Goal: Task Accomplishment & Management: Use online tool/utility

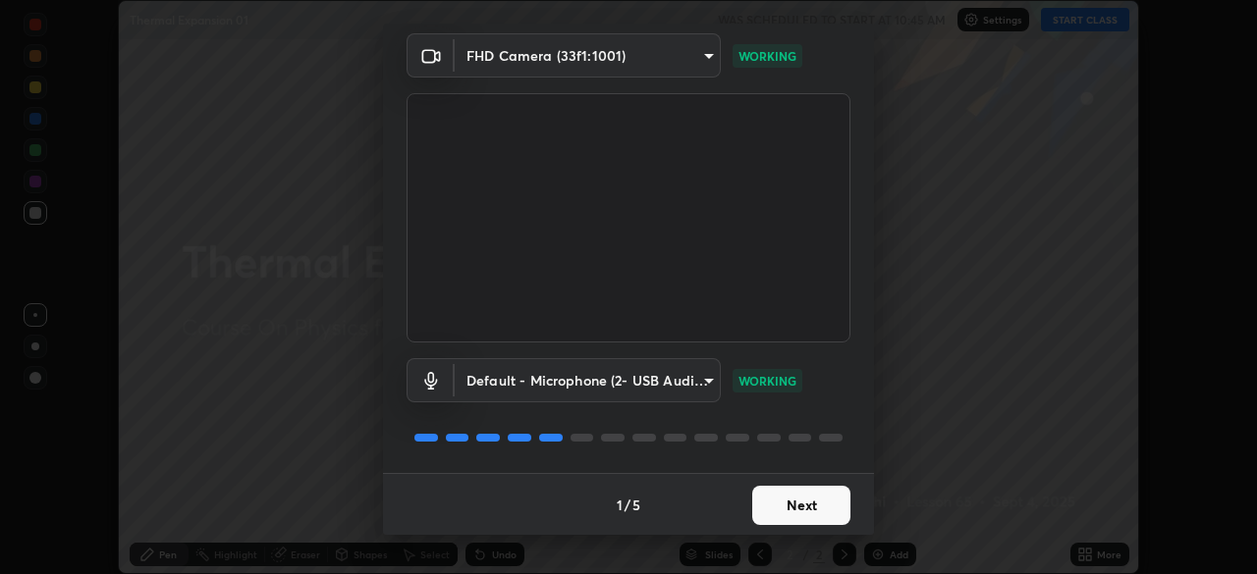
scroll to position [70, 0]
click at [808, 504] on button "Next" at bounding box center [801, 504] width 98 height 39
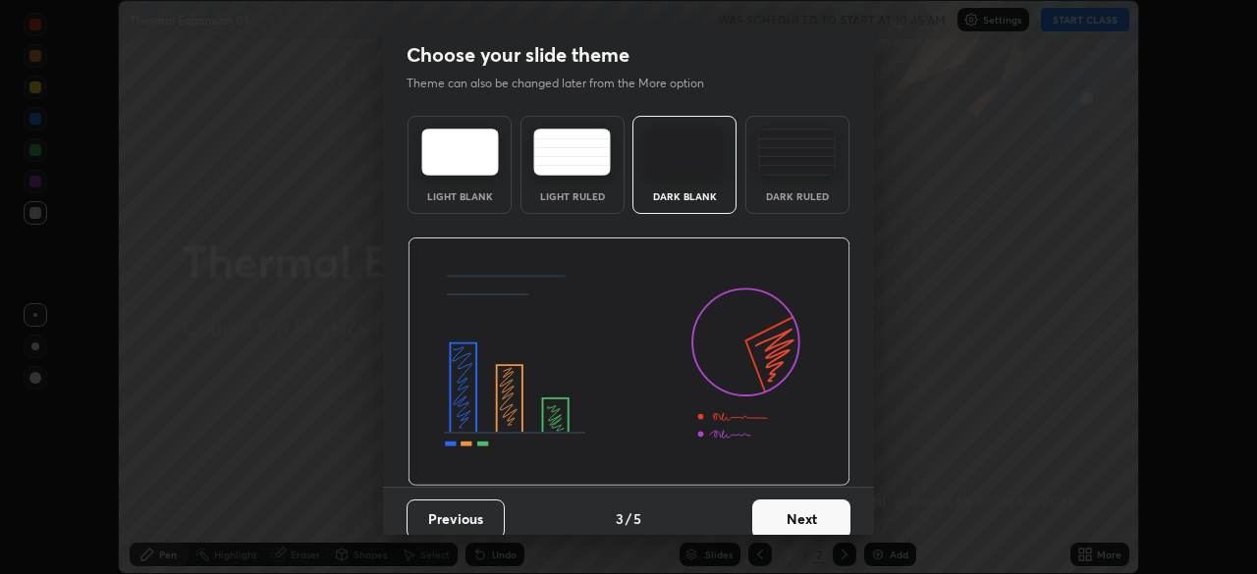
click at [800, 520] on button "Next" at bounding box center [801, 519] width 98 height 39
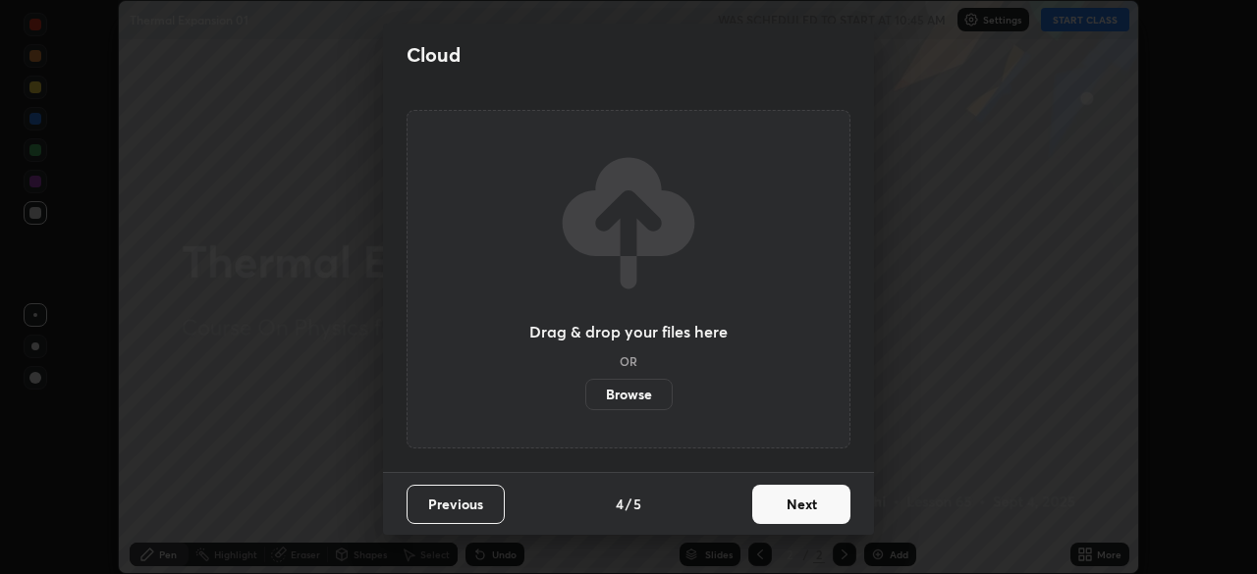
click at [800, 520] on button "Next" at bounding box center [801, 504] width 98 height 39
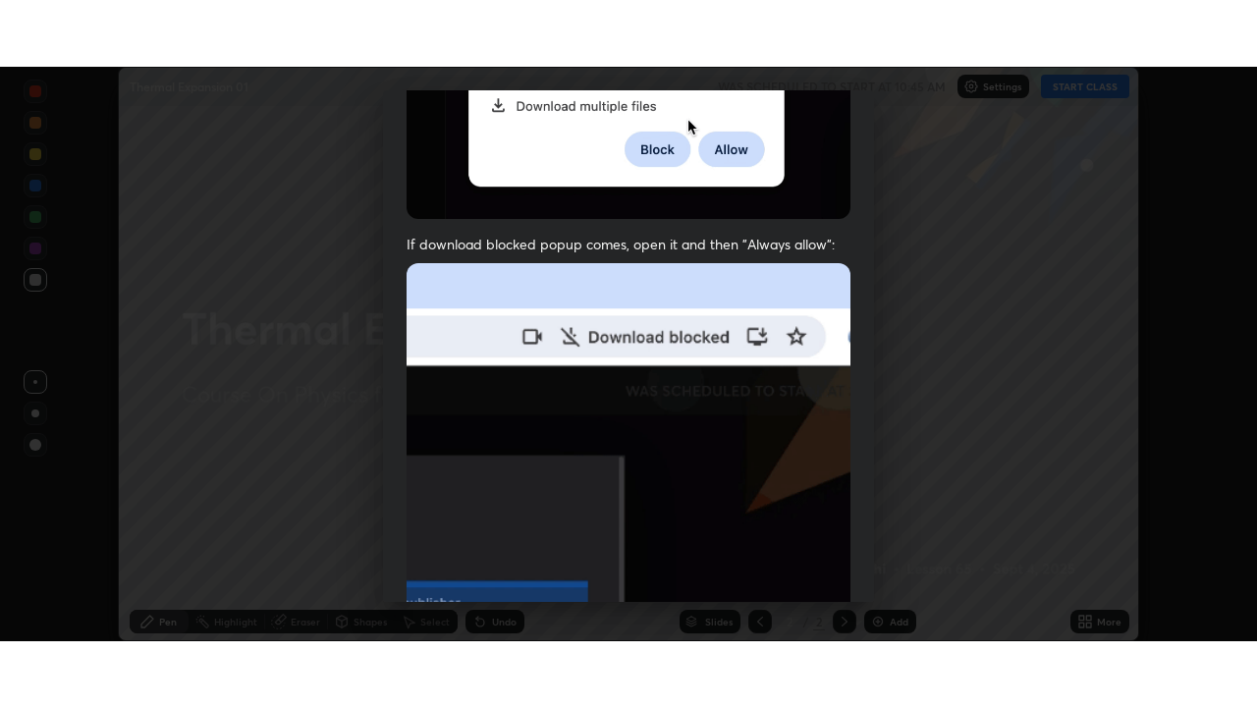
scroll to position [470, 0]
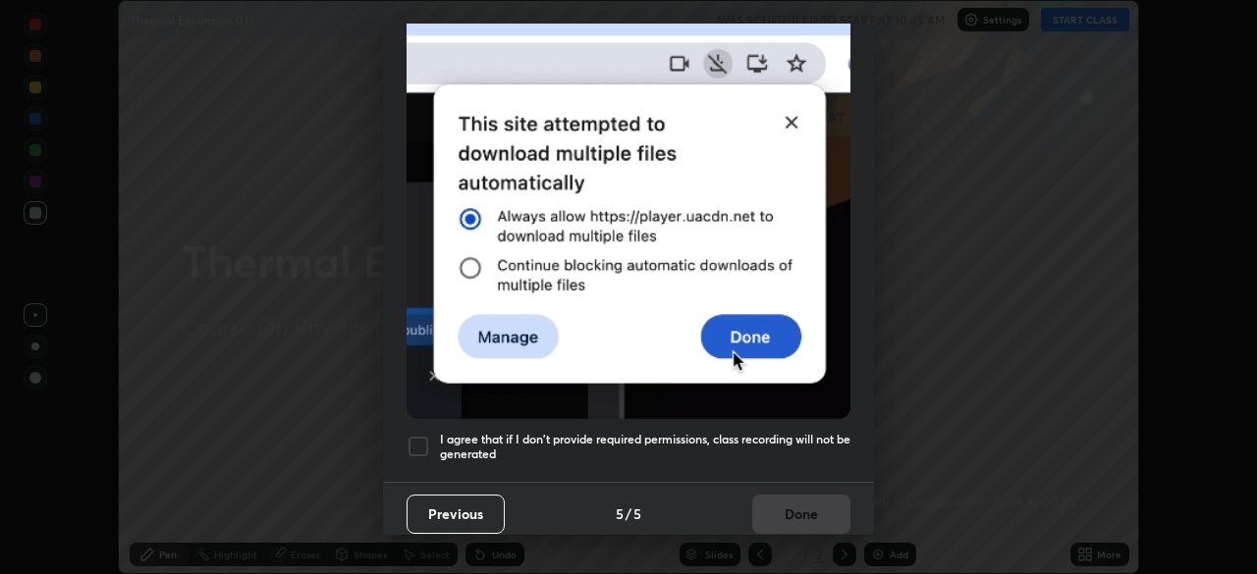
click at [439, 444] on div "I agree that if I don't provide required permissions, class recording will not …" at bounding box center [629, 447] width 444 height 24
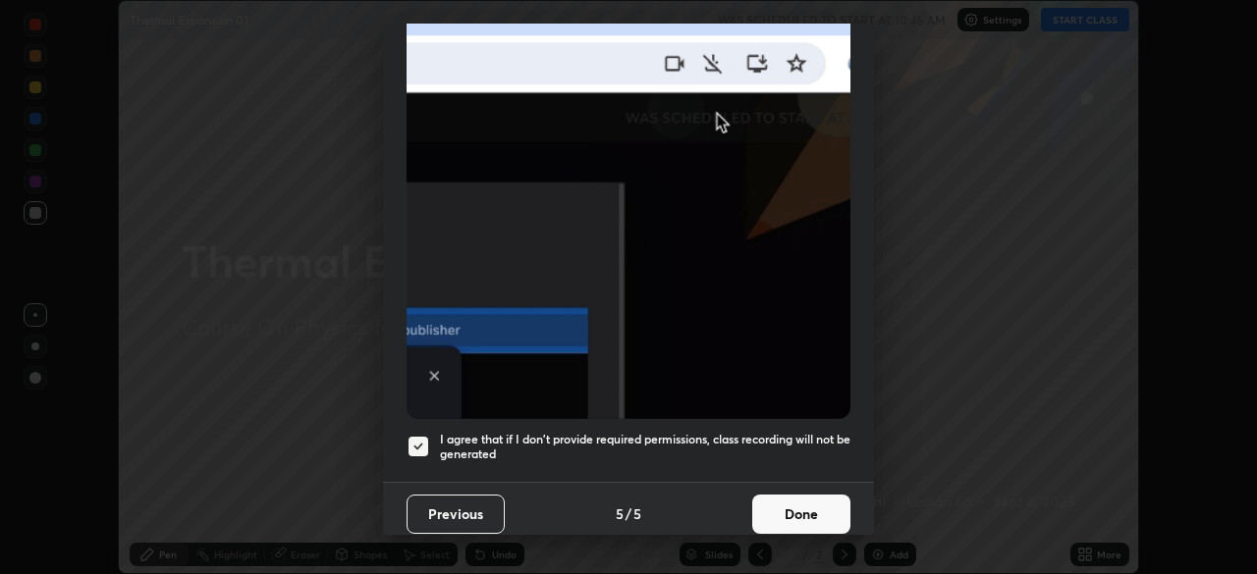
click at [761, 515] on button "Done" at bounding box center [801, 514] width 98 height 39
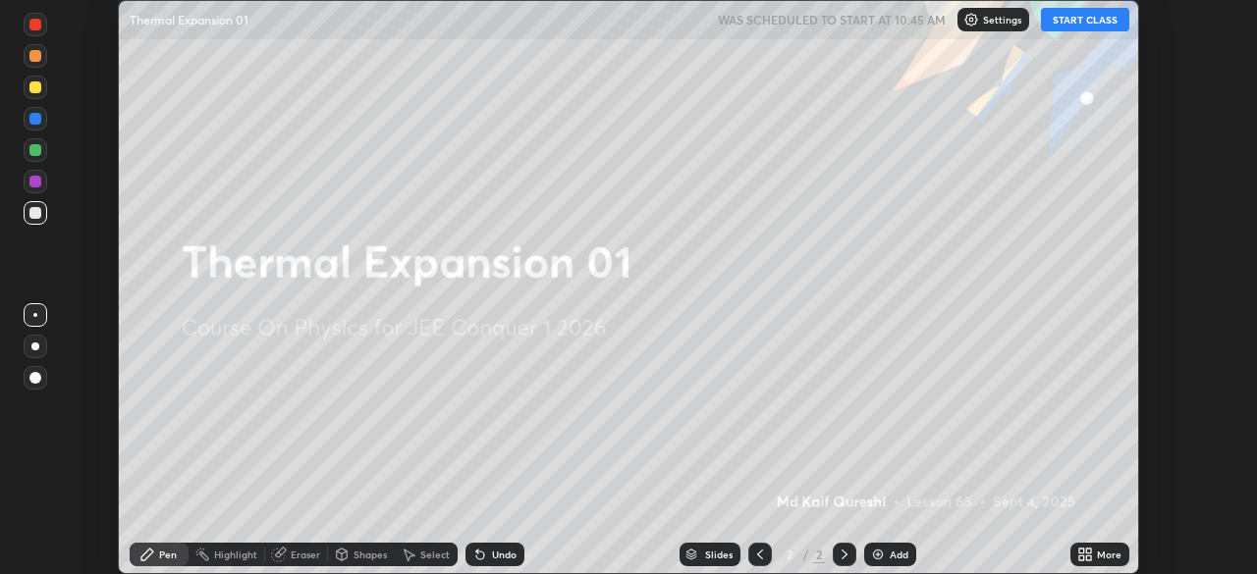
click at [1088, 551] on icon at bounding box center [1088, 551] width 5 height 5
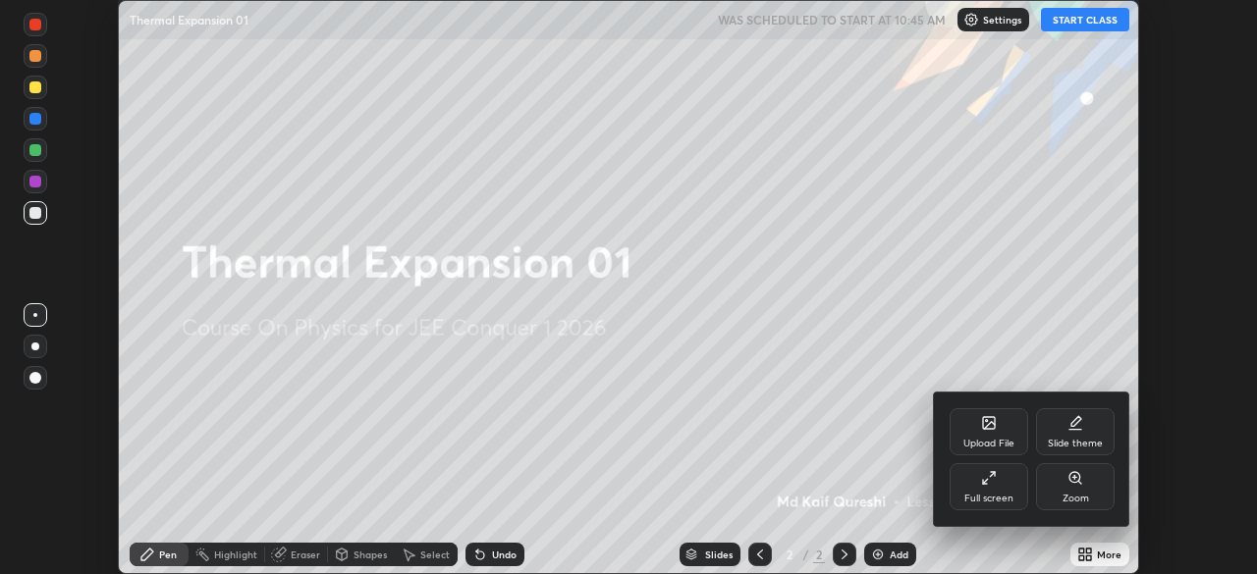
click at [993, 483] on icon at bounding box center [989, 478] width 16 height 16
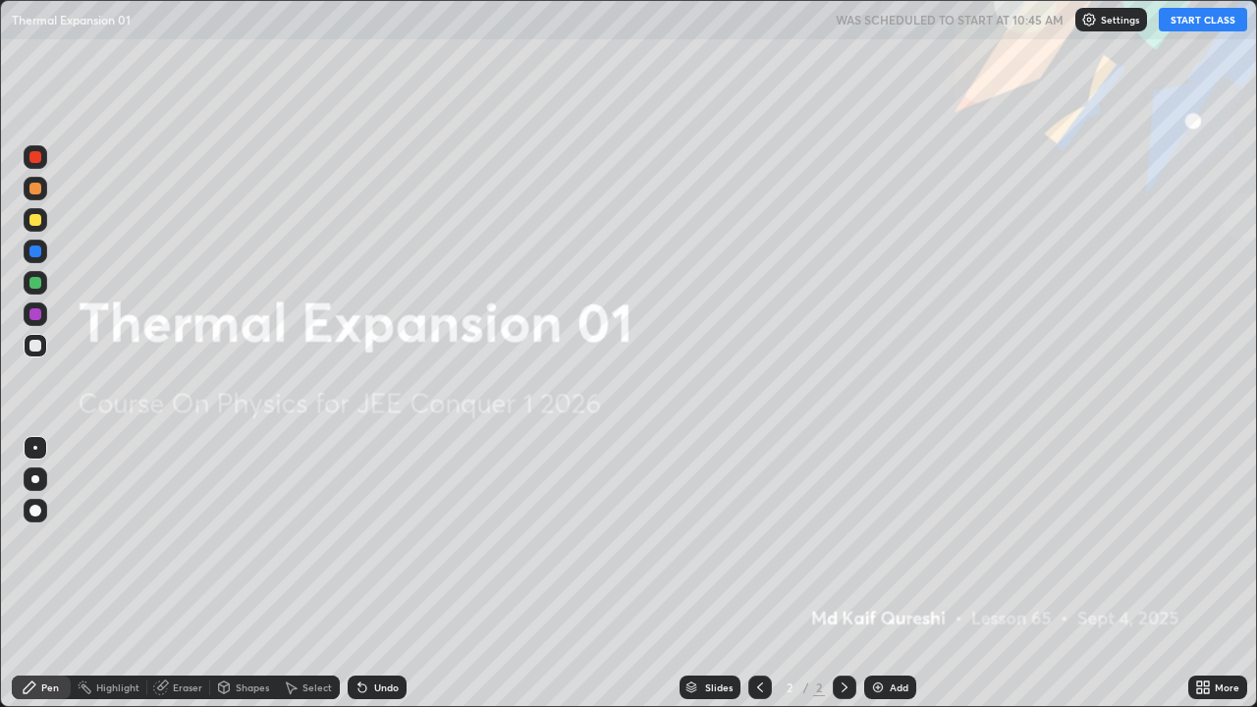
scroll to position [707, 1257]
click at [1210, 27] on button "START CLASS" at bounding box center [1203, 20] width 88 height 24
click at [897, 573] on div "Add" at bounding box center [899, 687] width 19 height 10
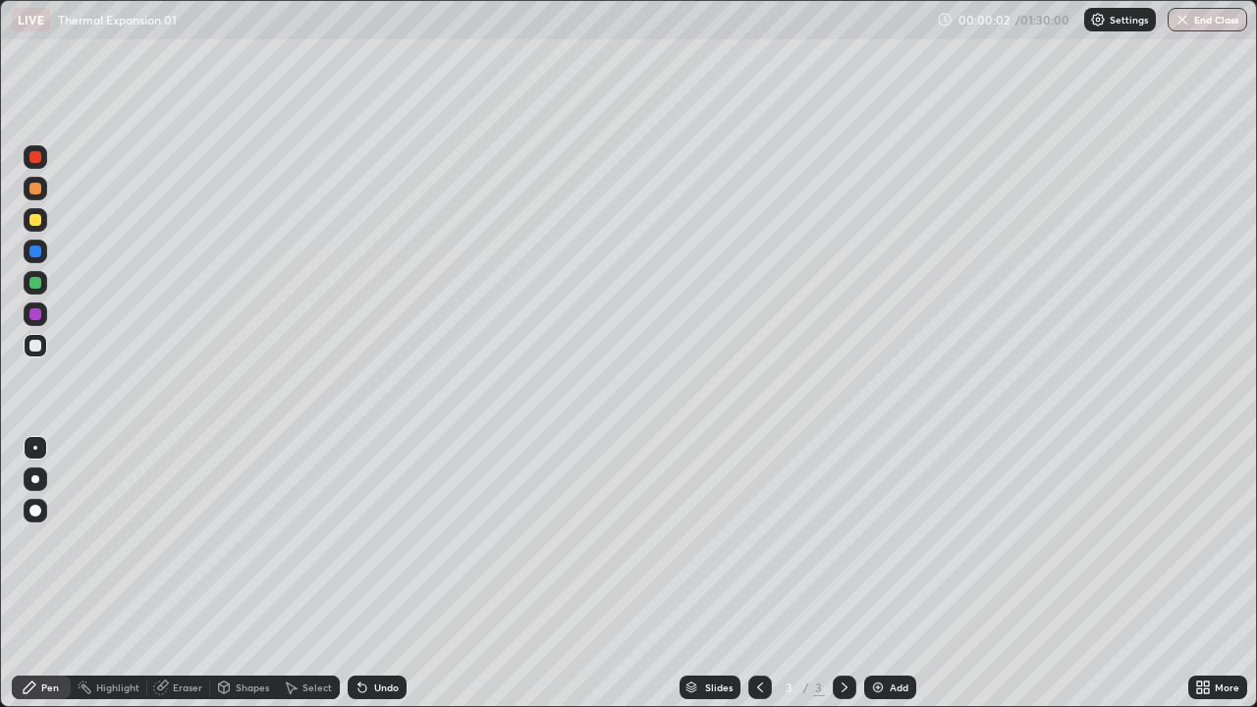
click at [36, 223] on div at bounding box center [35, 220] width 12 height 12
click at [246, 573] on div "Shapes" at bounding box center [252, 687] width 33 height 10
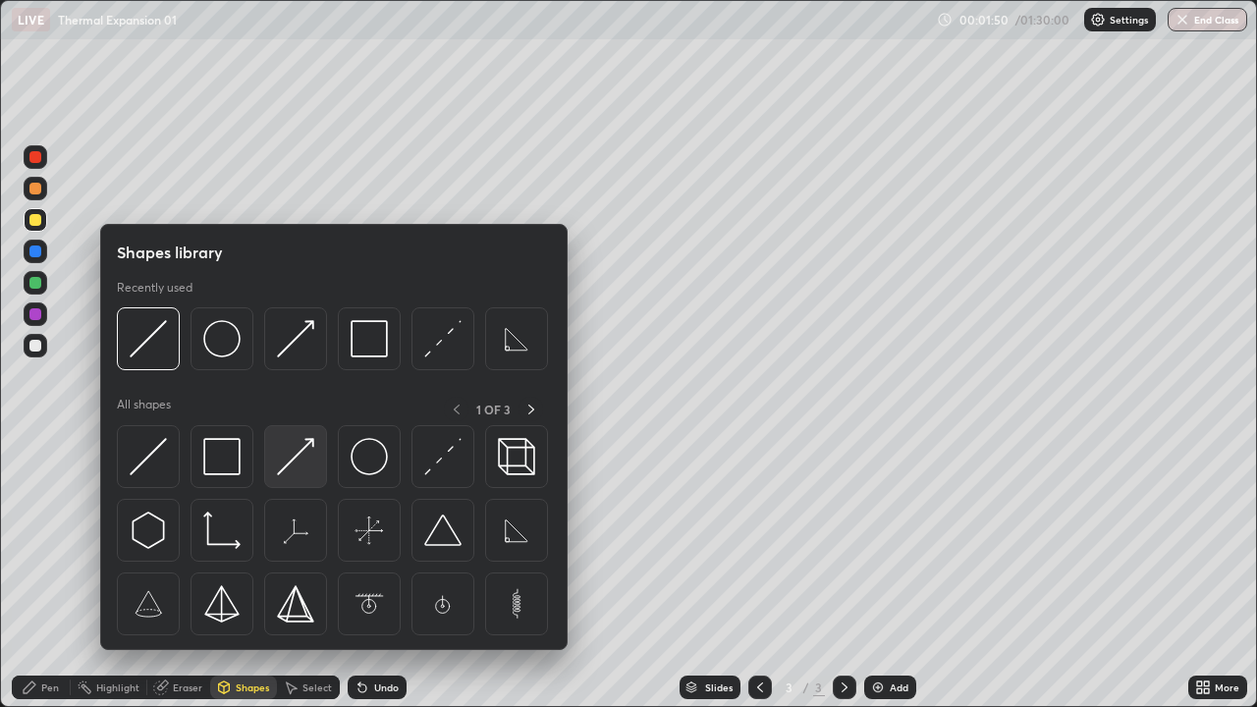
click at [292, 471] on img at bounding box center [295, 456] width 37 height 37
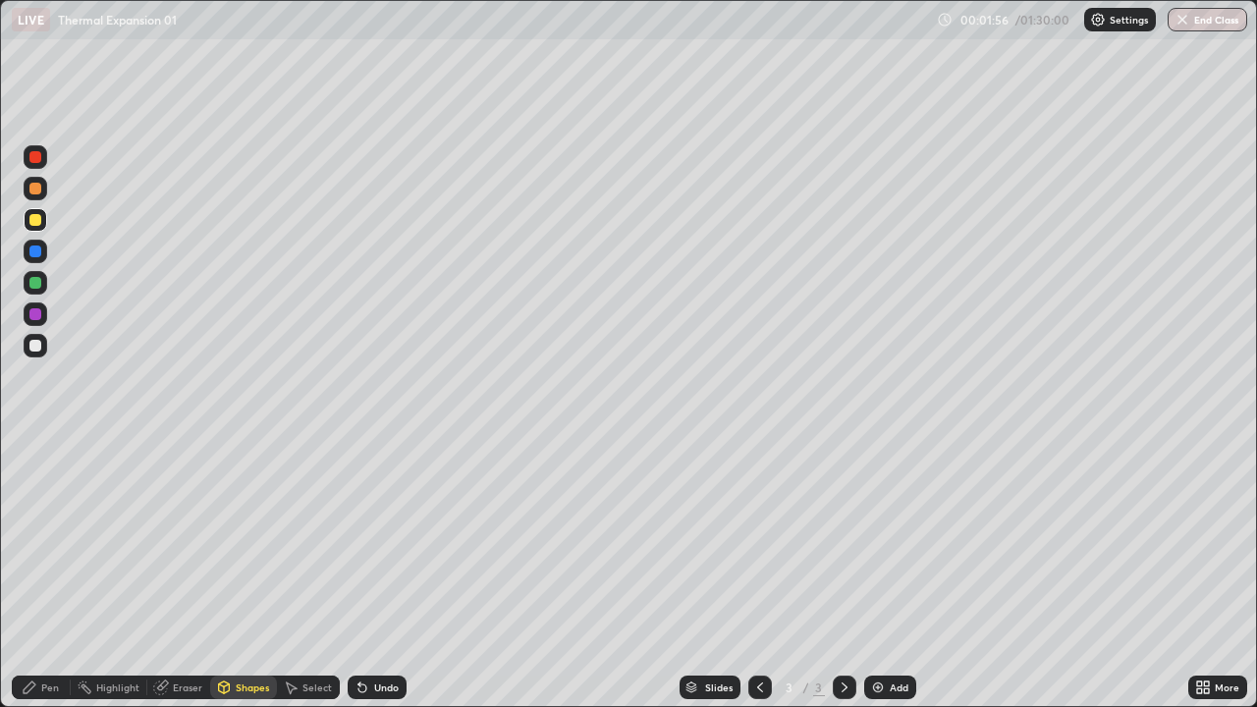
click at [49, 573] on div "Pen" at bounding box center [50, 687] width 18 height 10
click at [36, 346] on div at bounding box center [35, 346] width 12 height 12
click at [254, 573] on div "Shapes" at bounding box center [252, 687] width 33 height 10
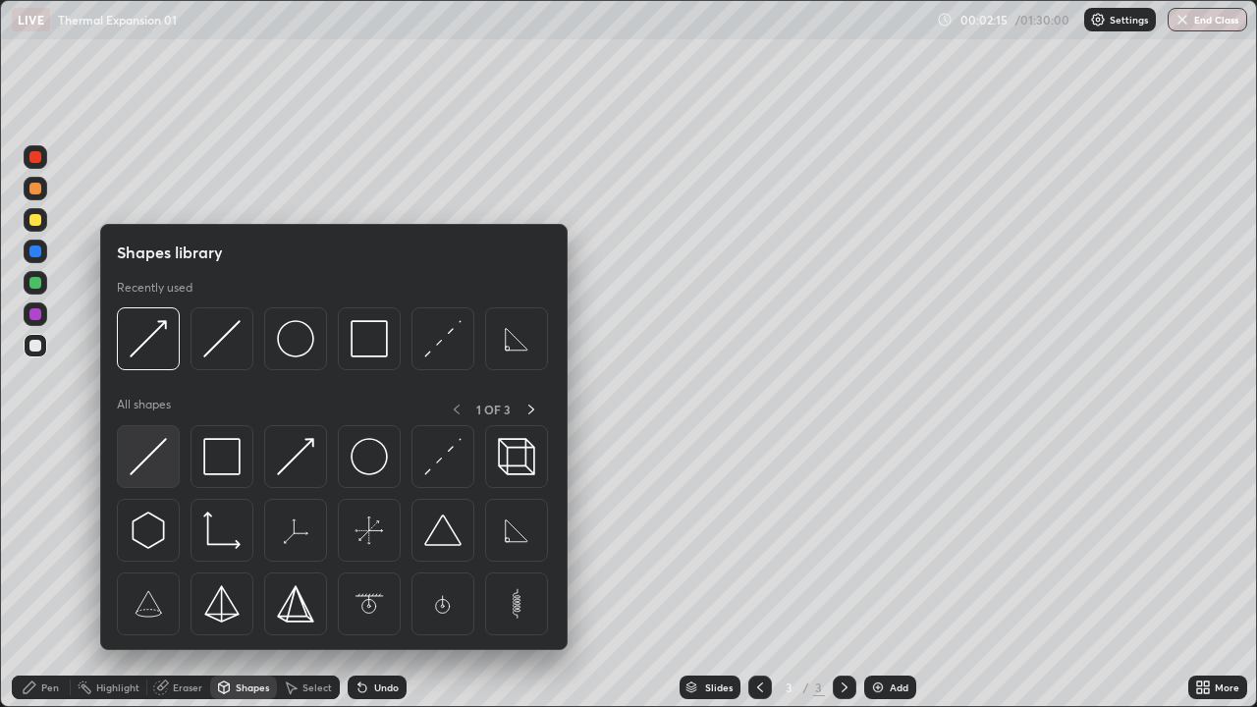
click at [153, 472] on img at bounding box center [148, 456] width 37 height 37
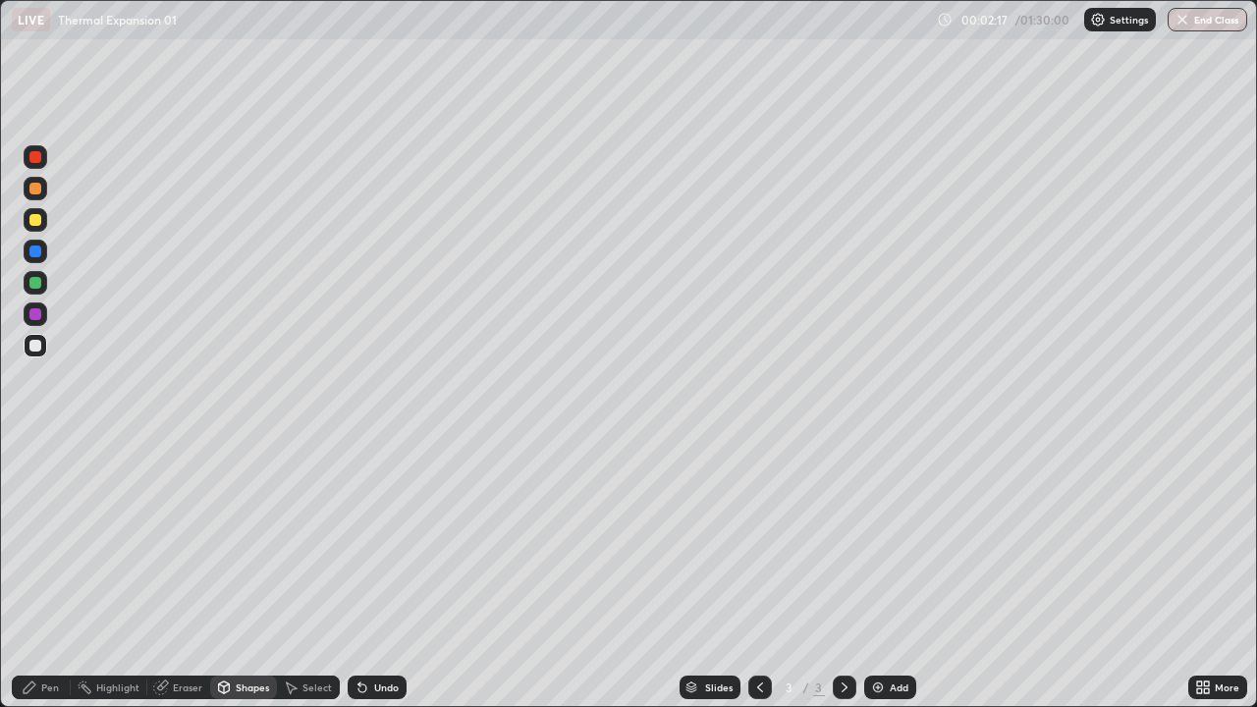
click at [45, 573] on div "Pen" at bounding box center [50, 687] width 18 height 10
click at [244, 573] on div "Shapes" at bounding box center [252, 687] width 33 height 10
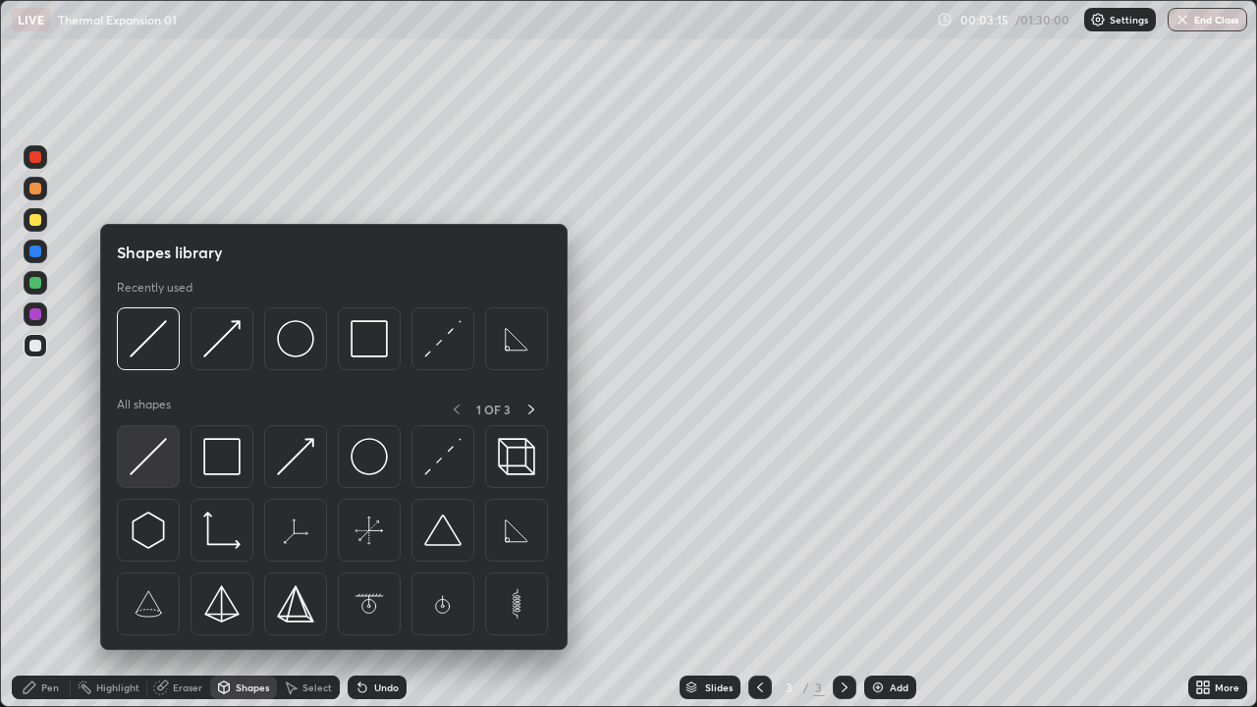
click at [152, 466] on img at bounding box center [148, 456] width 37 height 37
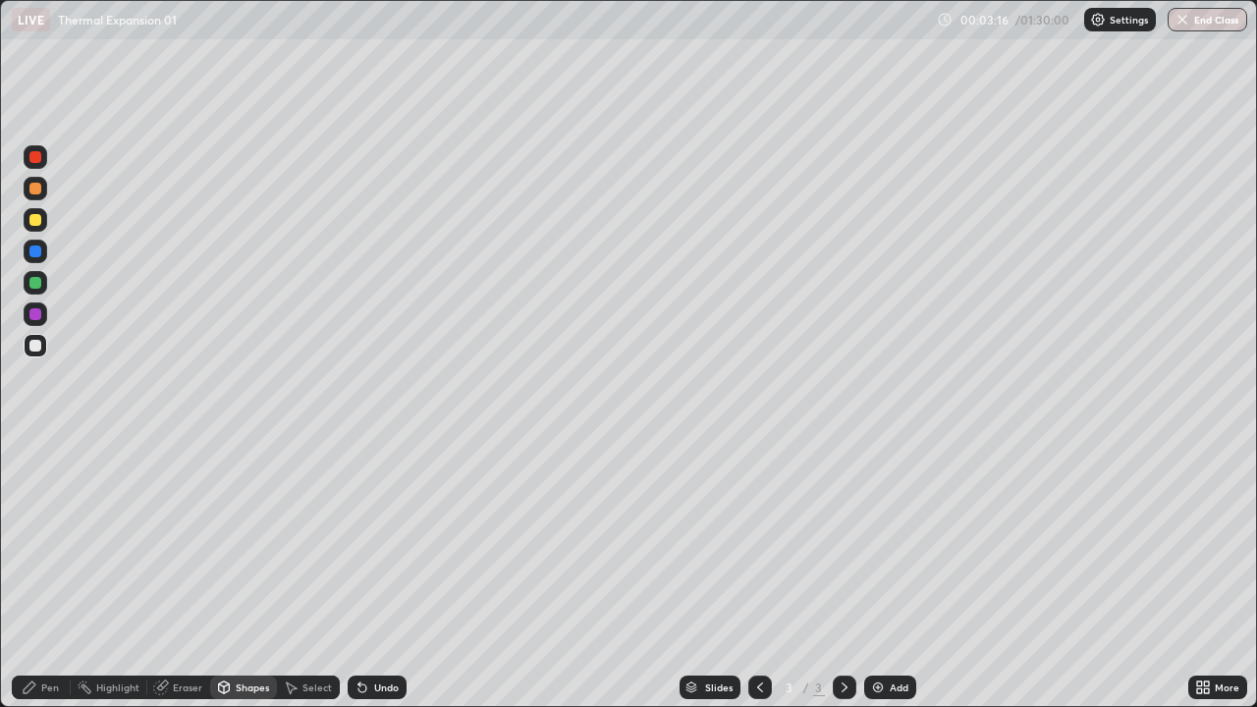
click at [39, 287] on div at bounding box center [35, 283] width 12 height 12
click at [54, 573] on div "Pen" at bounding box center [41, 688] width 59 height 24
click at [248, 573] on div "Shapes" at bounding box center [252, 687] width 33 height 10
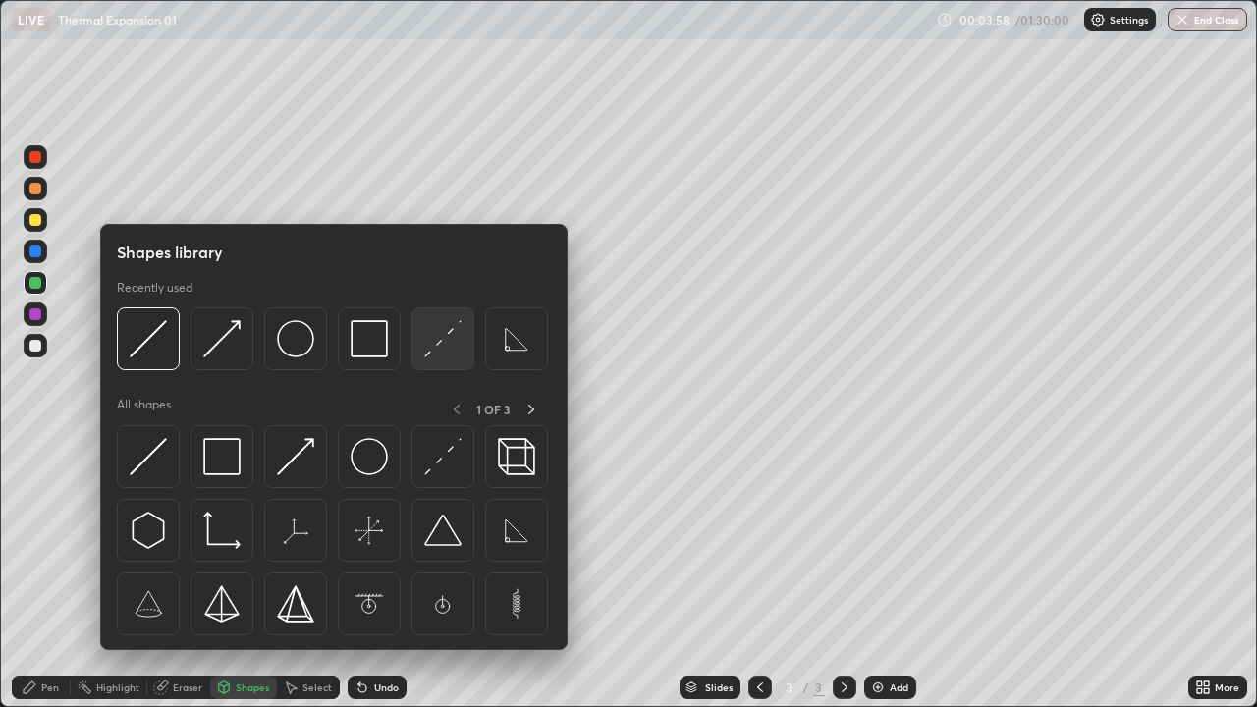
click at [425, 346] on img at bounding box center [442, 338] width 37 height 37
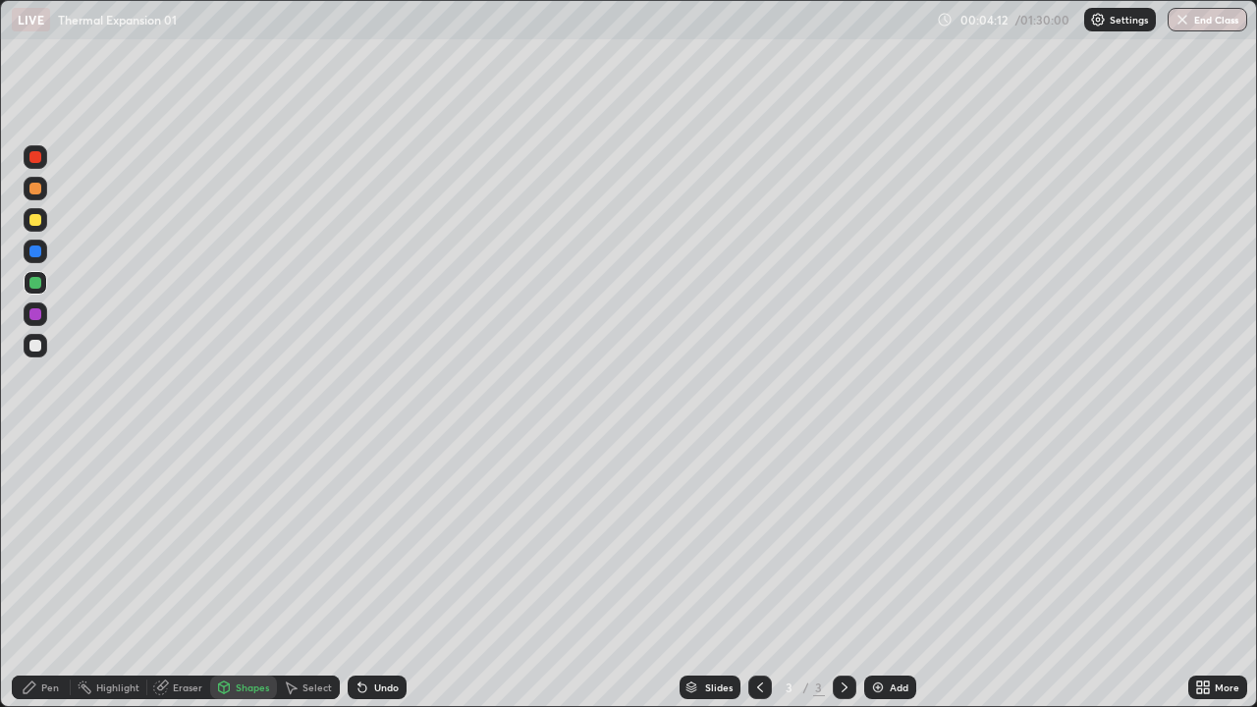
click at [377, 573] on div "Undo" at bounding box center [377, 688] width 59 height 24
click at [60, 573] on div "Pen" at bounding box center [41, 688] width 59 height 24
click at [38, 347] on div at bounding box center [35, 346] width 12 height 12
click at [255, 573] on div "Shapes" at bounding box center [252, 687] width 33 height 10
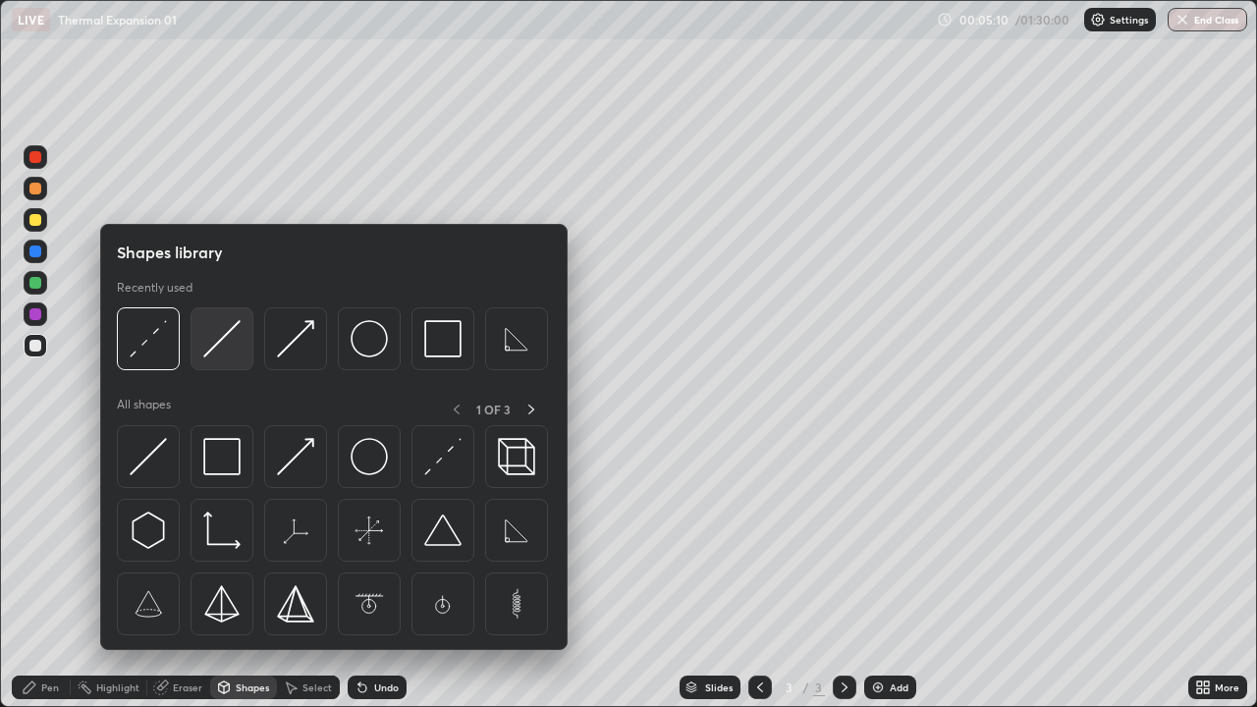
click at [222, 351] on img at bounding box center [221, 338] width 37 height 37
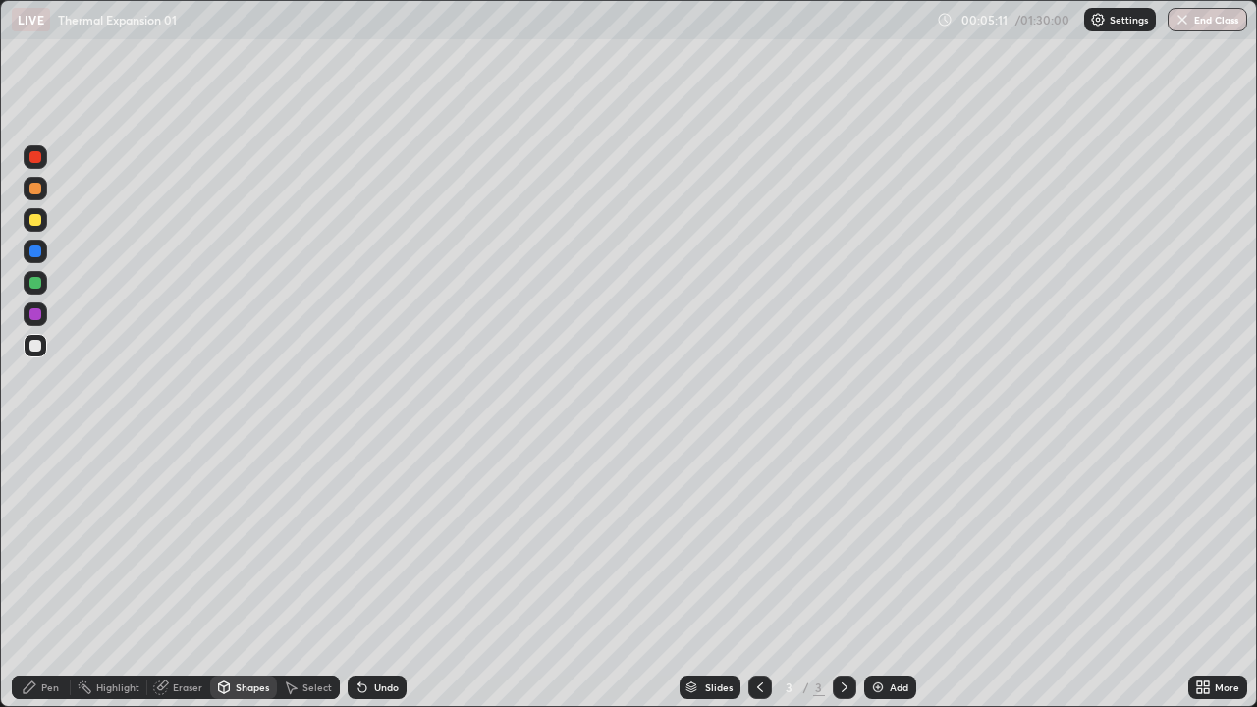
click at [43, 229] on div at bounding box center [36, 220] width 24 height 24
click at [53, 573] on div "Pen" at bounding box center [41, 688] width 59 height 24
click at [380, 573] on div "Undo" at bounding box center [386, 687] width 25 height 10
click at [36, 317] on div at bounding box center [35, 314] width 12 height 12
click at [34, 347] on div at bounding box center [35, 346] width 12 height 12
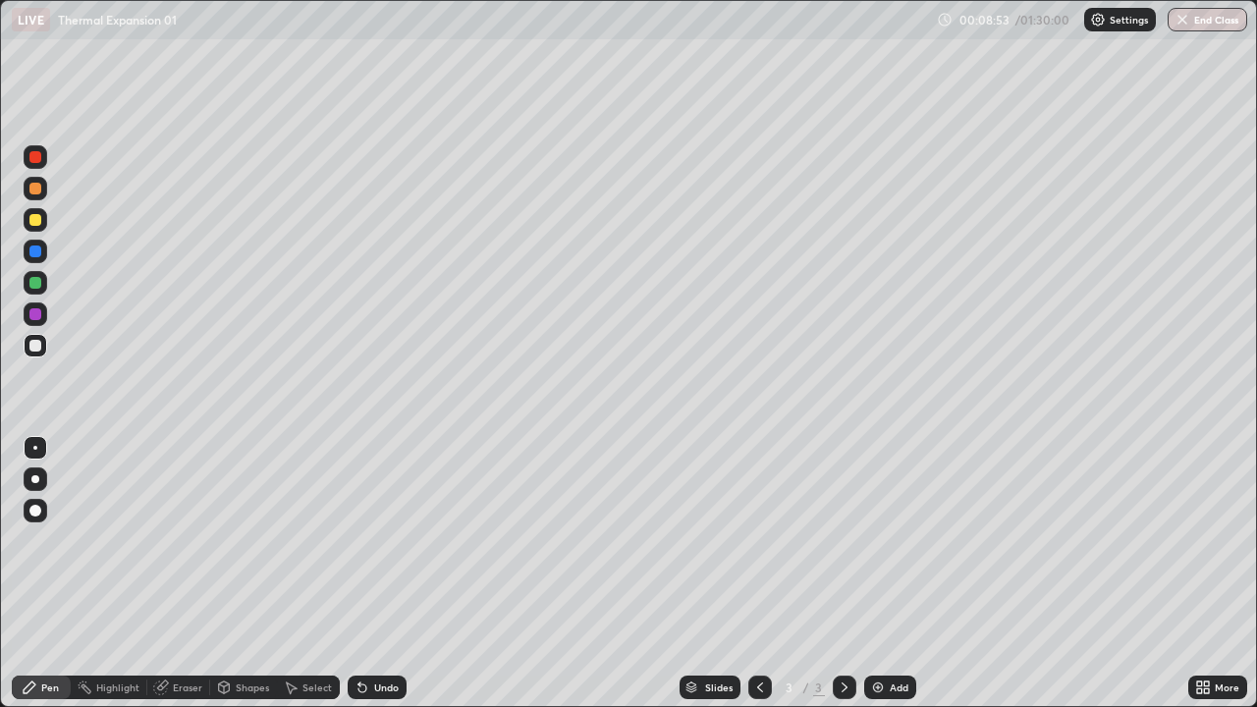
click at [872, 573] on div "Add" at bounding box center [890, 688] width 52 height 24
click at [36, 220] on div at bounding box center [35, 220] width 12 height 12
click at [374, 573] on div "Undo" at bounding box center [386, 687] width 25 height 10
click at [376, 573] on div "Undo" at bounding box center [386, 687] width 25 height 10
click at [376, 573] on div "Undo" at bounding box center [377, 688] width 59 height 24
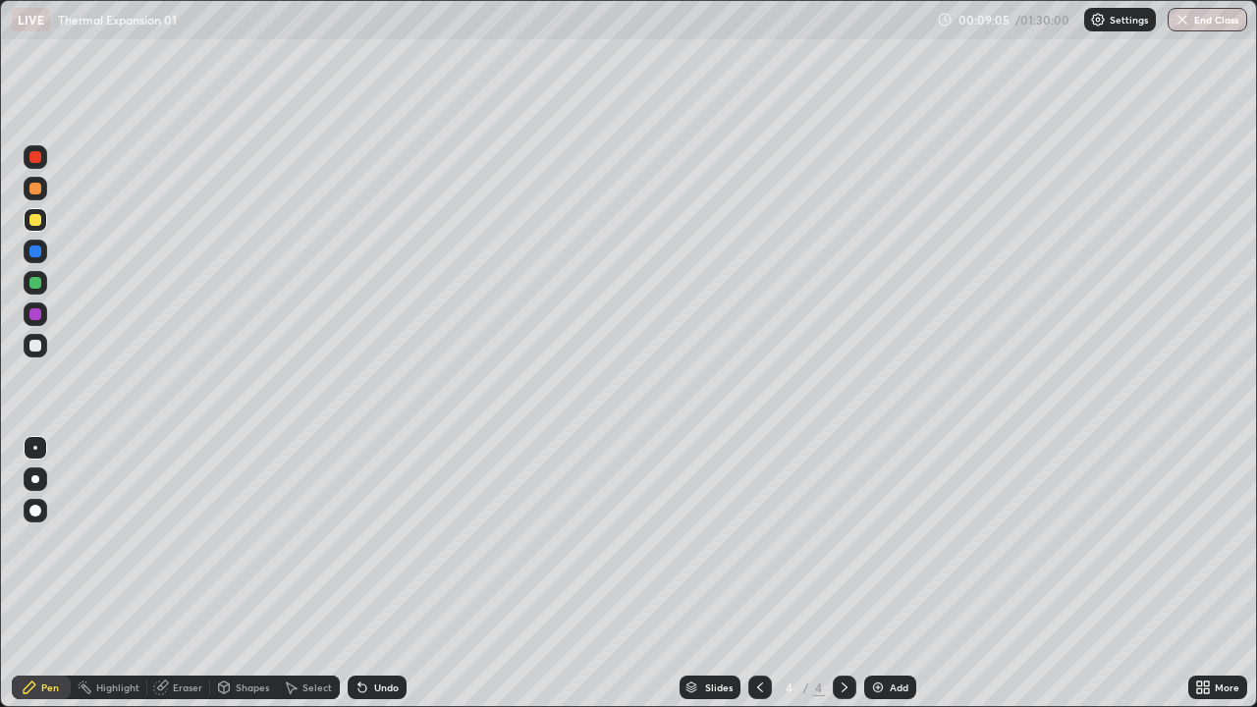
click at [374, 573] on div "Undo" at bounding box center [386, 687] width 25 height 10
click at [359, 573] on icon at bounding box center [362, 688] width 8 height 8
click at [379, 573] on div "Undo" at bounding box center [377, 688] width 59 height 24
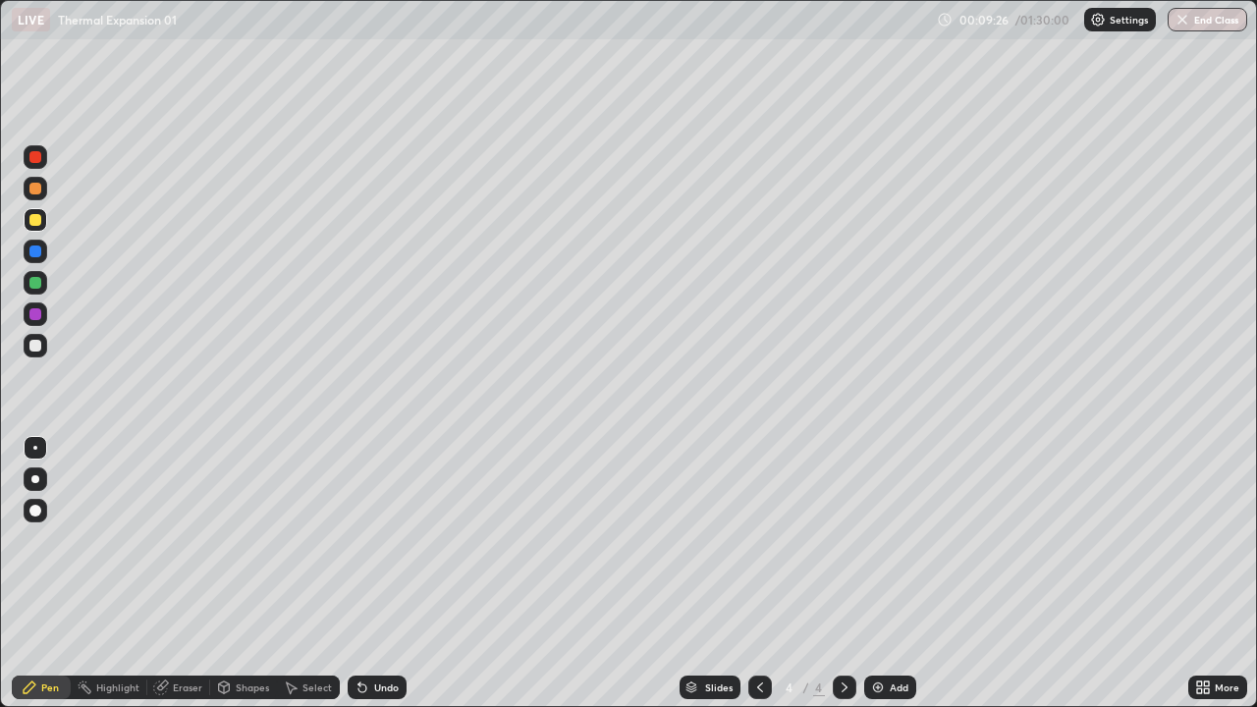
click at [374, 573] on div "Undo" at bounding box center [377, 688] width 59 height 24
click at [375, 573] on div "Undo" at bounding box center [386, 687] width 25 height 10
click at [381, 573] on div "Undo" at bounding box center [377, 688] width 59 height 24
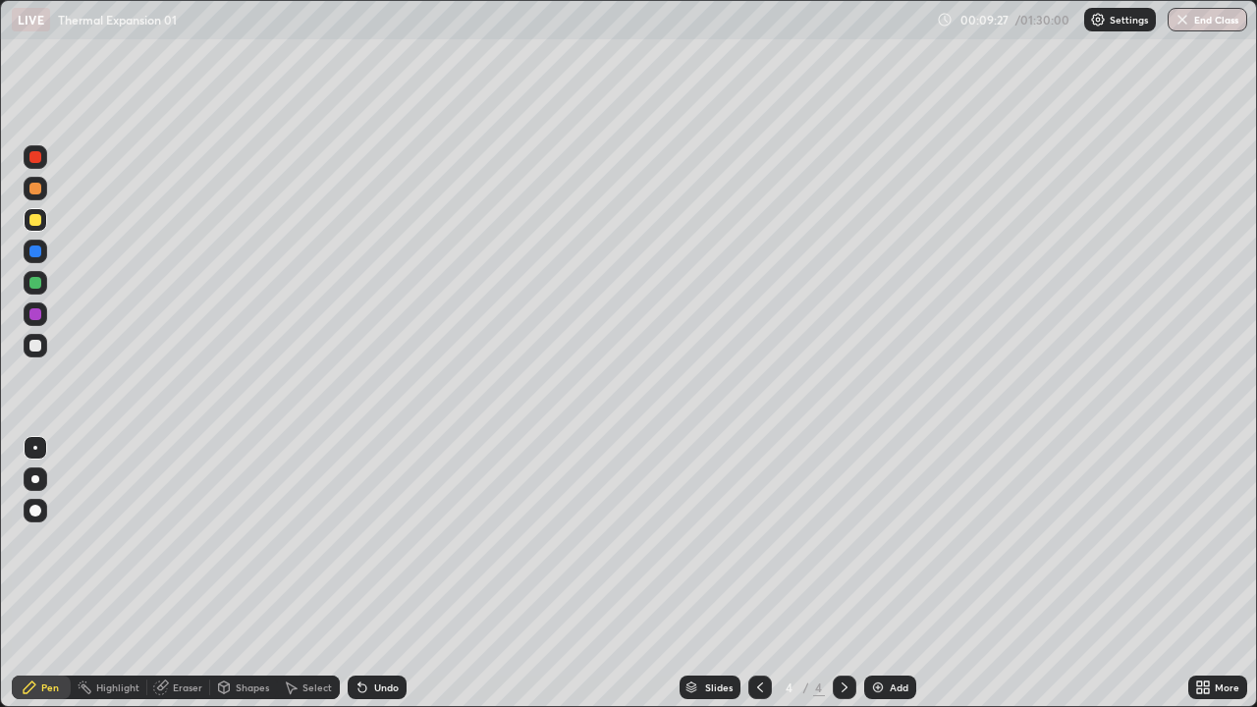
click at [381, 573] on div "Undo" at bounding box center [377, 688] width 59 height 24
click at [378, 573] on div "Undo" at bounding box center [377, 688] width 59 height 24
click at [375, 573] on div "Undo" at bounding box center [377, 688] width 59 height 24
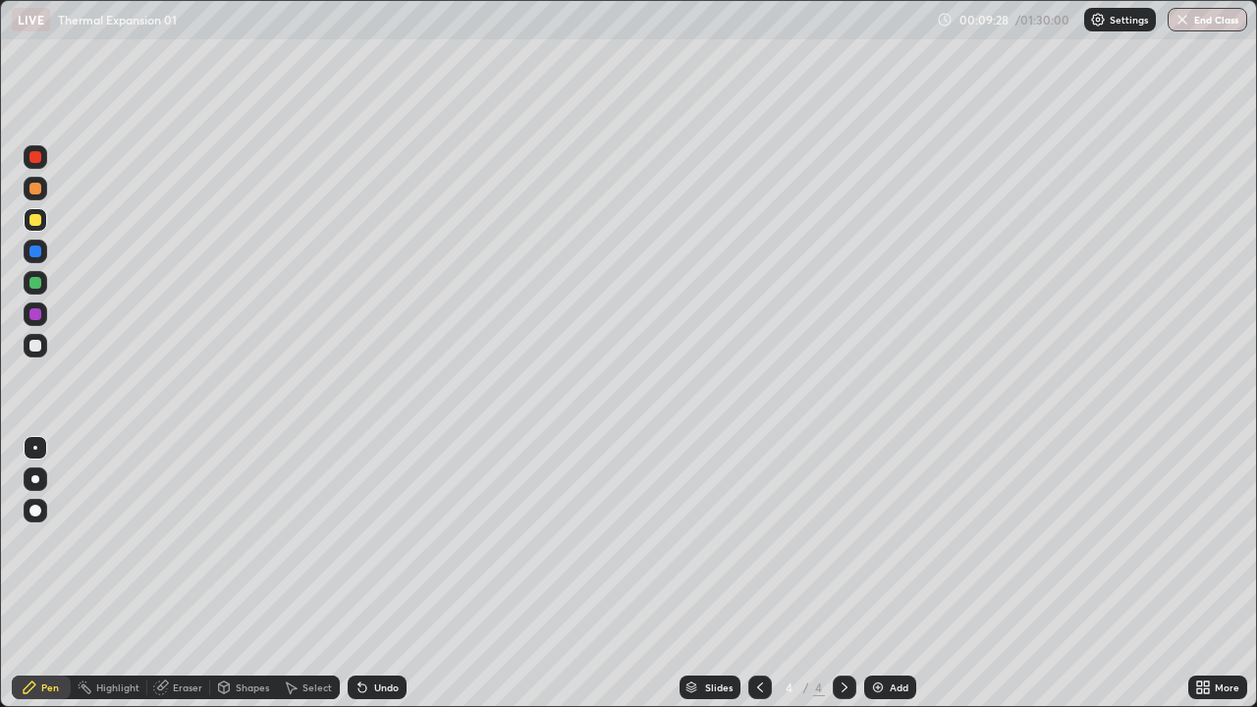
click at [375, 573] on div "Undo" at bounding box center [377, 688] width 59 height 24
click at [374, 573] on div "Undo" at bounding box center [386, 687] width 25 height 10
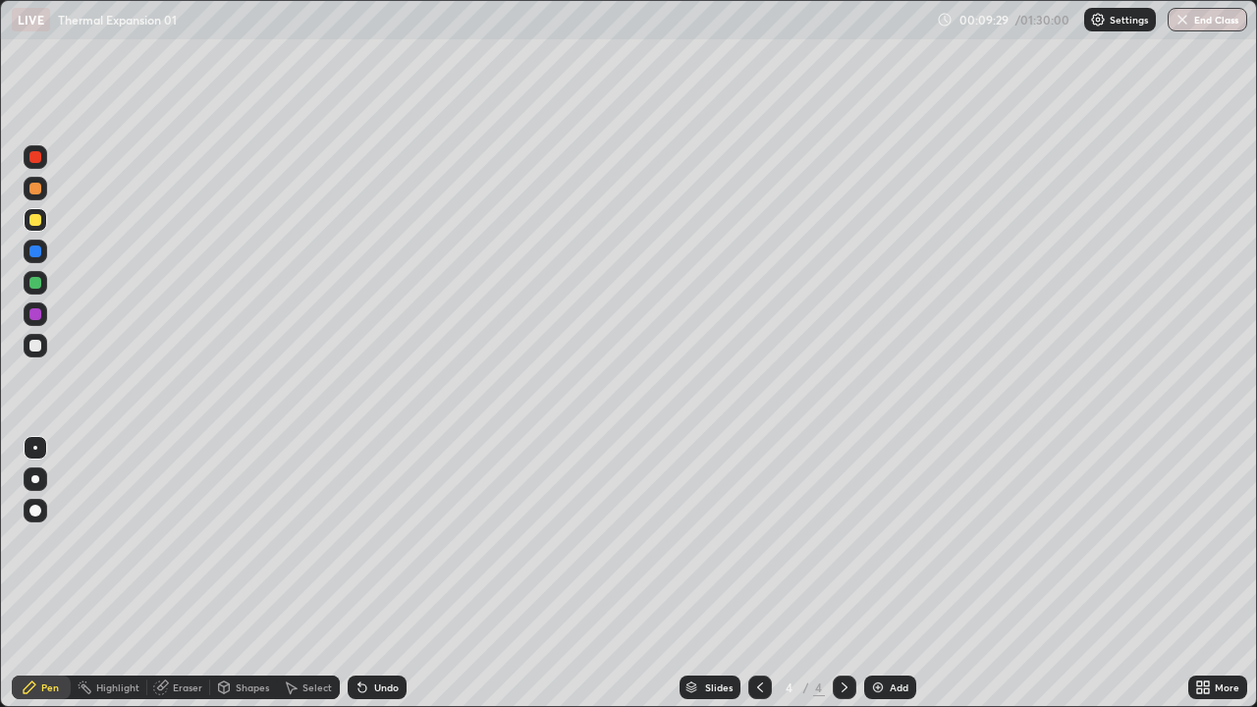
click at [374, 573] on div "Undo" at bounding box center [386, 687] width 25 height 10
click at [371, 573] on div "Undo" at bounding box center [377, 688] width 59 height 24
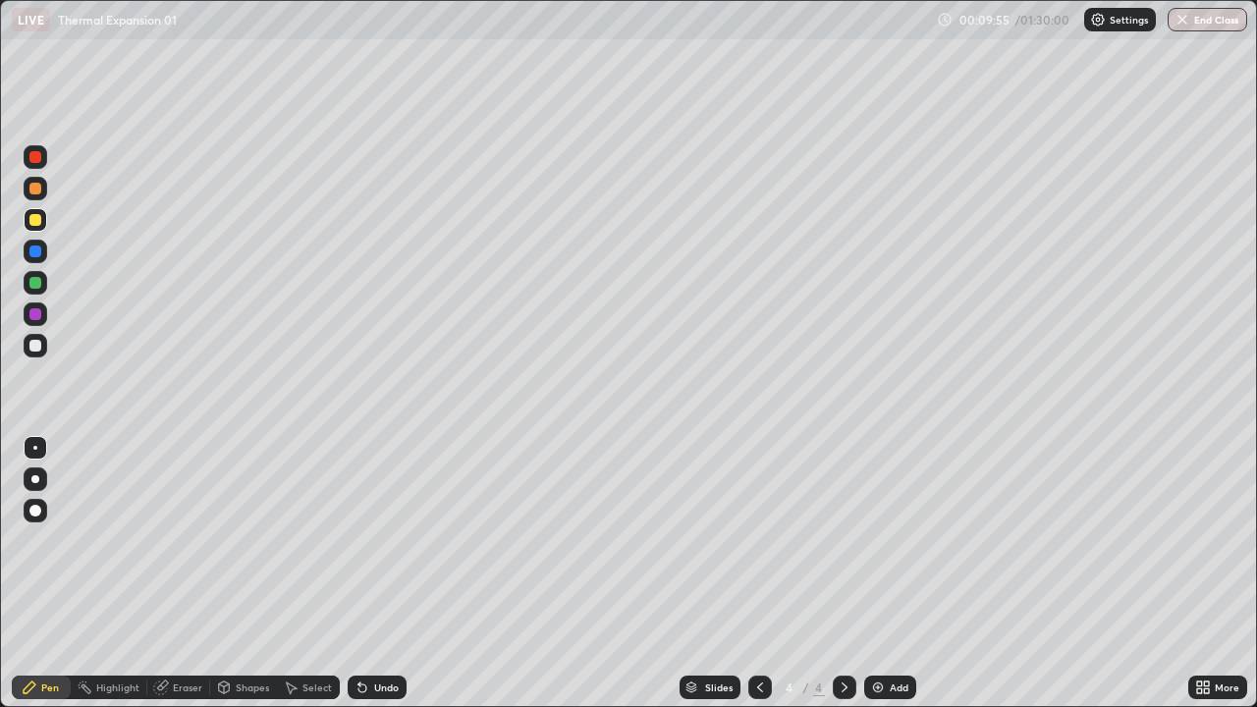
click at [36, 346] on div at bounding box center [35, 346] width 12 height 12
click at [254, 573] on div "Shapes" at bounding box center [252, 687] width 33 height 10
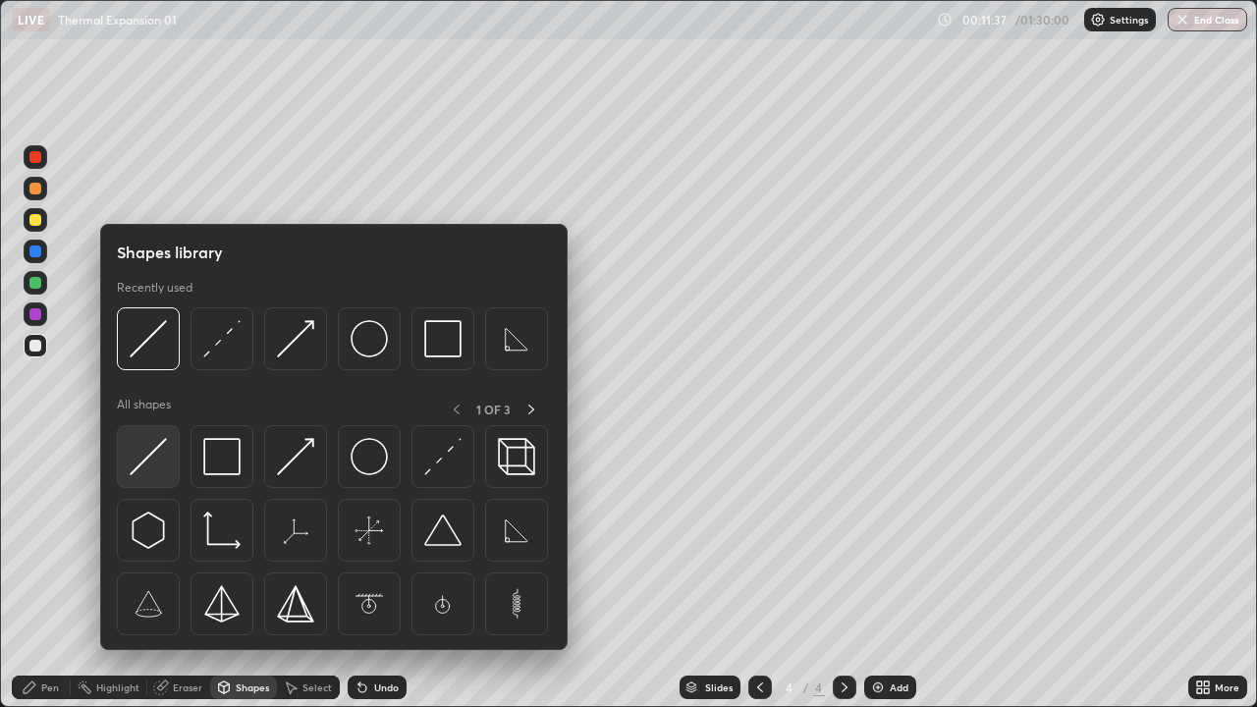
click at [135, 477] on div at bounding box center [148, 456] width 63 height 63
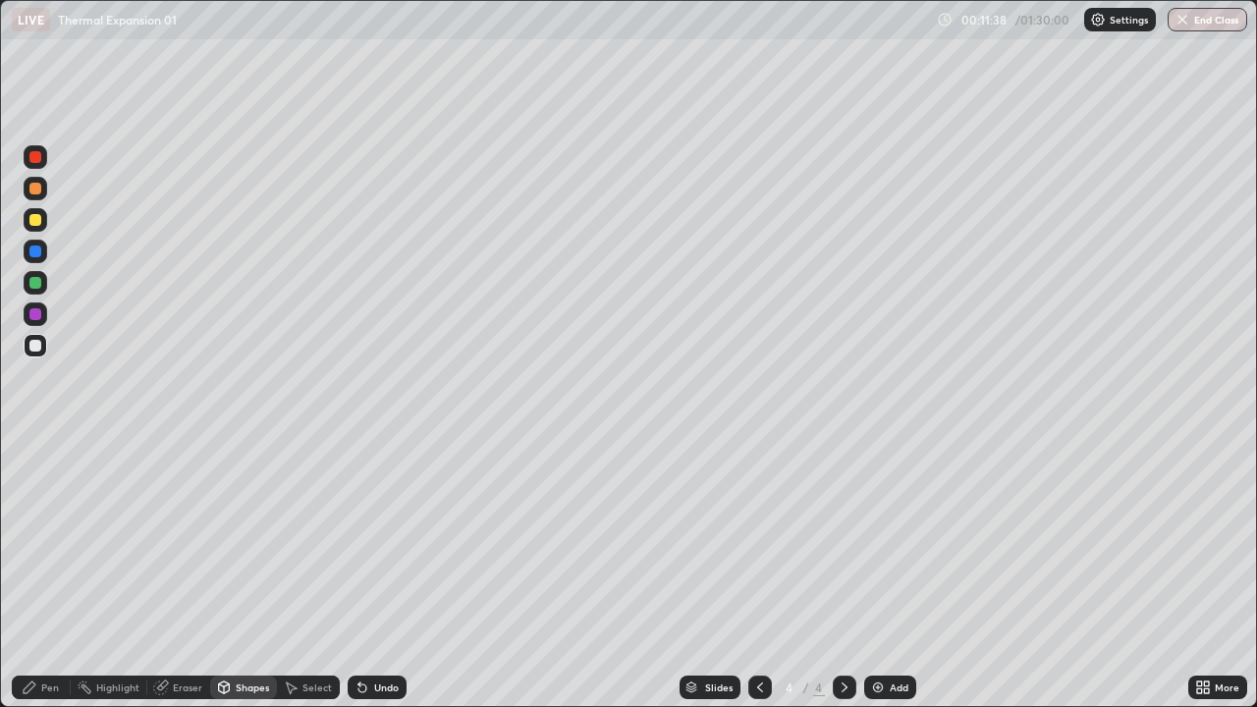
click at [27, 226] on div at bounding box center [36, 220] width 24 height 24
click at [56, 573] on div "Pen" at bounding box center [50, 687] width 18 height 10
click at [382, 573] on div "Undo" at bounding box center [386, 687] width 25 height 10
click at [193, 573] on div "Eraser" at bounding box center [178, 688] width 63 height 24
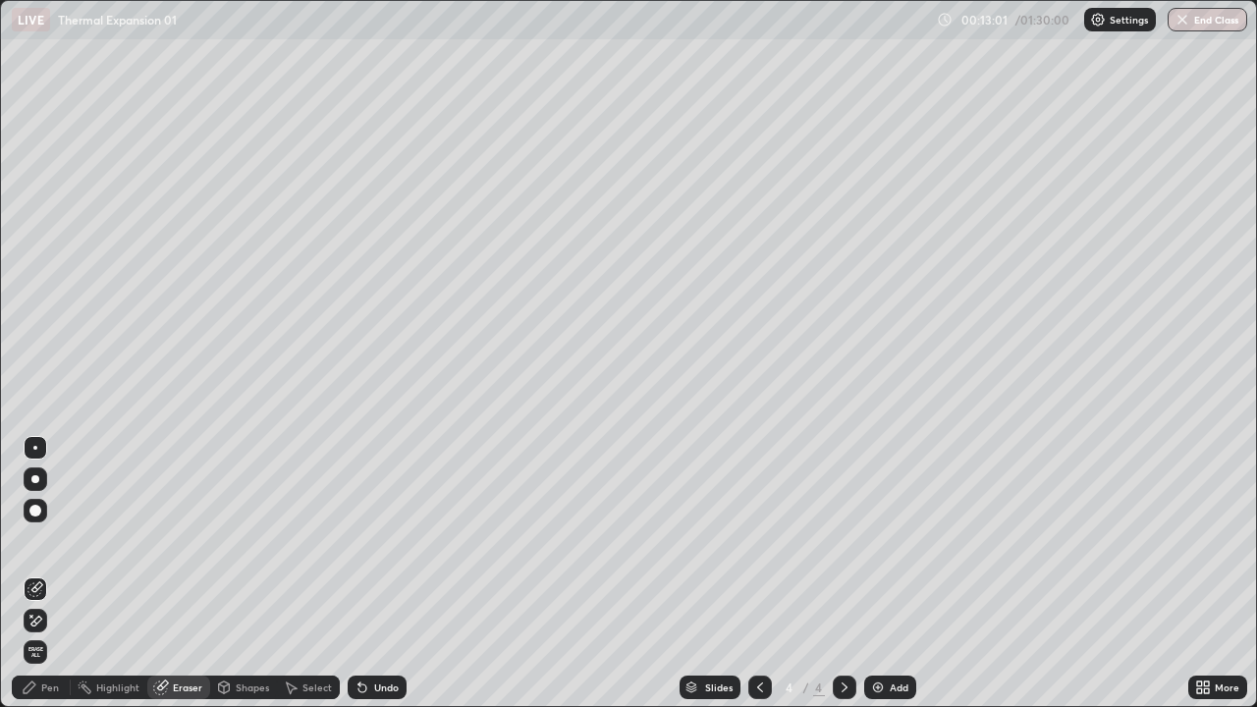
click at [52, 573] on div "Pen" at bounding box center [41, 688] width 59 height 24
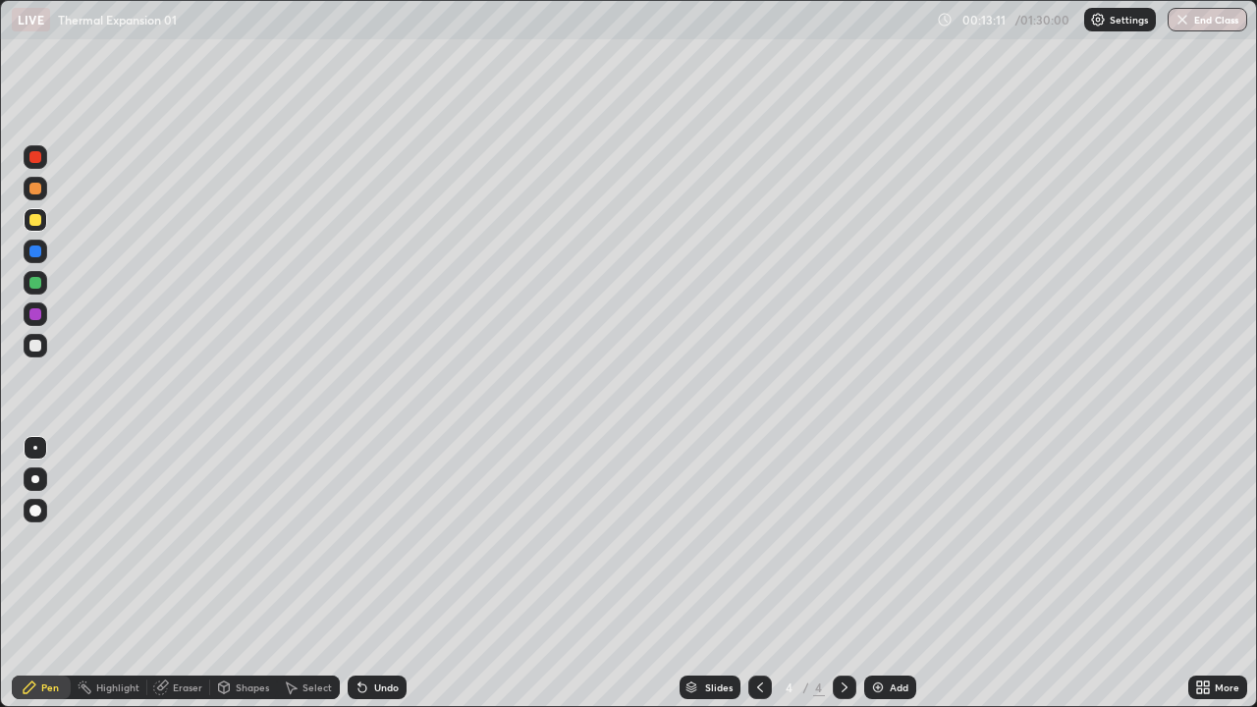
click at [166, 573] on icon at bounding box center [162, 686] width 11 height 10
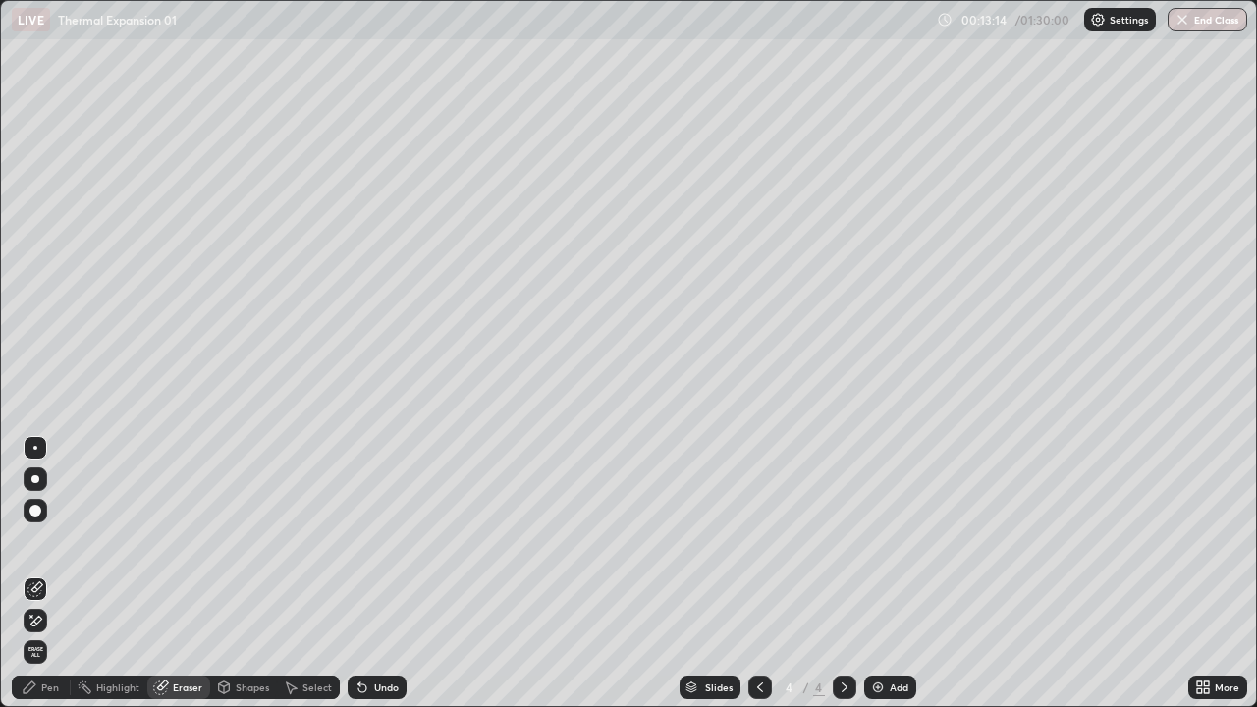
click at [54, 573] on div "Pen" at bounding box center [50, 687] width 18 height 10
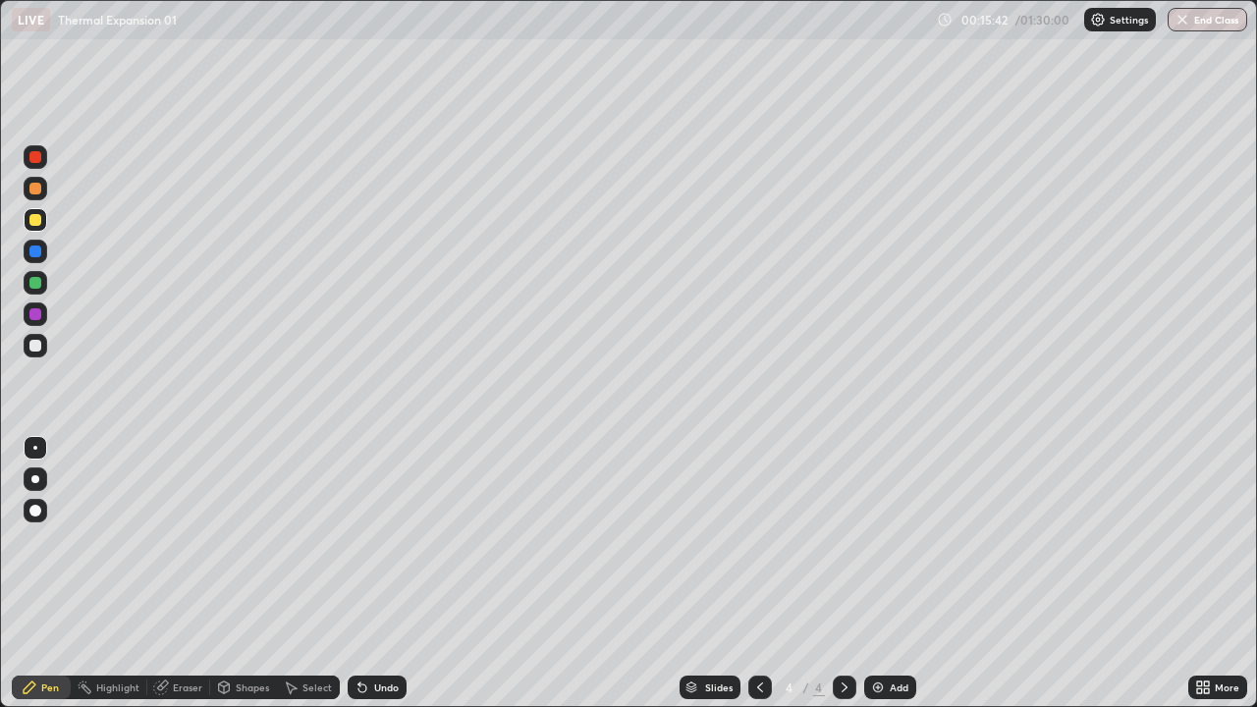
click at [890, 573] on div "Add" at bounding box center [890, 688] width 52 height 24
click at [37, 348] on div at bounding box center [35, 346] width 12 height 12
click at [758, 573] on icon at bounding box center [760, 688] width 16 height 16
click at [845, 573] on icon at bounding box center [845, 688] width 16 height 16
click at [33, 223] on div at bounding box center [35, 220] width 12 height 12
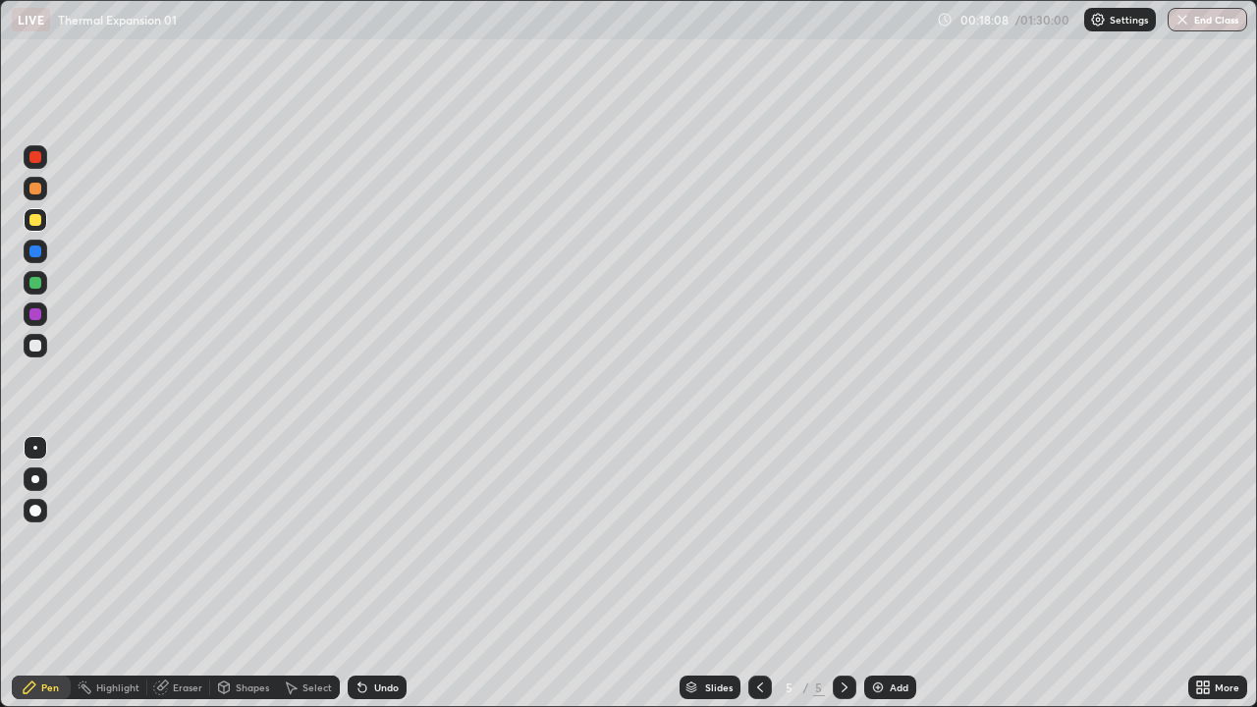
click at [252, 573] on div "Shapes" at bounding box center [243, 688] width 67 height 24
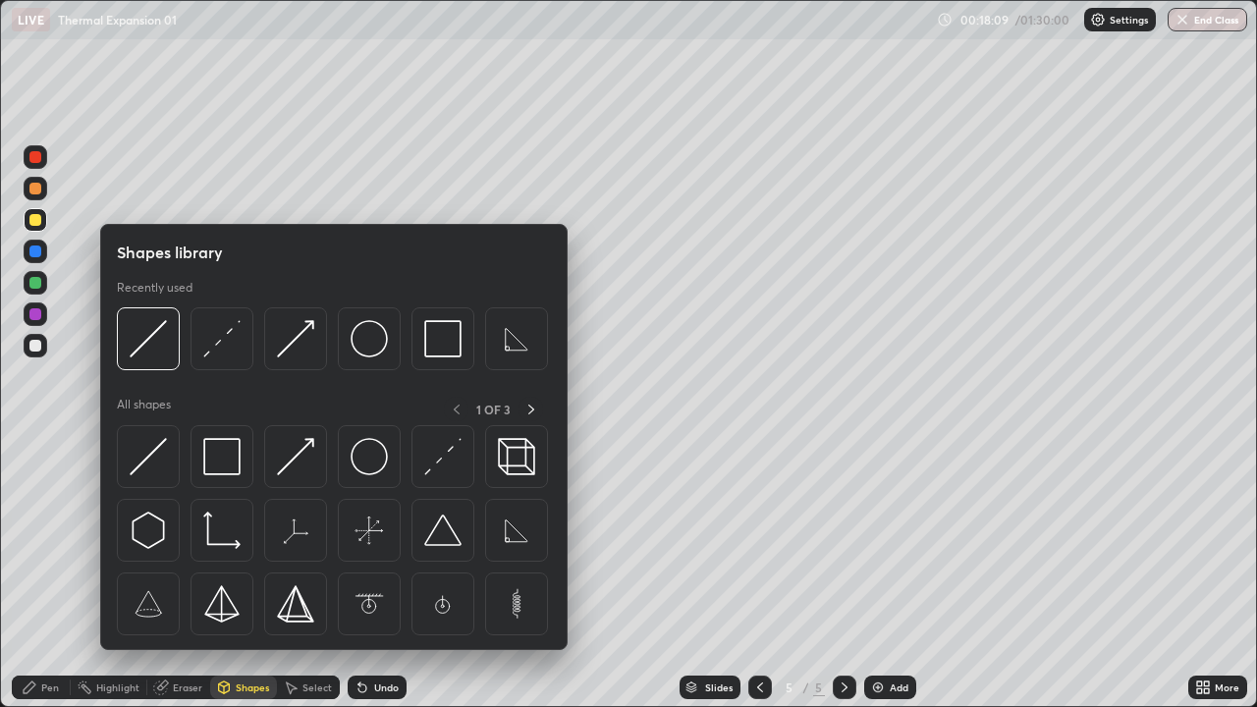
click at [36, 345] on div at bounding box center [35, 346] width 12 height 12
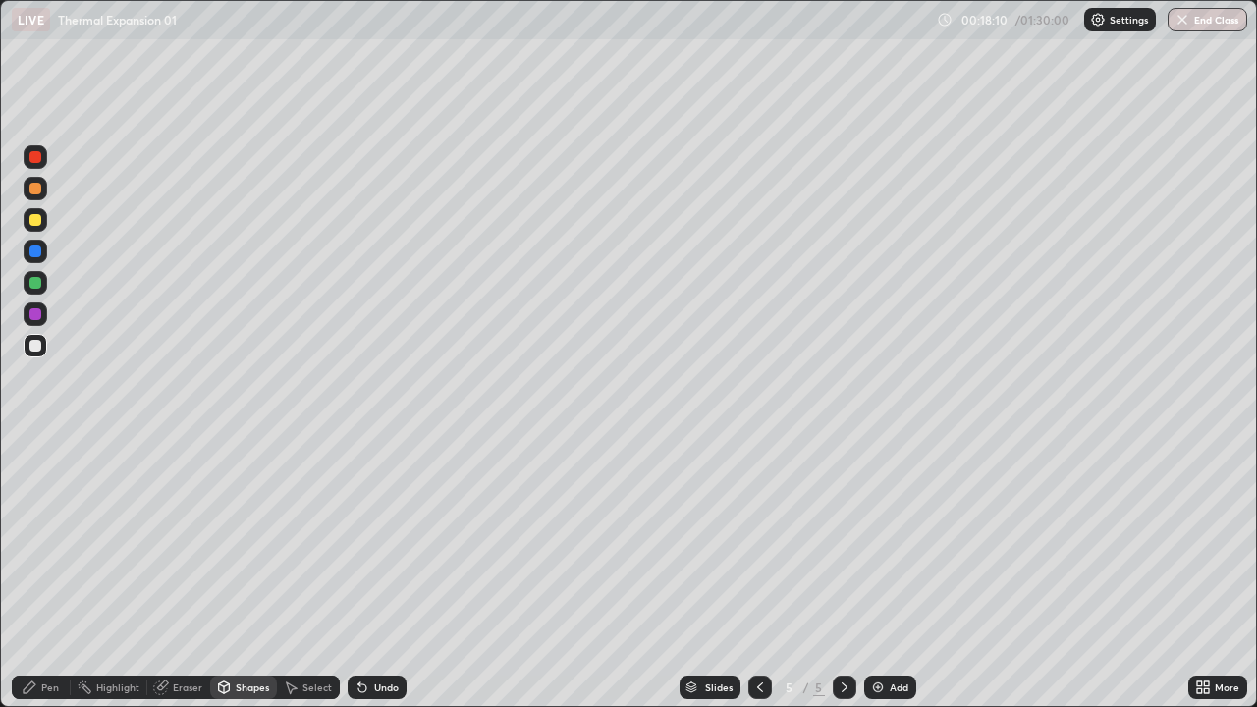
click at [34, 225] on div at bounding box center [35, 220] width 12 height 12
click at [45, 573] on div "Pen" at bounding box center [50, 687] width 18 height 10
click at [242, 573] on div "Shapes" at bounding box center [243, 688] width 67 height 24
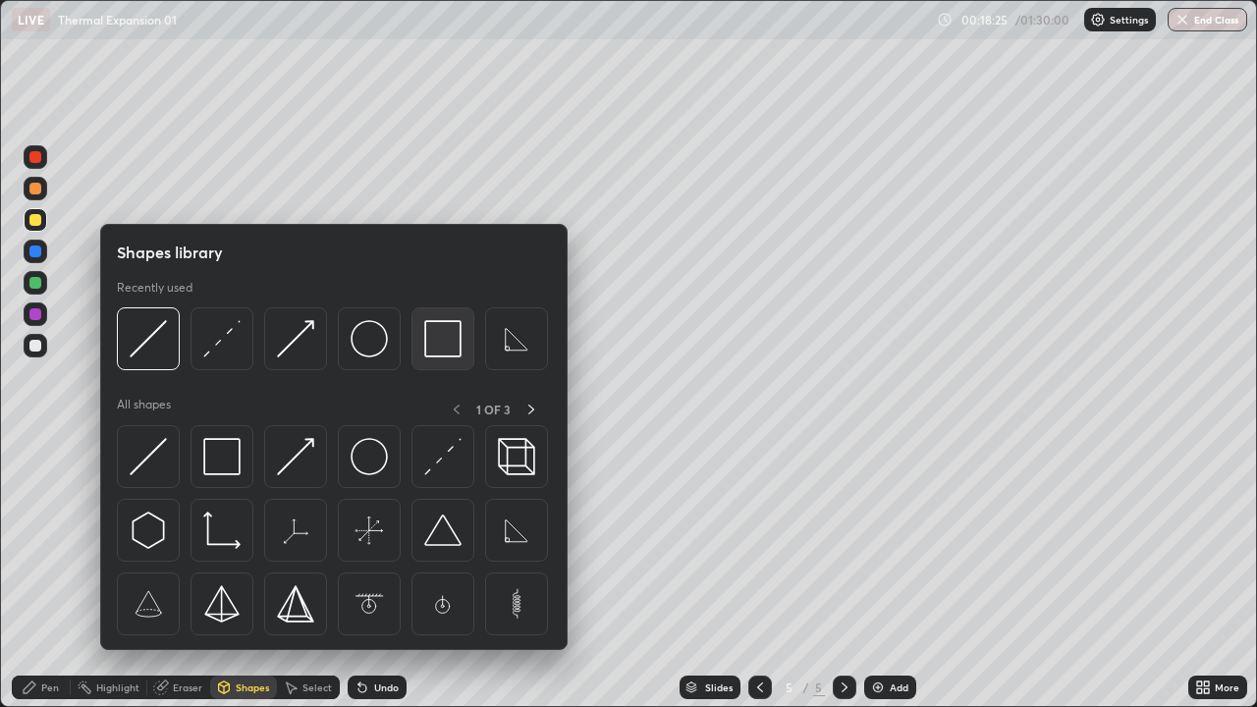
click at [437, 346] on img at bounding box center [442, 338] width 37 height 37
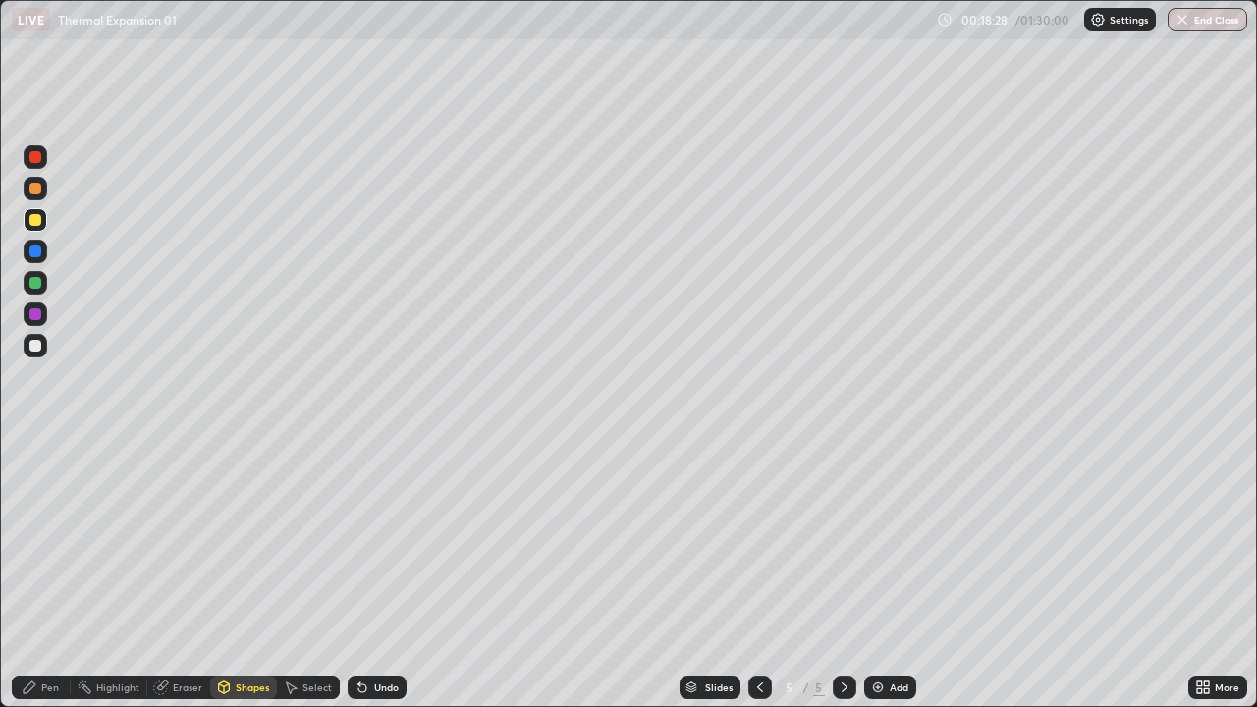
click at [244, 573] on div "Shapes" at bounding box center [252, 687] width 33 height 10
click at [371, 573] on div "Undo" at bounding box center [377, 688] width 59 height 24
click at [59, 573] on div "Pen" at bounding box center [41, 688] width 59 height 24
click at [32, 347] on div at bounding box center [35, 346] width 12 height 12
click at [375, 573] on div "Undo" at bounding box center [386, 687] width 25 height 10
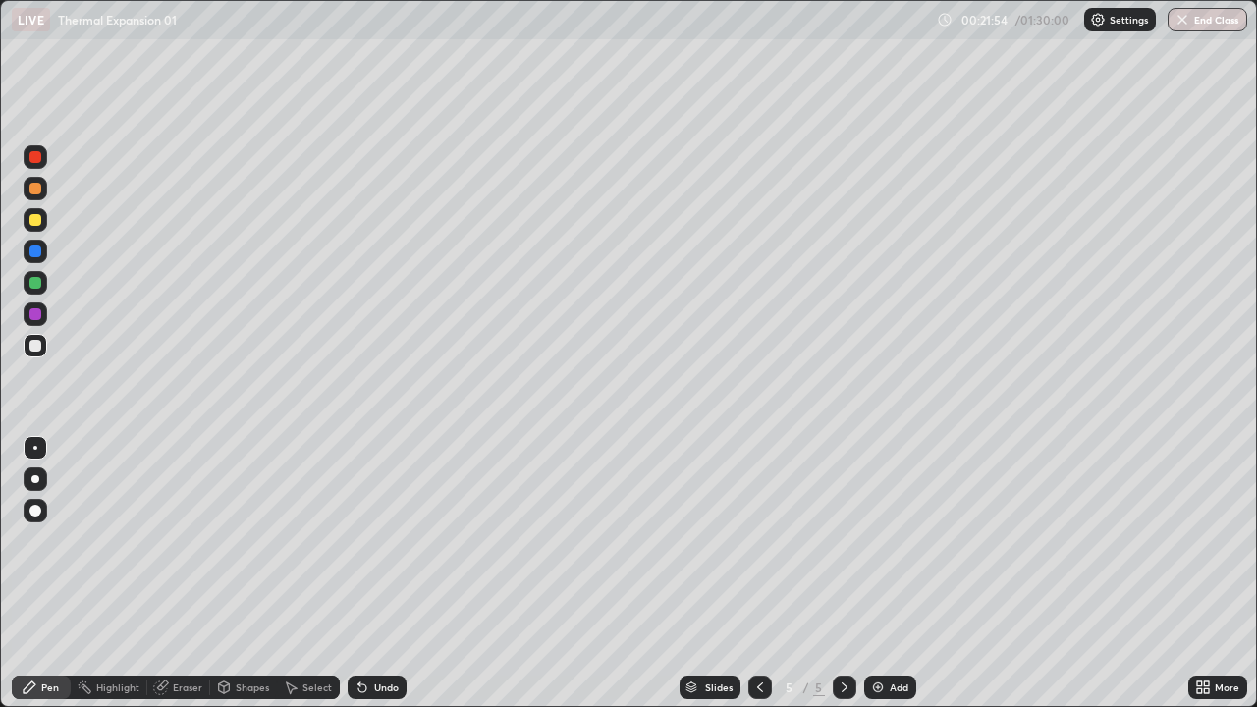
click at [235, 573] on div "Shapes" at bounding box center [243, 688] width 67 height 24
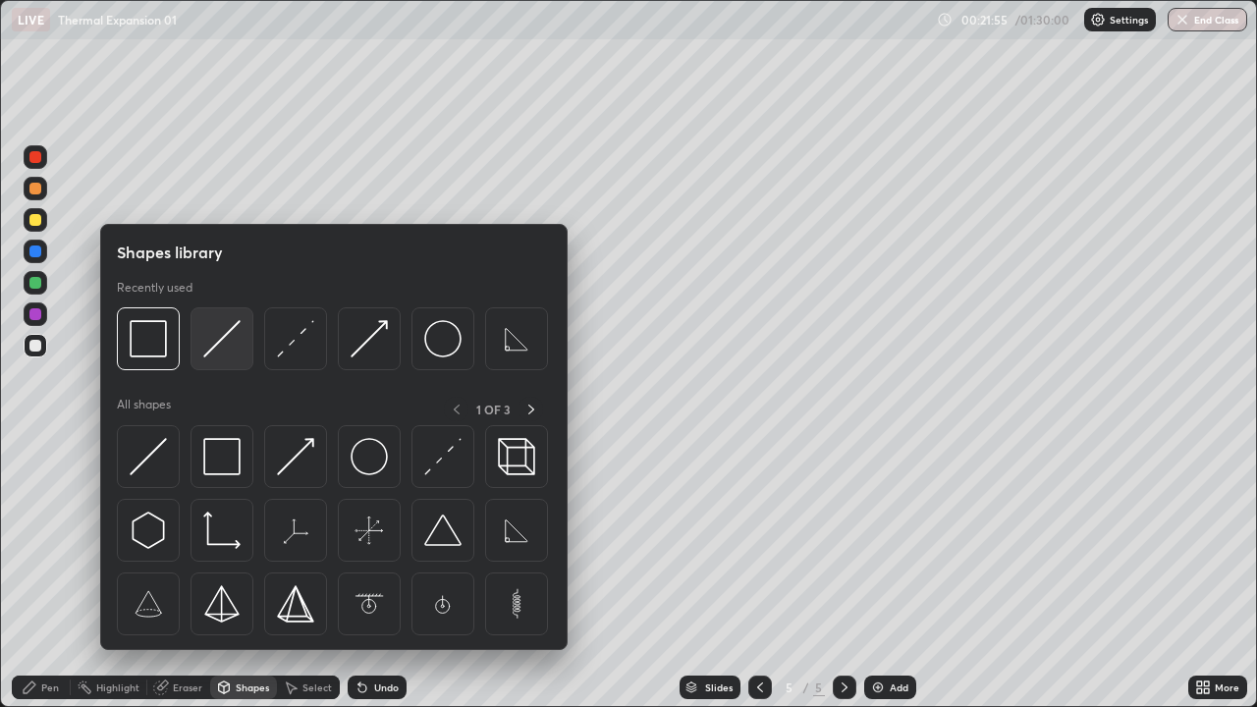
click at [211, 350] on img at bounding box center [221, 338] width 37 height 37
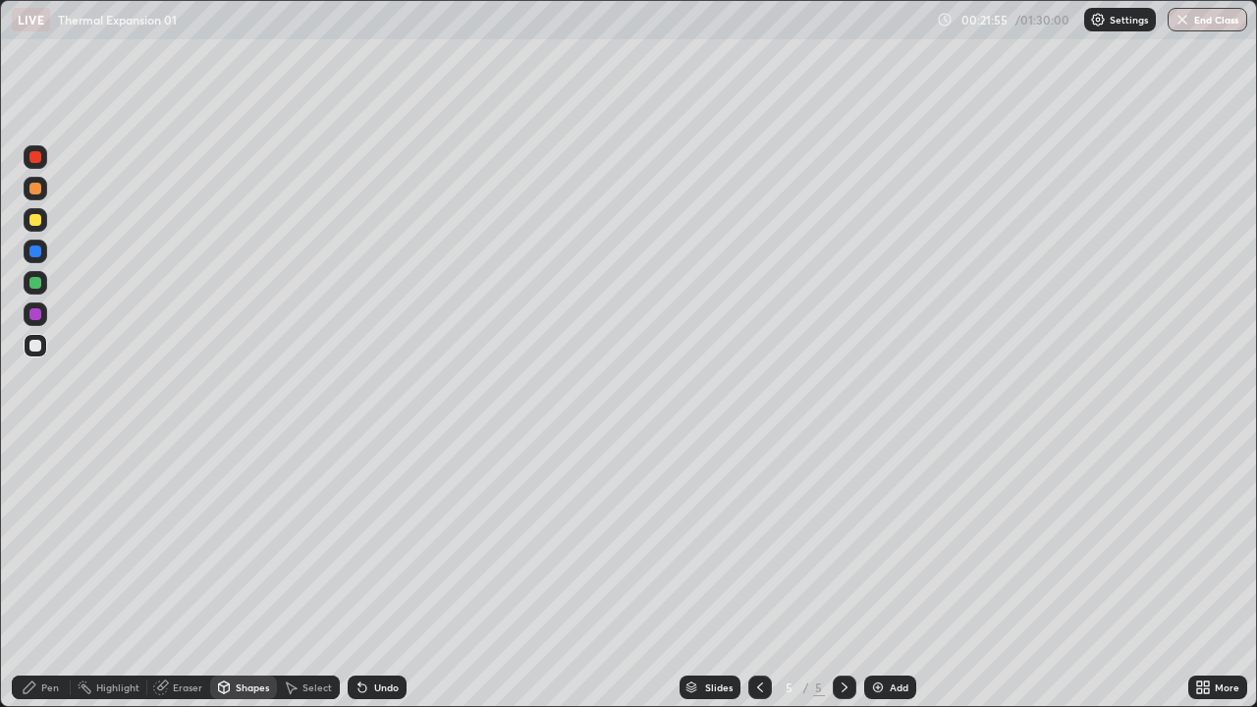
click at [33, 231] on div at bounding box center [36, 220] width 24 height 24
click at [240, 573] on div "Shapes" at bounding box center [243, 688] width 67 height 24
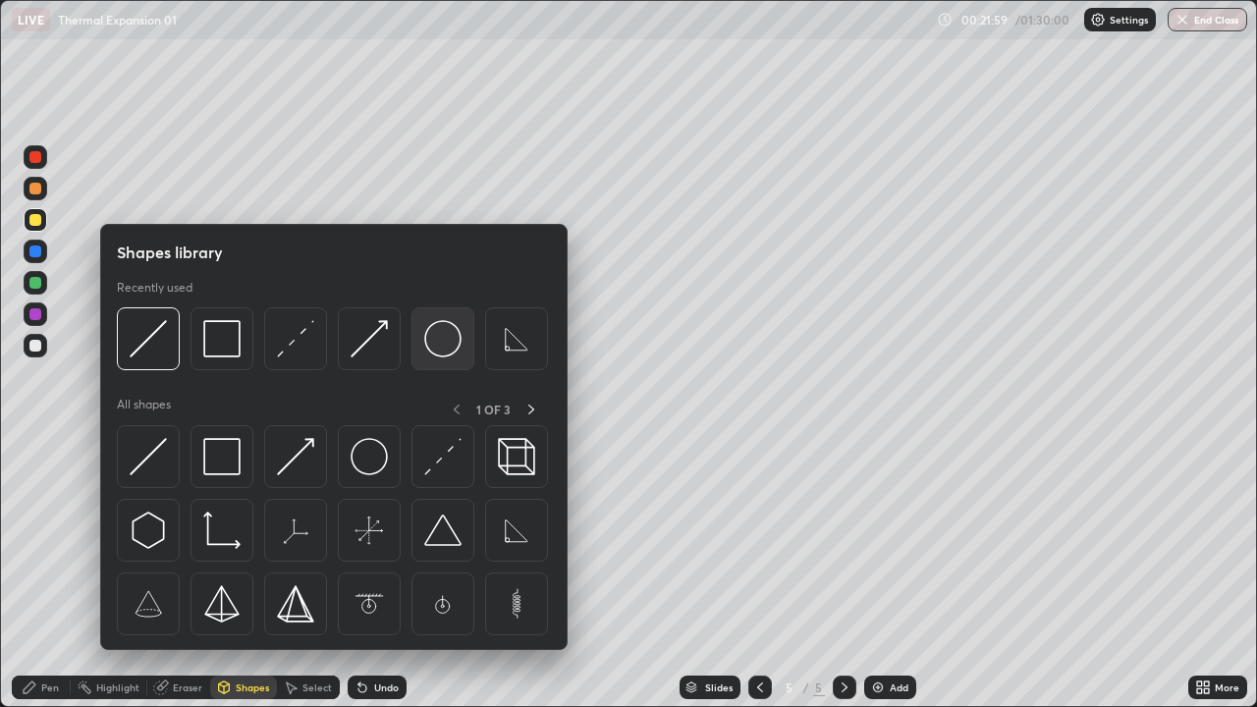
click at [432, 342] on img at bounding box center [442, 338] width 37 height 37
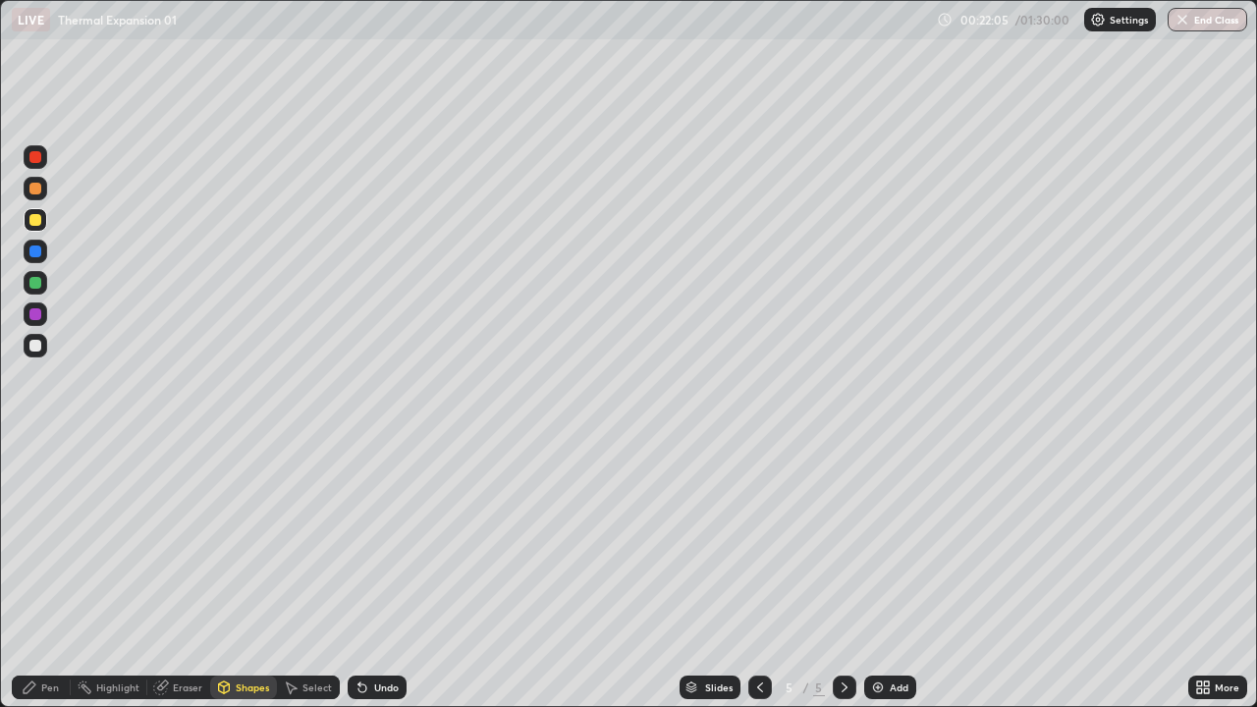
click at [380, 573] on div "Undo" at bounding box center [386, 687] width 25 height 10
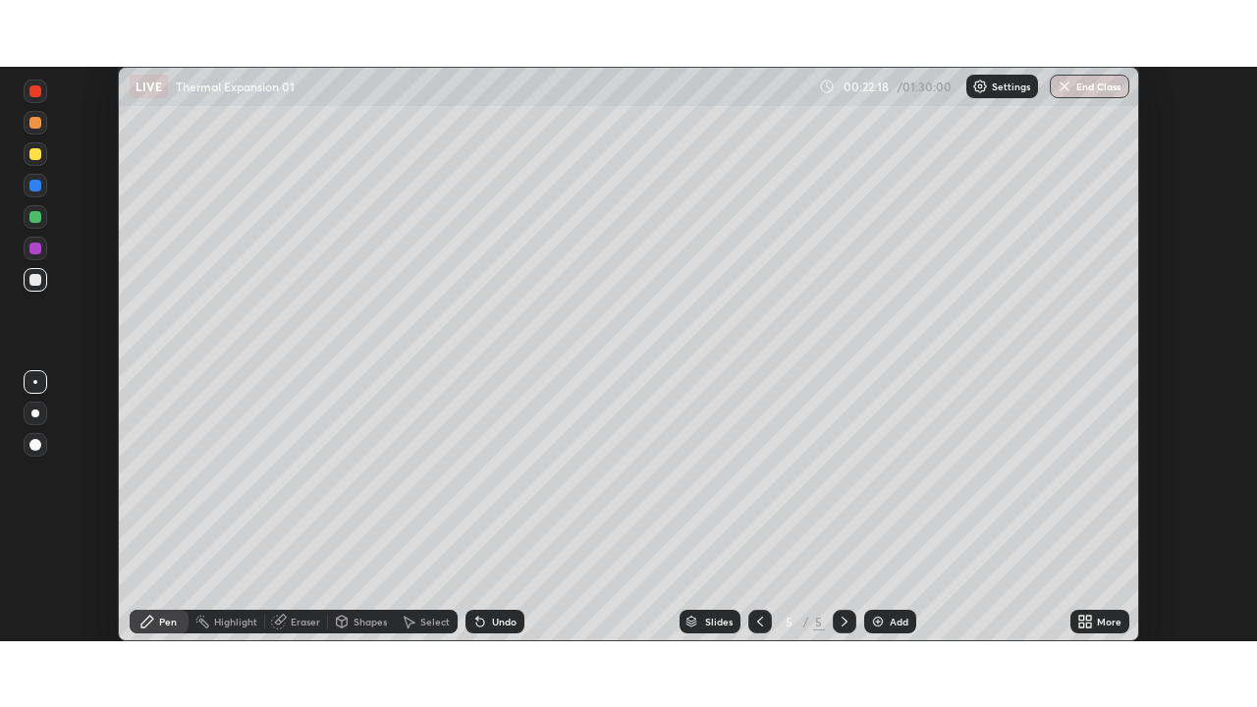
scroll to position [574, 1257]
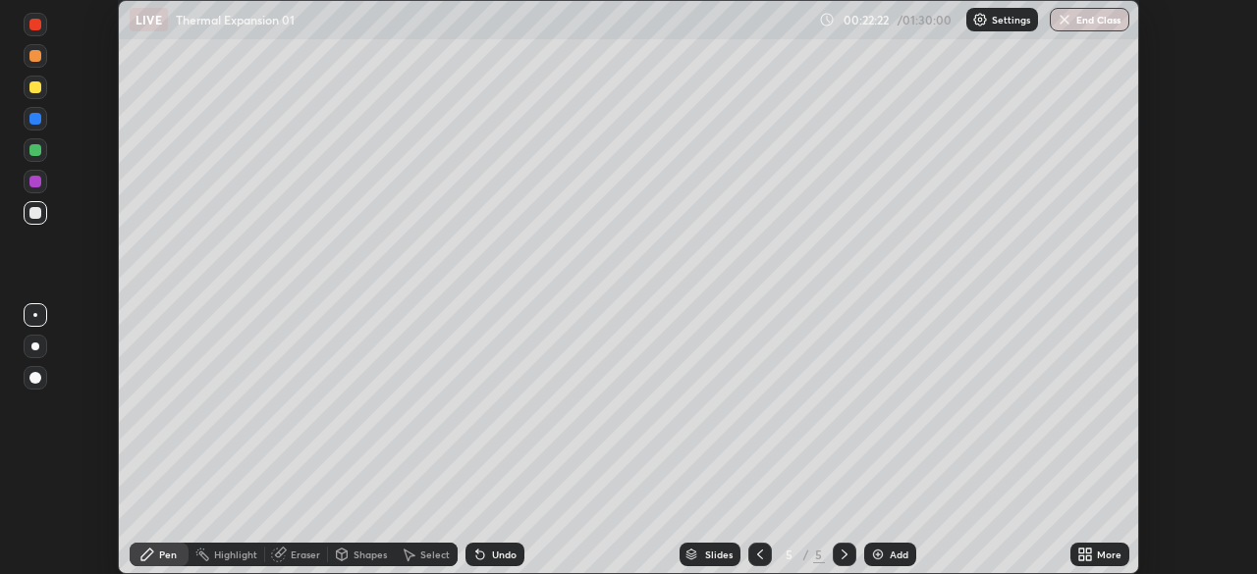
click at [1088, 558] on icon at bounding box center [1088, 558] width 5 height 5
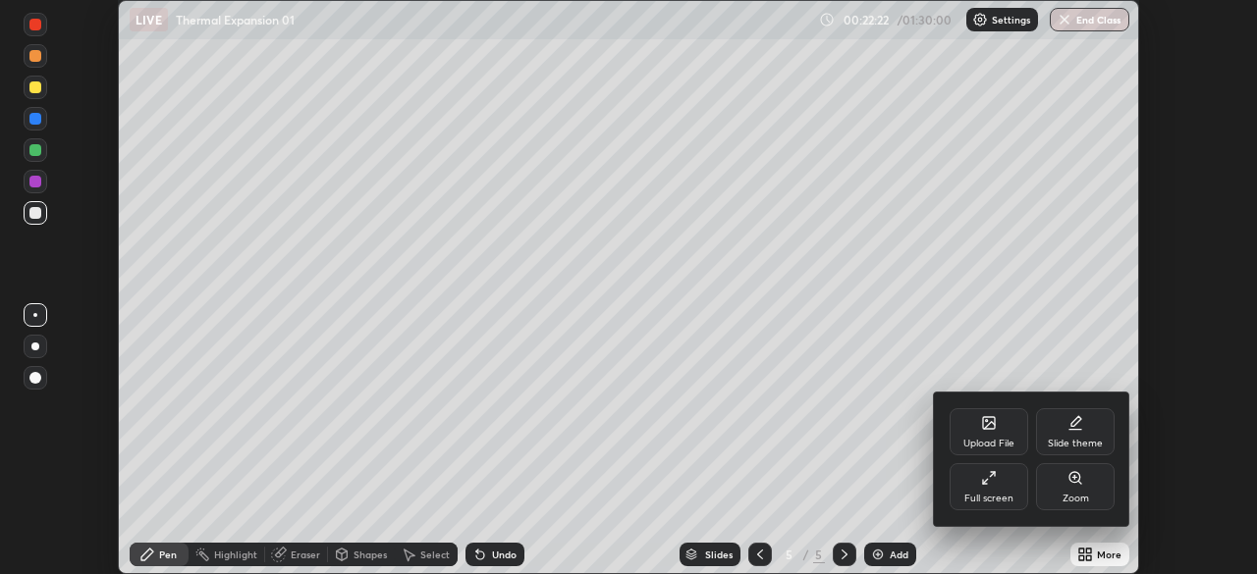
click at [1002, 490] on div "Full screen" at bounding box center [989, 487] width 79 height 47
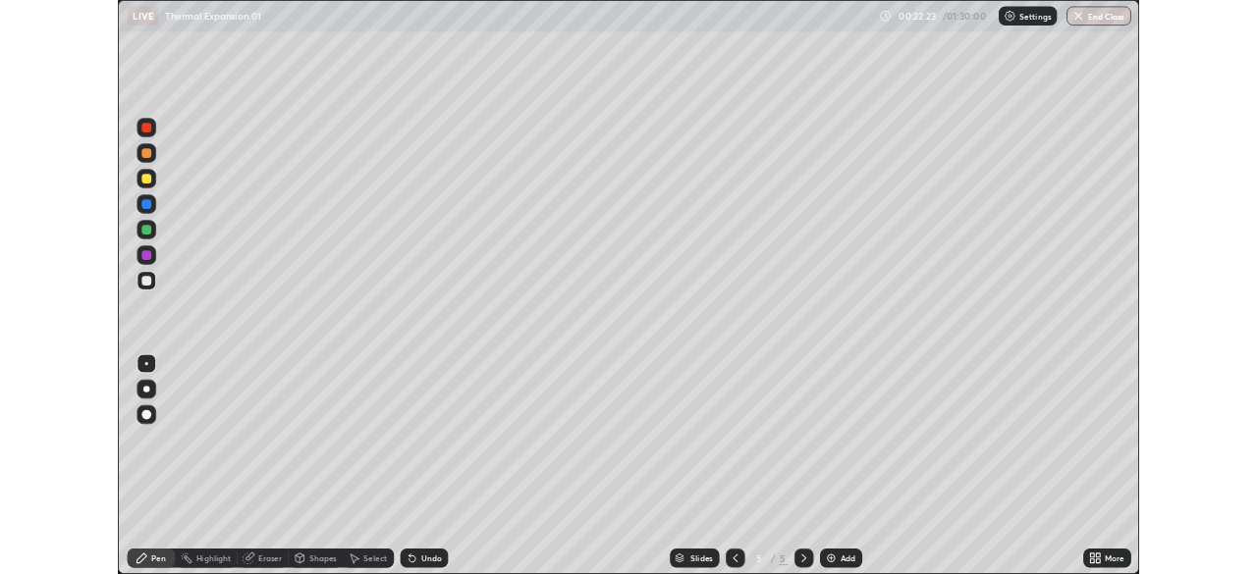
scroll to position [707, 1257]
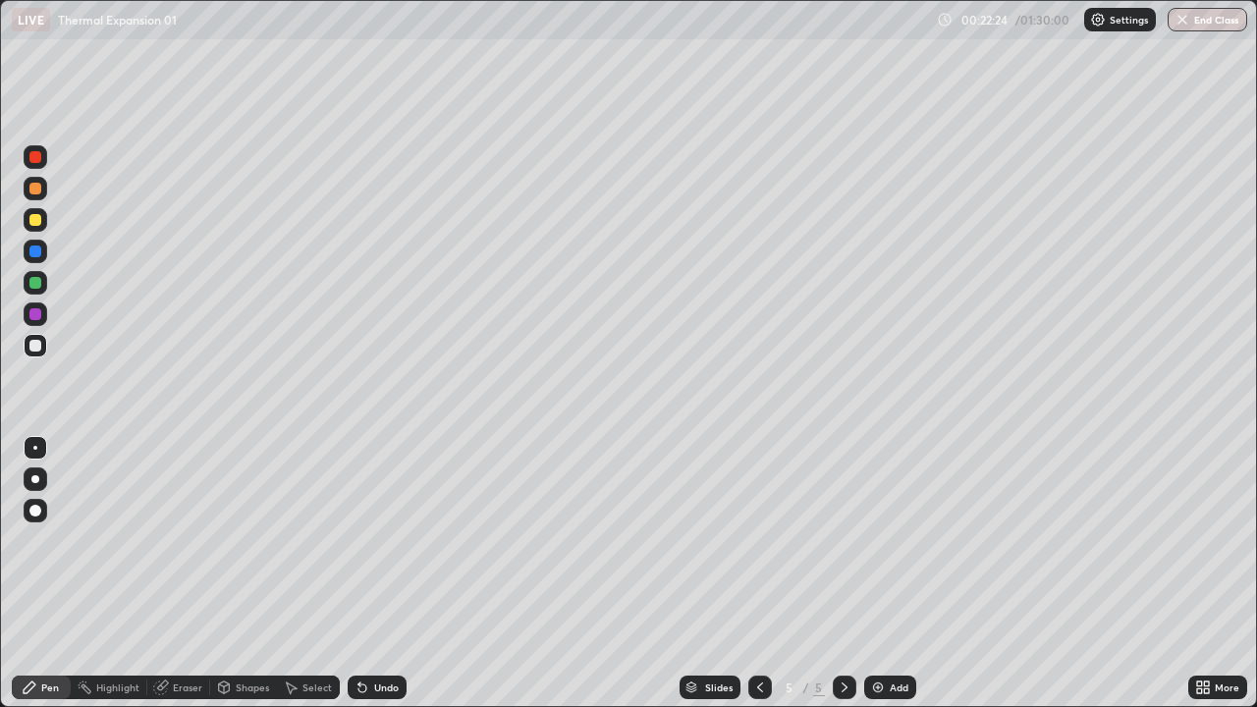
click at [258, 573] on div "Shapes" at bounding box center [243, 688] width 67 height 24
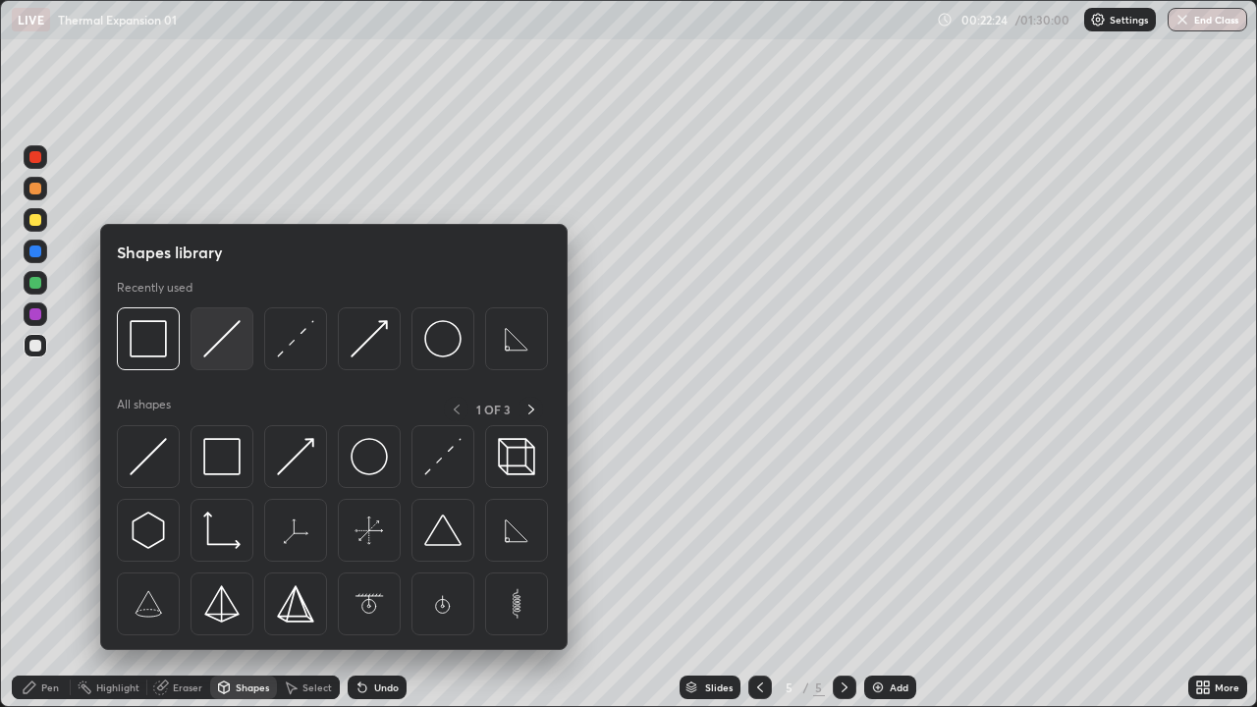
click at [215, 351] on img at bounding box center [221, 338] width 37 height 37
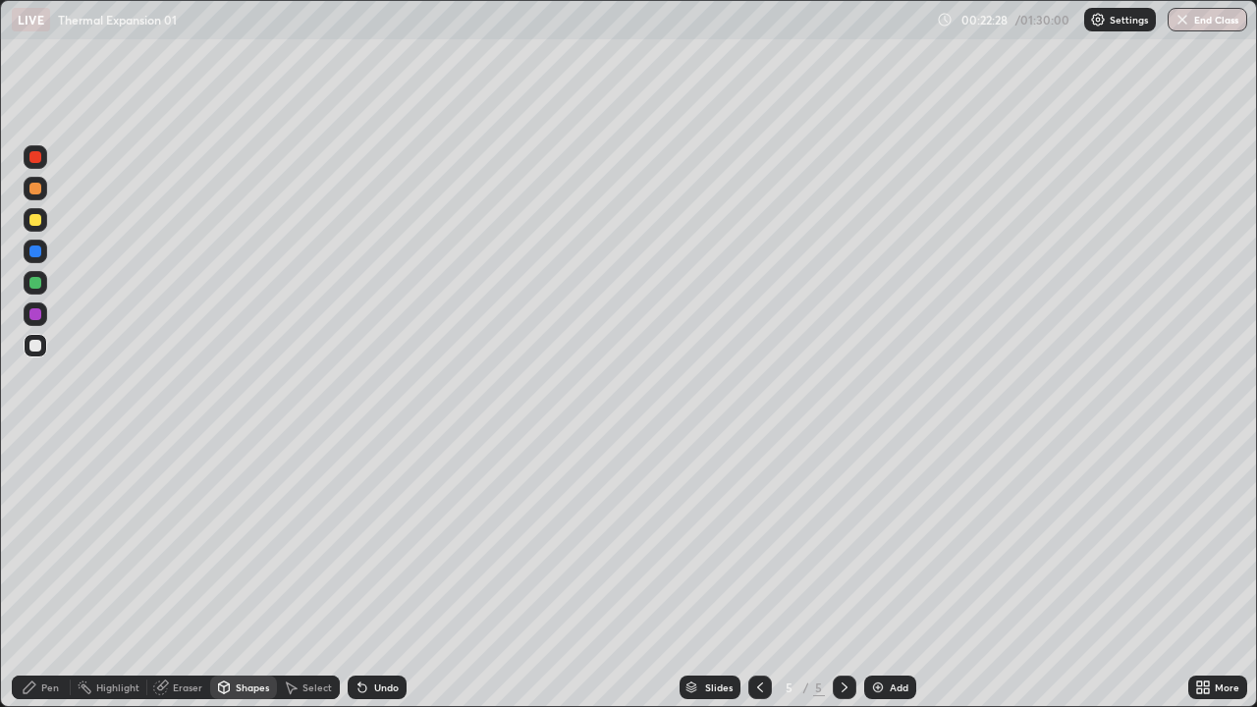
click at [62, 573] on div "Pen" at bounding box center [41, 688] width 59 height 24
click at [63, 573] on div "Pen" at bounding box center [41, 688] width 59 height 24
click at [40, 348] on div at bounding box center [35, 346] width 12 height 12
click at [38, 224] on div at bounding box center [35, 220] width 12 height 12
click at [253, 573] on div "Shapes" at bounding box center [252, 687] width 33 height 10
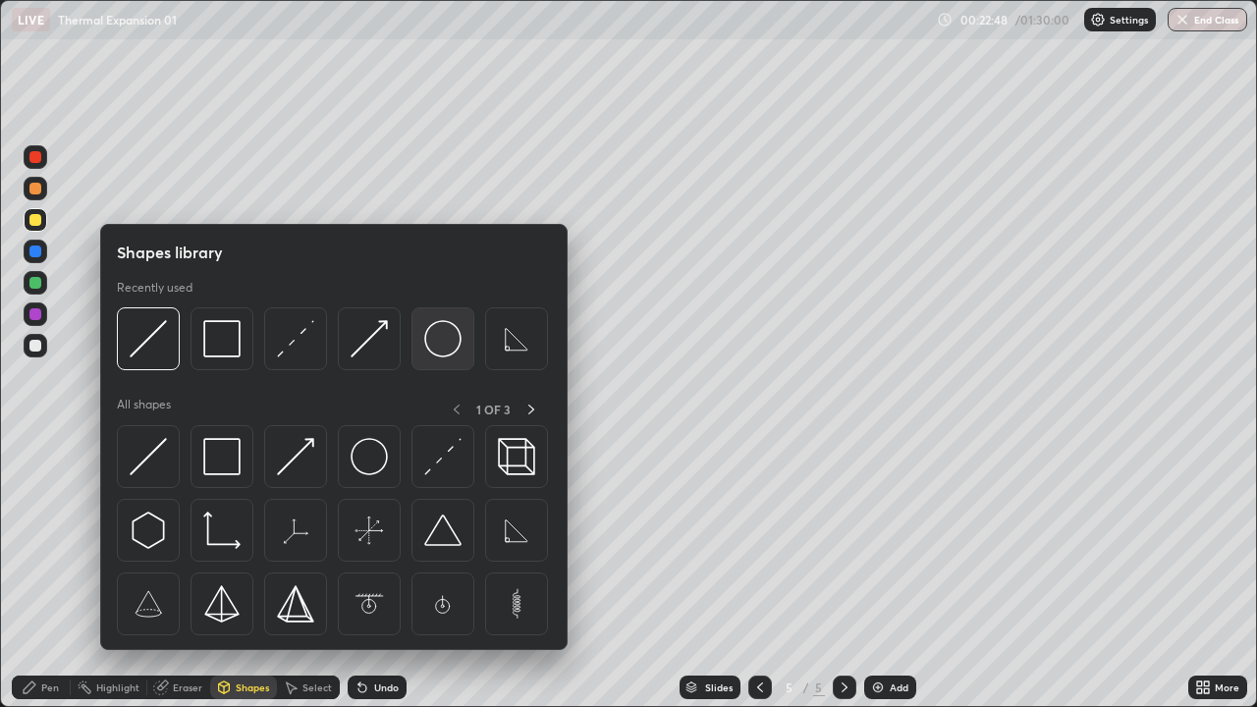
click at [445, 341] on img at bounding box center [442, 338] width 37 height 37
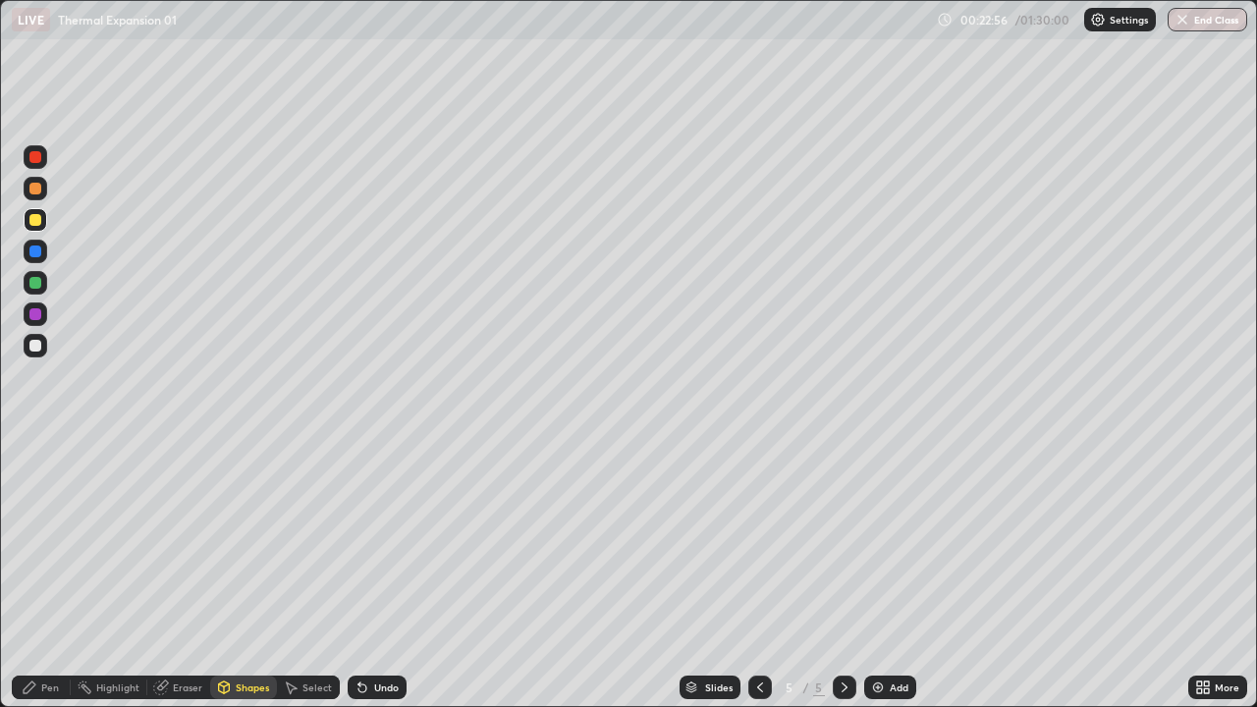
click at [302, 573] on div "Select" at bounding box center [316, 687] width 29 height 10
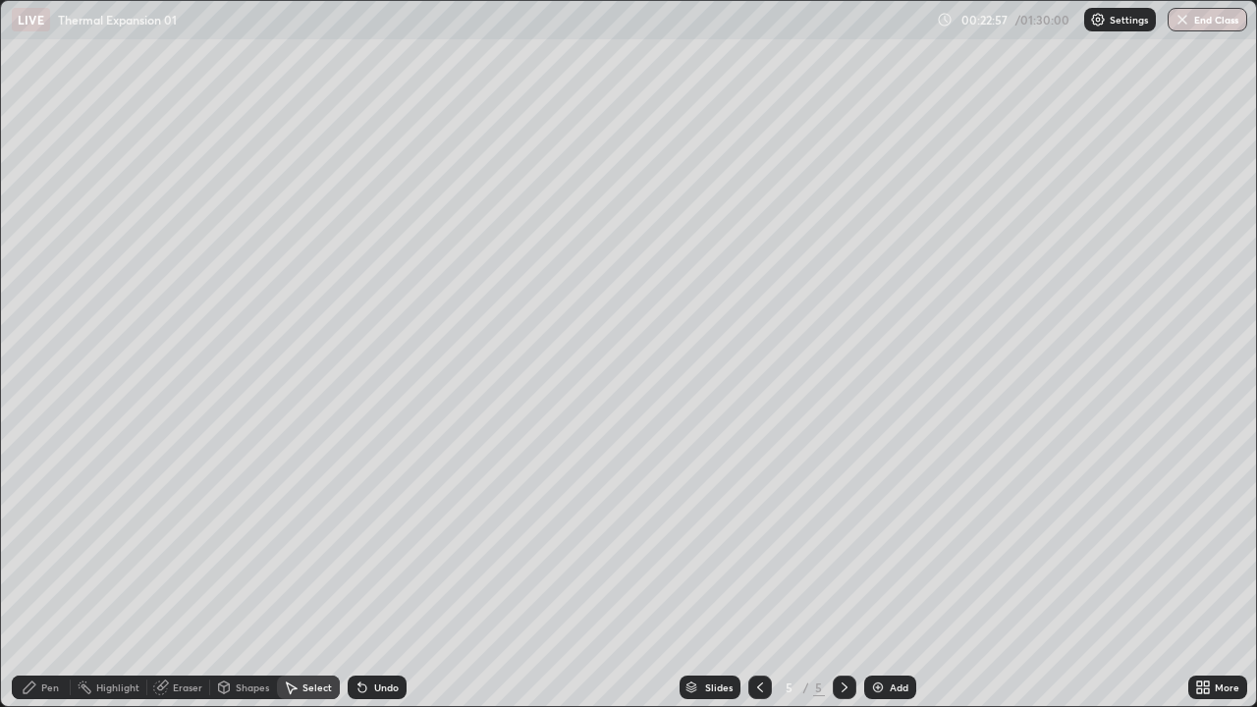
click at [0, 0] on p "Duplicate" at bounding box center [0, 0] width 0 height 0
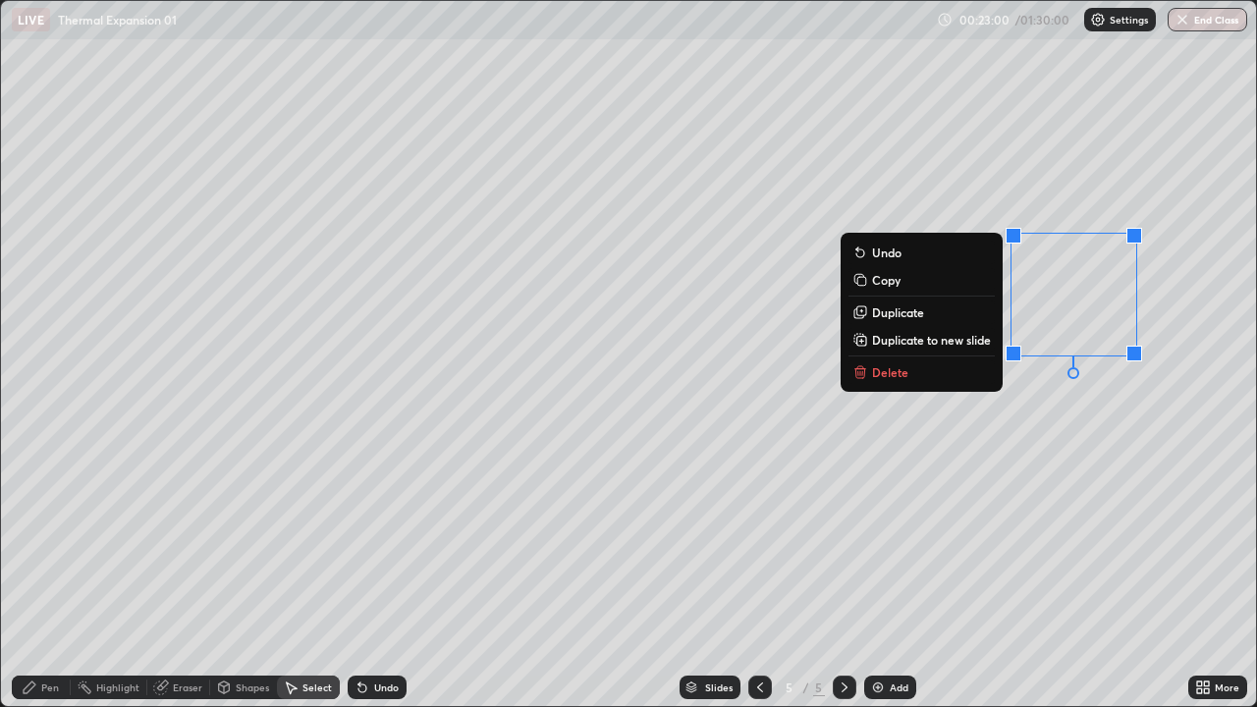
click at [865, 370] on button "Delete" at bounding box center [921, 372] width 146 height 24
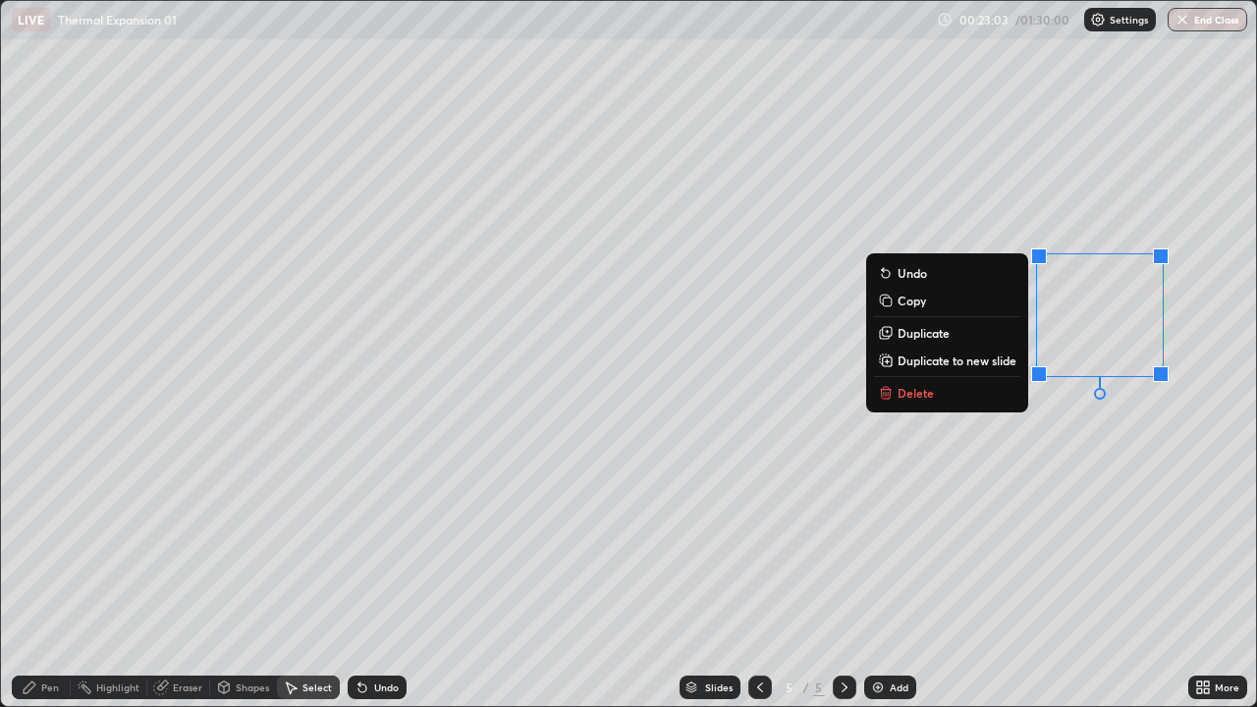
click at [1176, 507] on div "0 ° Undo Copy Duplicate Duplicate to new slide Delete" at bounding box center [628, 353] width 1255 height 705
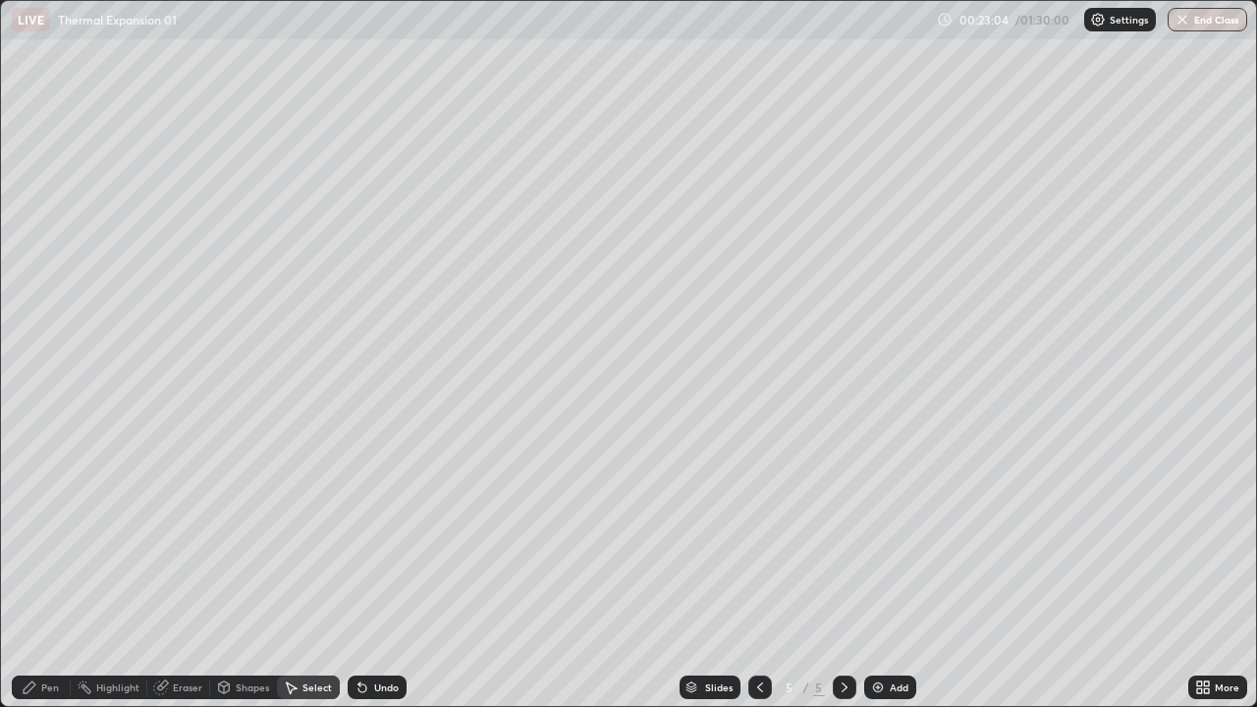
click at [55, 573] on div "Pen" at bounding box center [50, 687] width 18 height 10
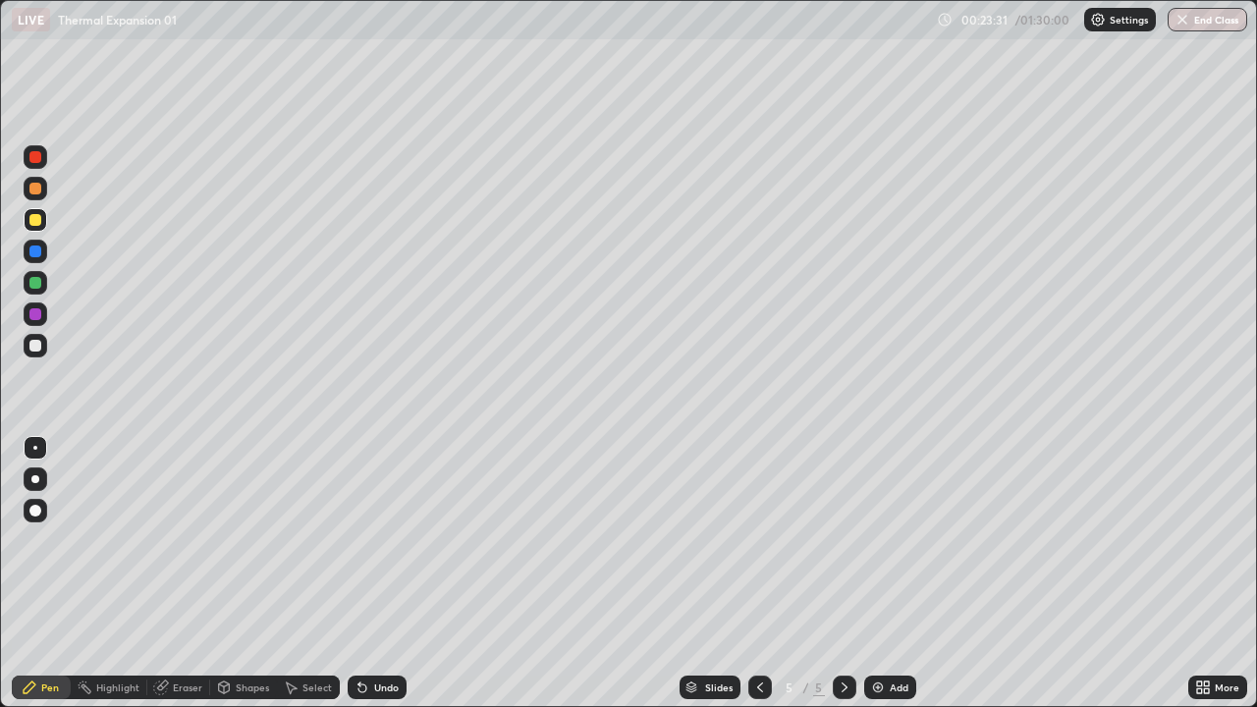
click at [35, 347] on div at bounding box center [35, 346] width 12 height 12
click at [889, 573] on div "Add" at bounding box center [890, 688] width 52 height 24
click at [247, 573] on div "Shapes" at bounding box center [252, 687] width 33 height 10
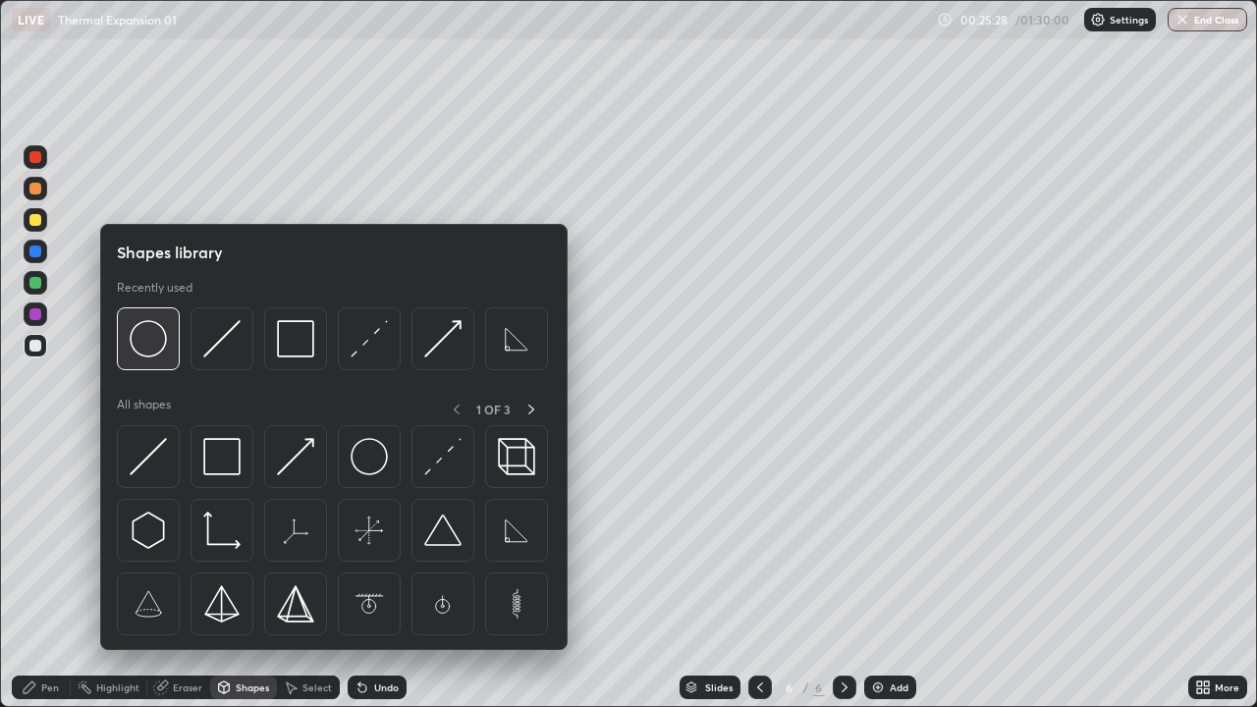
click at [148, 345] on img at bounding box center [148, 338] width 37 height 37
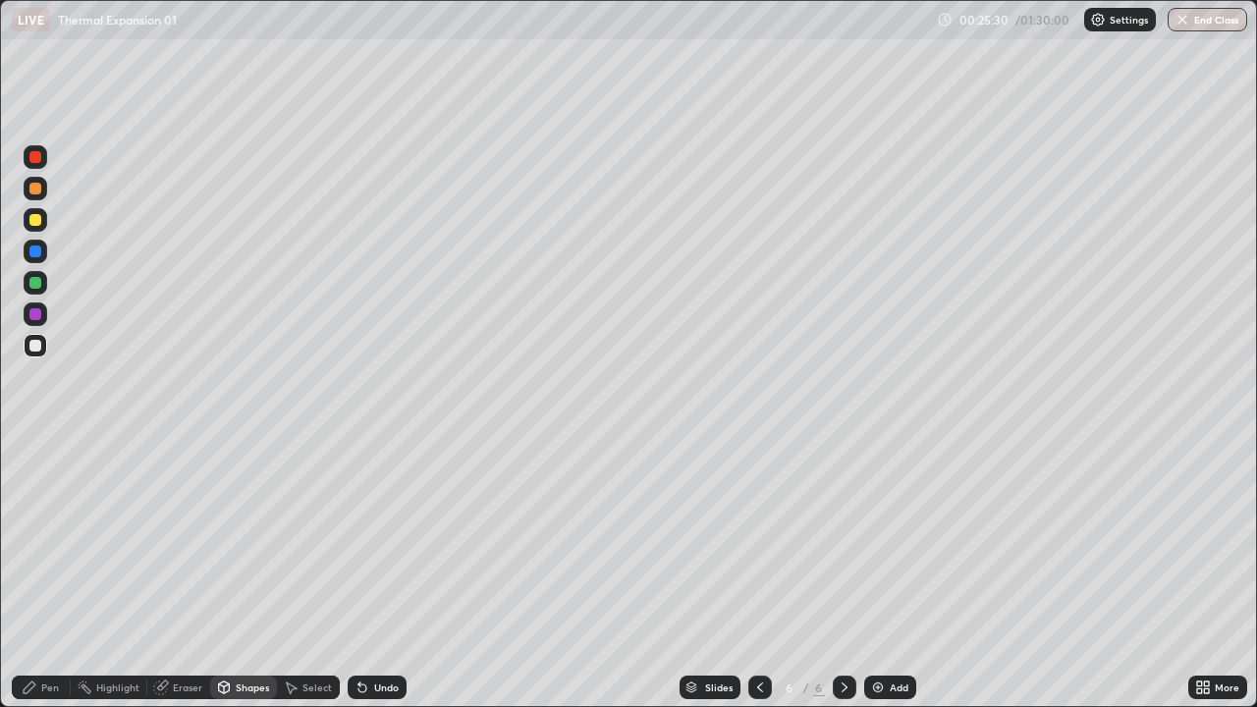
click at [30, 345] on div at bounding box center [35, 346] width 12 height 12
click at [362, 573] on icon at bounding box center [363, 688] width 16 height 16
click at [43, 573] on div "Pen" at bounding box center [41, 688] width 59 height 24
click at [378, 573] on div "Undo" at bounding box center [386, 687] width 25 height 10
click at [365, 573] on icon at bounding box center [363, 688] width 16 height 16
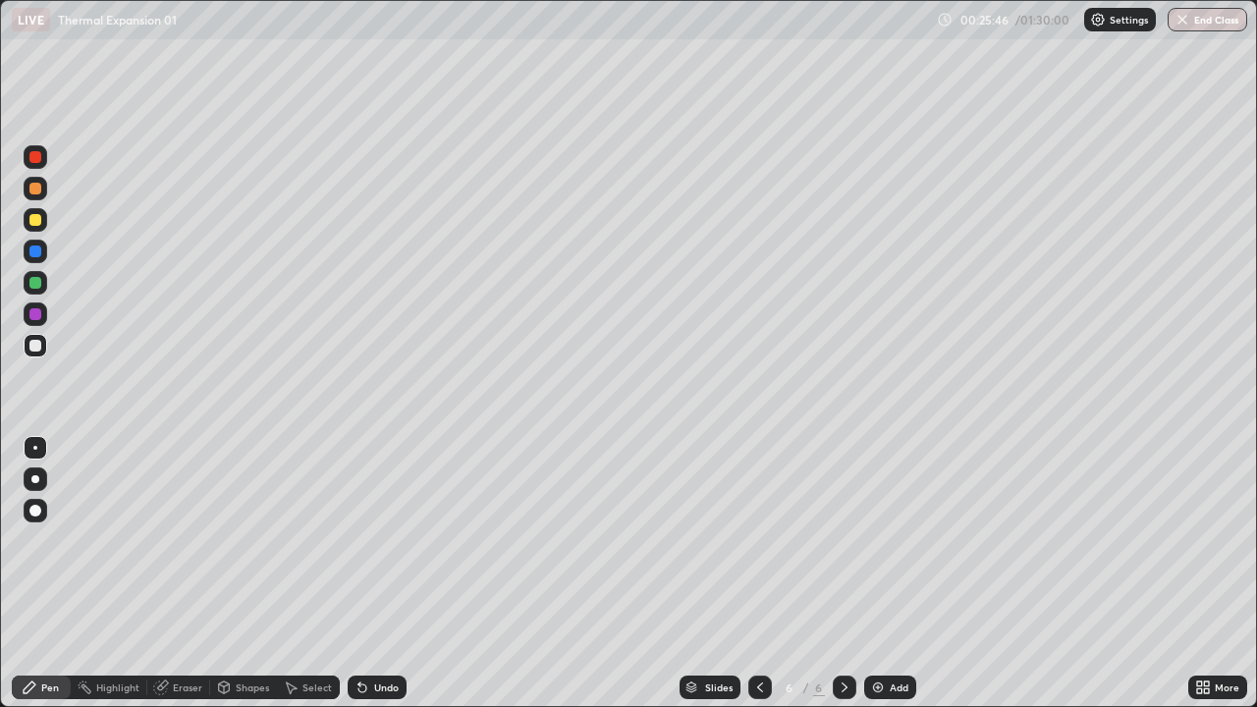
click at [362, 573] on div "Undo" at bounding box center [377, 688] width 59 height 24
click at [362, 573] on icon at bounding box center [363, 688] width 16 height 16
click at [753, 573] on div at bounding box center [760, 688] width 24 height 24
click at [849, 573] on icon at bounding box center [845, 688] width 16 height 16
click at [39, 229] on div at bounding box center [36, 220] width 24 height 24
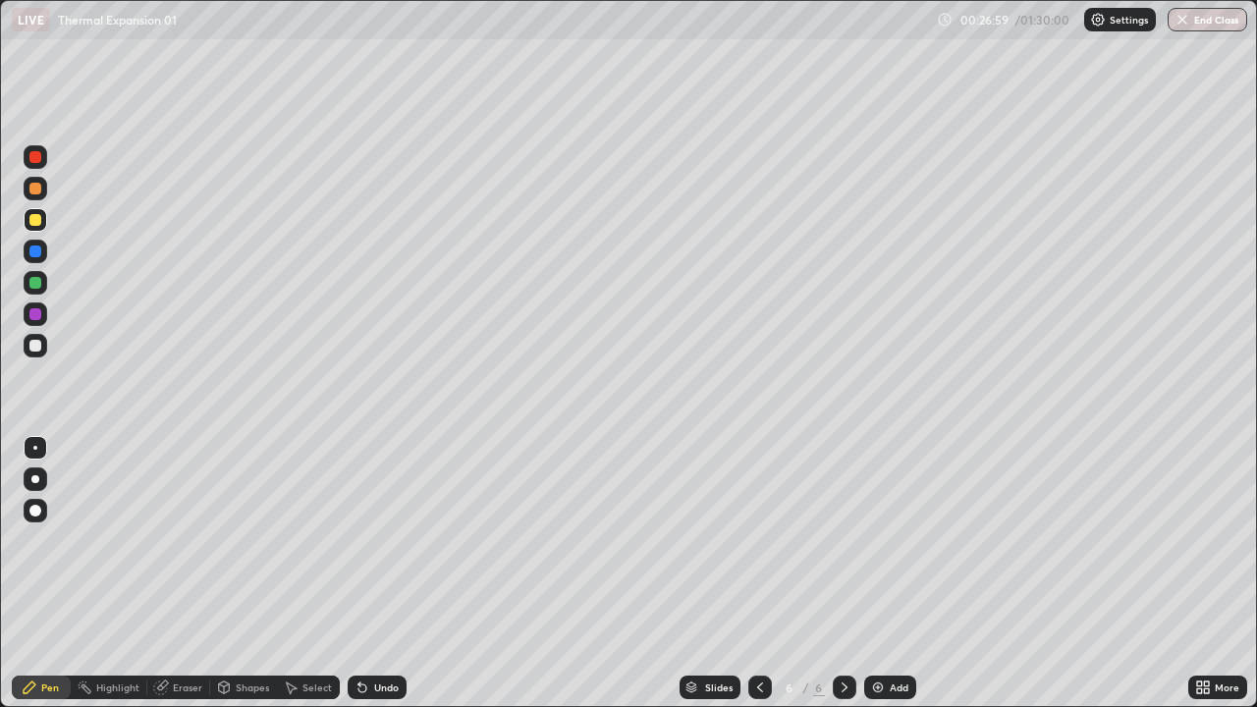
click at [36, 346] on div at bounding box center [35, 346] width 12 height 12
click at [370, 573] on div "Undo" at bounding box center [377, 688] width 59 height 24
click at [43, 218] on div at bounding box center [36, 220] width 24 height 24
click at [757, 573] on icon at bounding box center [760, 688] width 16 height 16
click at [843, 573] on icon at bounding box center [845, 688] width 16 height 16
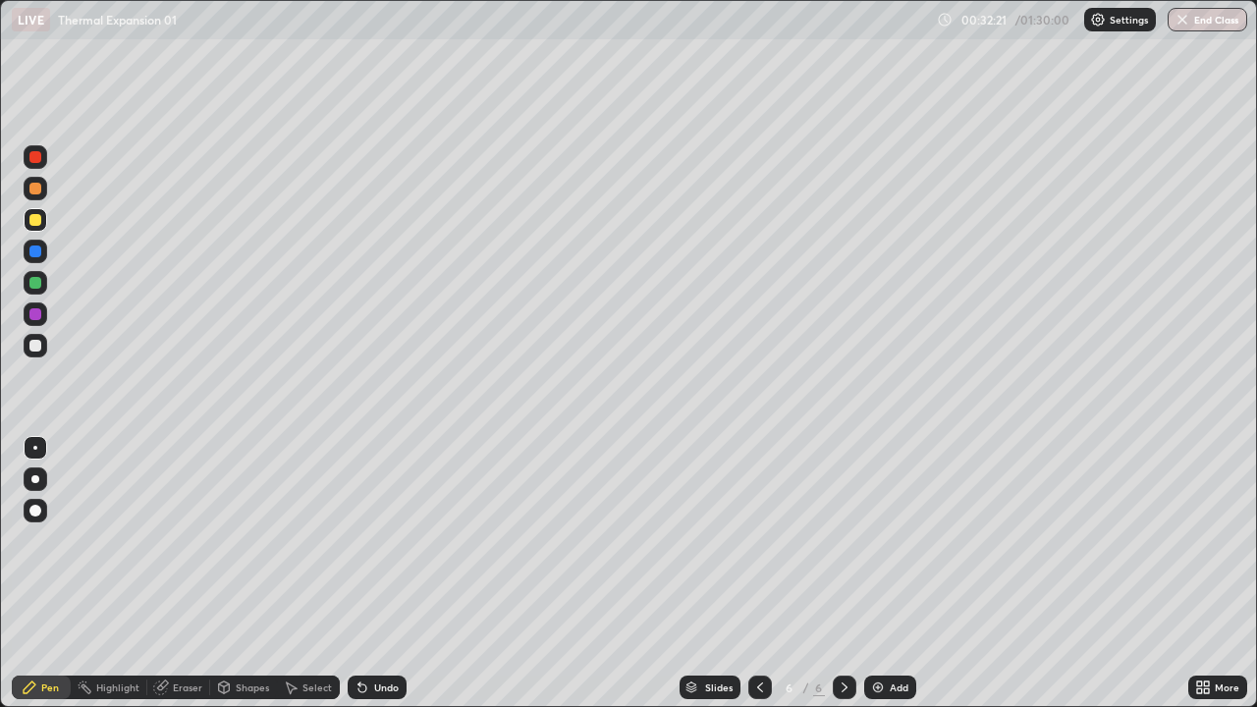
click at [889, 573] on div "Add" at bounding box center [890, 688] width 52 height 24
click at [39, 225] on div at bounding box center [36, 220] width 24 height 24
click at [358, 573] on icon at bounding box center [359, 683] width 2 height 2
click at [39, 220] on div at bounding box center [35, 220] width 12 height 12
click at [36, 348] on div at bounding box center [35, 346] width 12 height 12
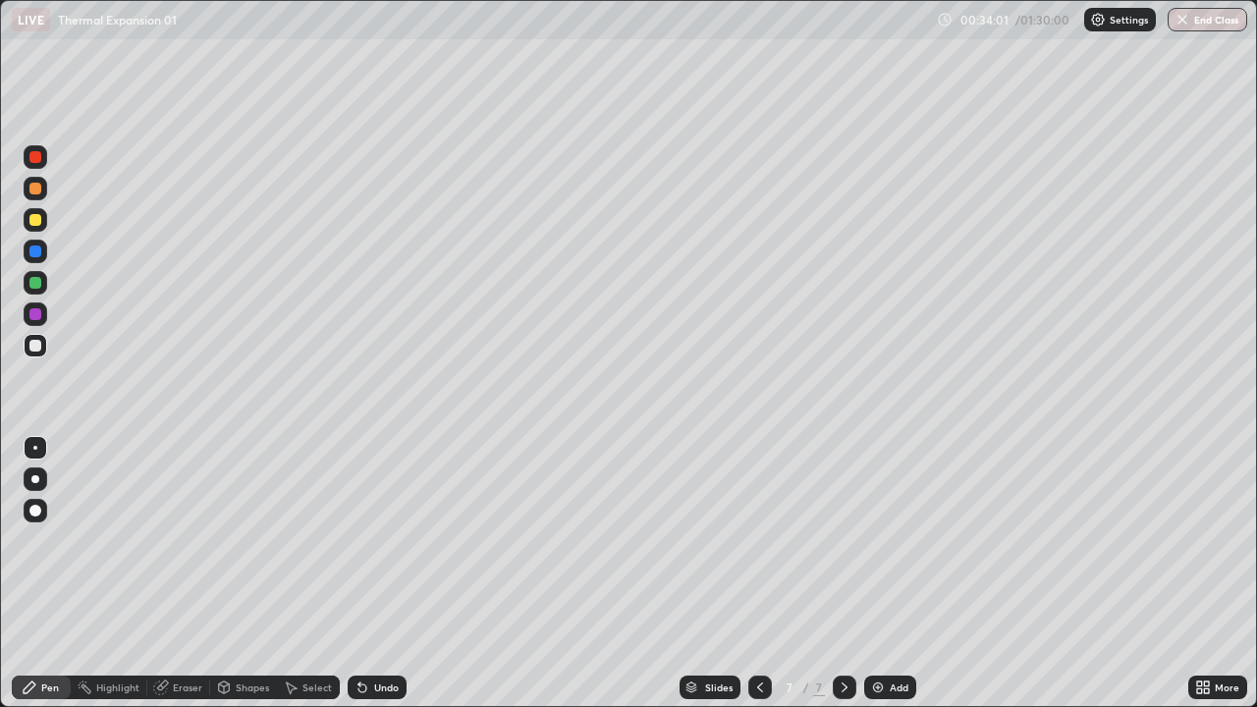
click at [374, 573] on div "Undo" at bounding box center [386, 687] width 25 height 10
click at [367, 573] on div "Undo" at bounding box center [377, 688] width 59 height 24
click at [42, 214] on div at bounding box center [36, 220] width 24 height 24
click at [382, 573] on div "Undo" at bounding box center [377, 688] width 59 height 24
click at [382, 573] on div "Undo" at bounding box center [386, 687] width 25 height 10
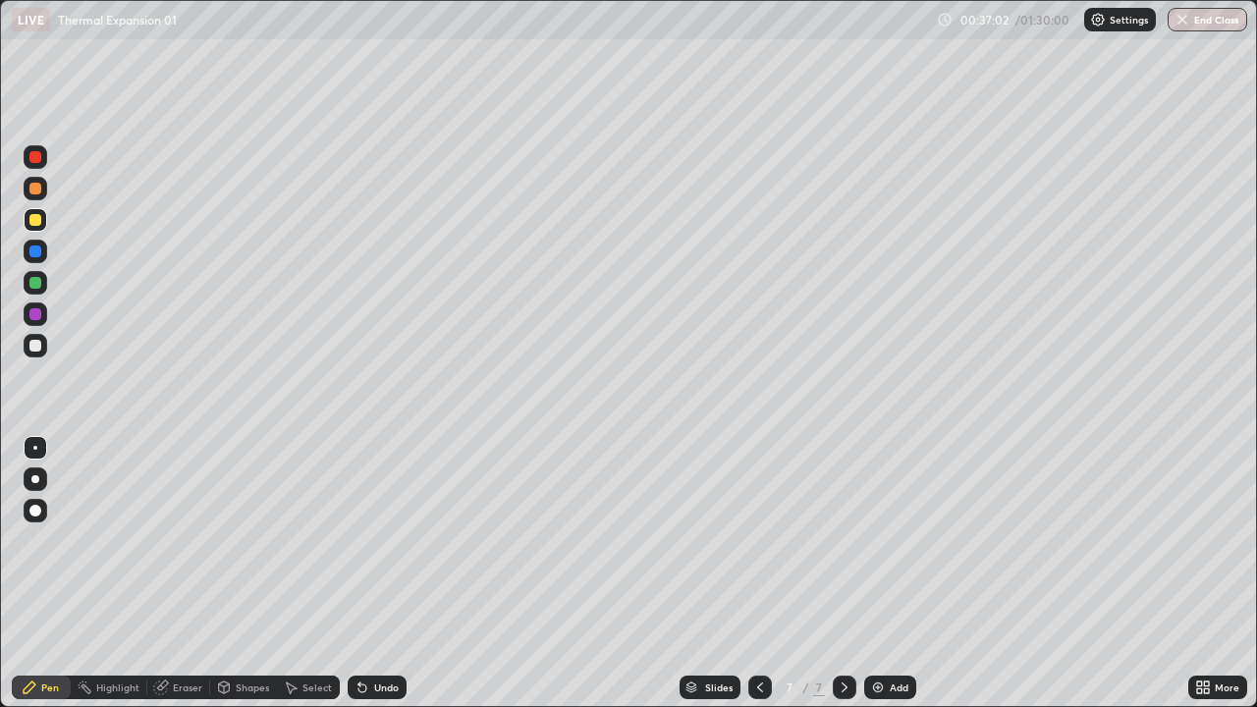
click at [386, 573] on div "Undo" at bounding box center [386, 687] width 25 height 10
click at [33, 349] on div at bounding box center [35, 346] width 12 height 12
click at [376, 573] on div "Undo" at bounding box center [377, 688] width 59 height 24
click at [203, 573] on div "Eraser" at bounding box center [178, 688] width 63 height 24
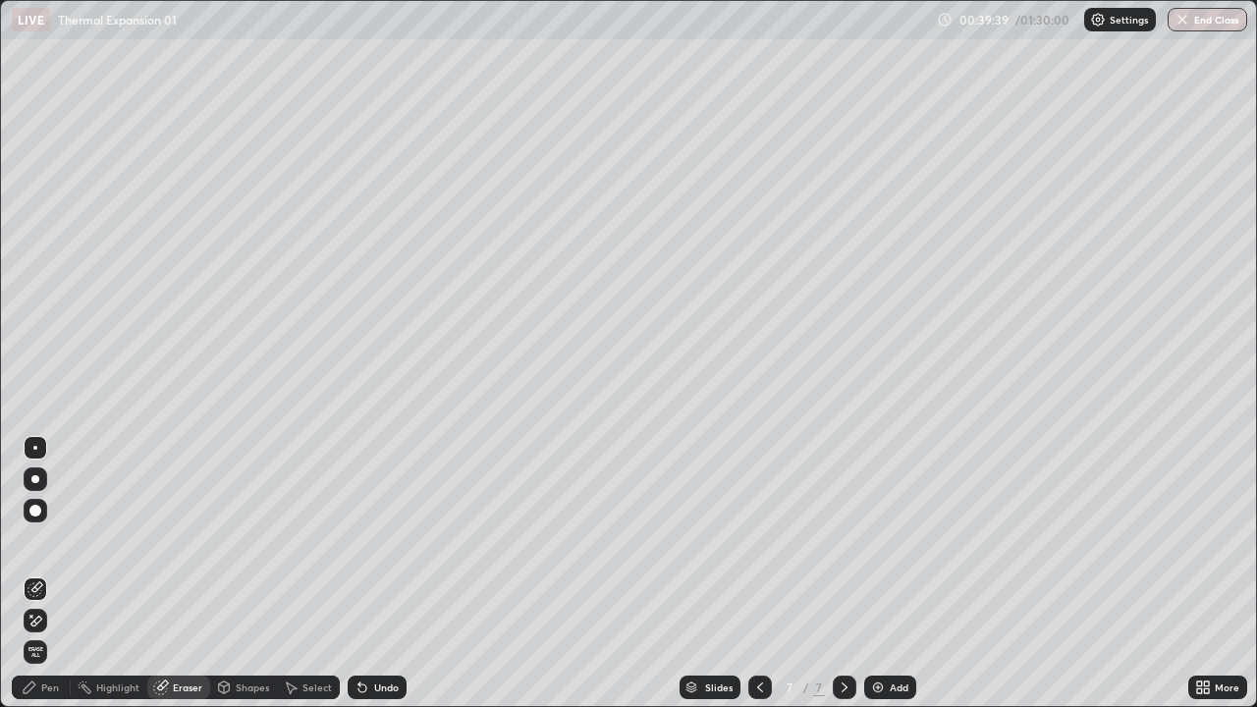
click at [50, 573] on div "Pen" at bounding box center [50, 687] width 18 height 10
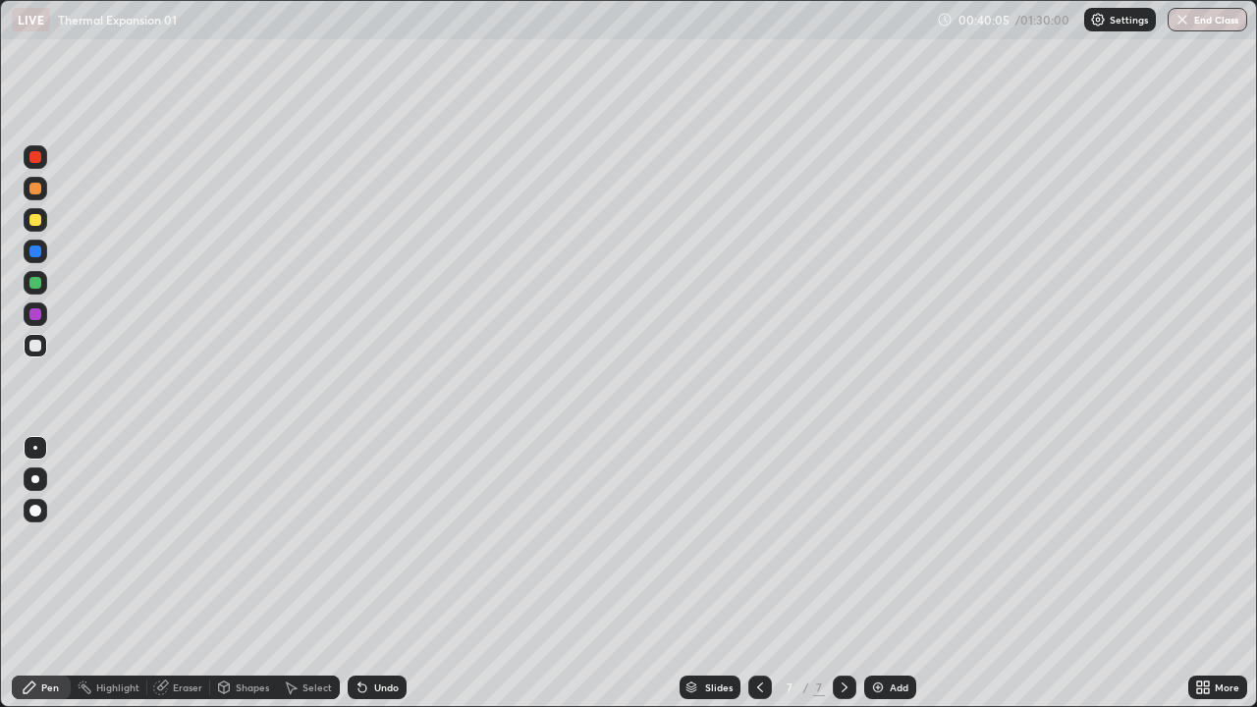
click at [378, 573] on div "Undo" at bounding box center [386, 687] width 25 height 10
click at [885, 573] on div "Add" at bounding box center [890, 688] width 52 height 24
click at [33, 220] on div at bounding box center [35, 220] width 12 height 12
click at [35, 354] on div at bounding box center [36, 346] width 24 height 24
click at [246, 573] on div "Shapes" at bounding box center [252, 687] width 33 height 10
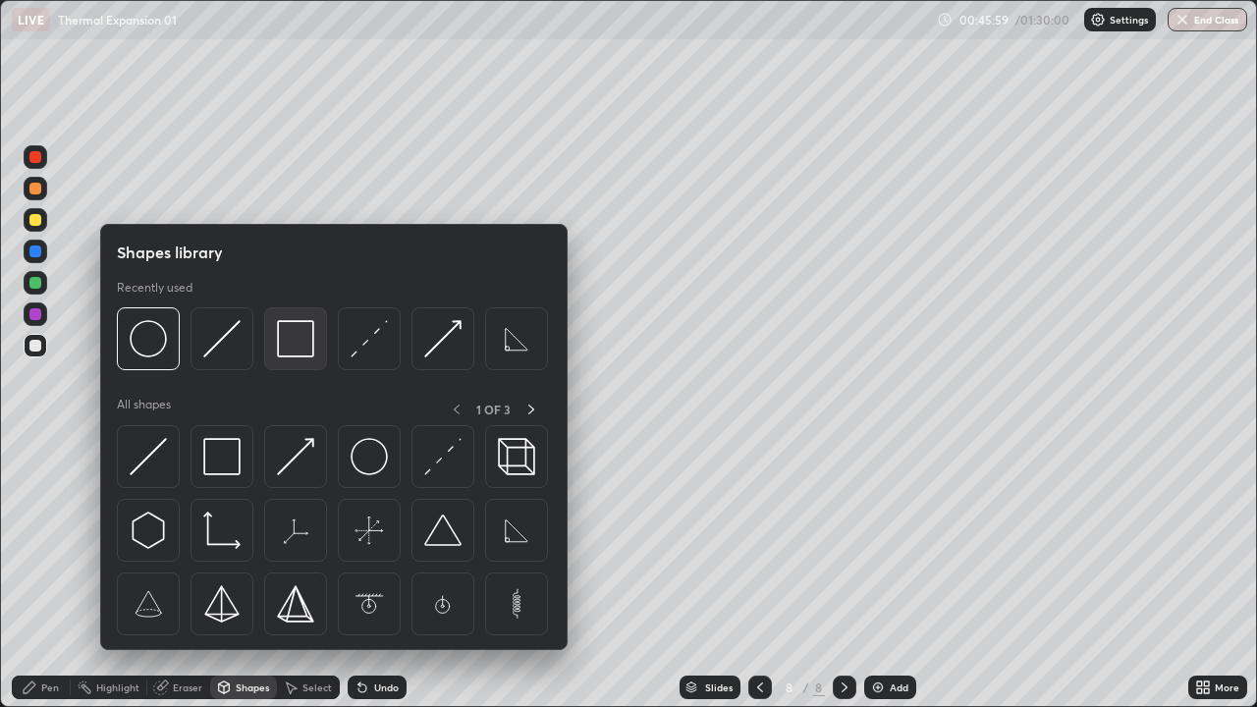
click at [297, 343] on img at bounding box center [295, 338] width 37 height 37
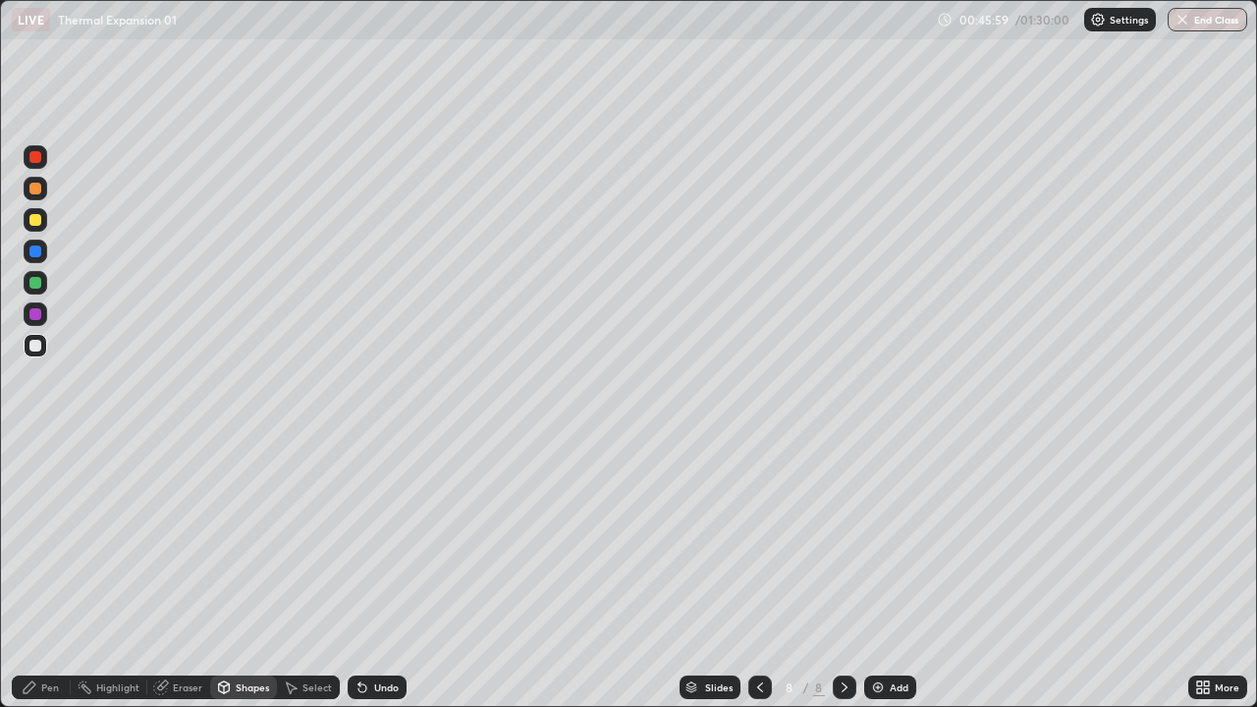
click at [31, 223] on div at bounding box center [35, 220] width 12 height 12
click at [384, 573] on div "Undo" at bounding box center [386, 687] width 25 height 10
click at [38, 355] on div at bounding box center [36, 346] width 24 height 24
click at [382, 573] on div "Undo" at bounding box center [386, 687] width 25 height 10
click at [52, 573] on div "Pen" at bounding box center [50, 687] width 18 height 10
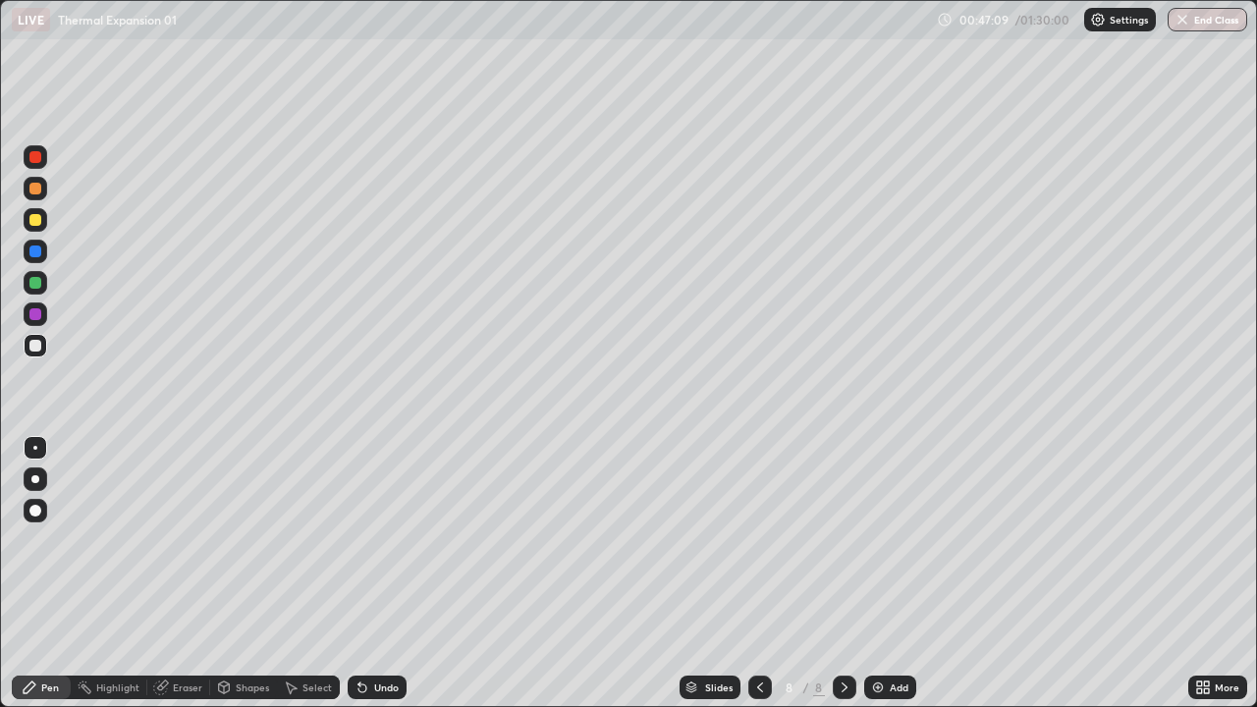
click at [39, 220] on div at bounding box center [35, 220] width 12 height 12
click at [264, 573] on div "Shapes" at bounding box center [252, 687] width 33 height 10
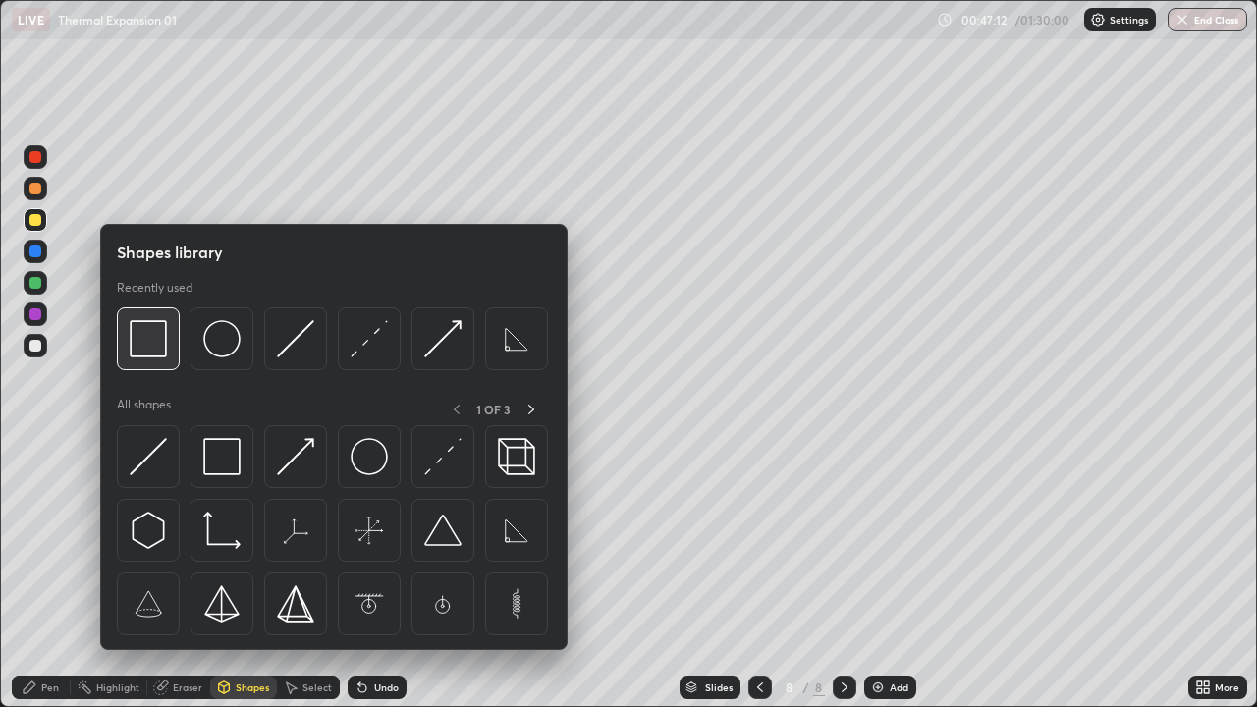
click at [157, 353] on img at bounding box center [148, 338] width 37 height 37
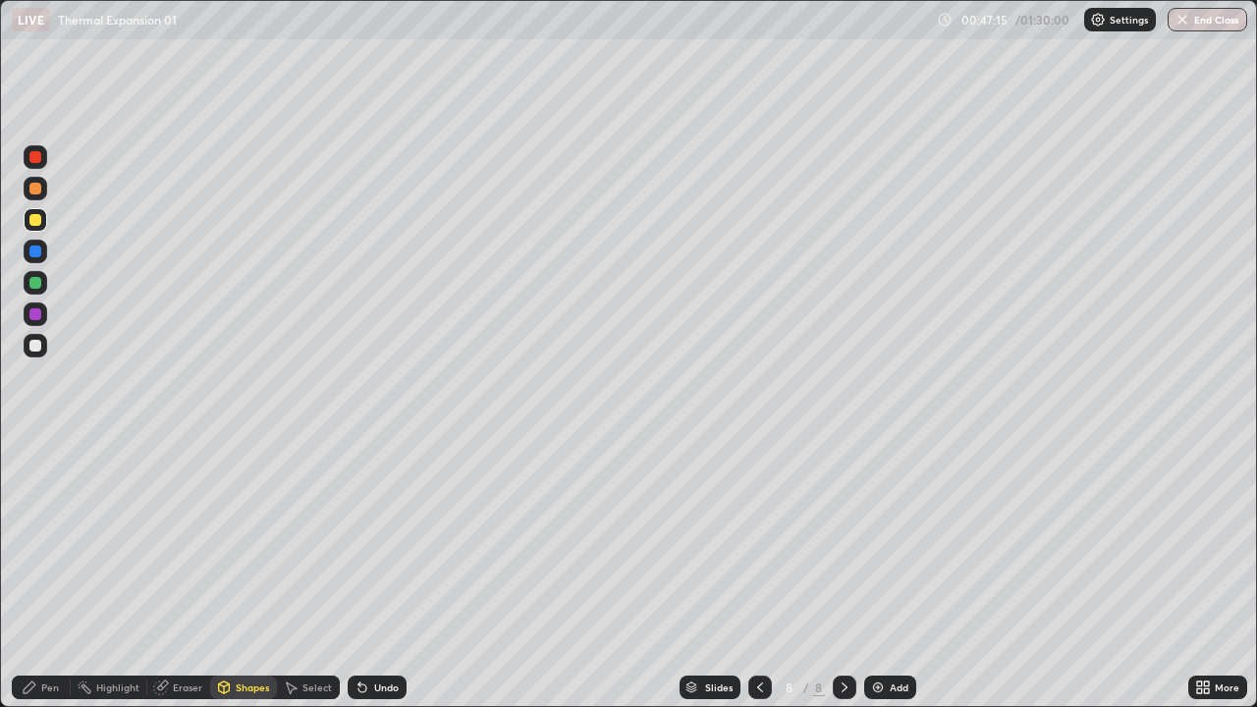
click at [253, 573] on div "Shapes" at bounding box center [252, 687] width 33 height 10
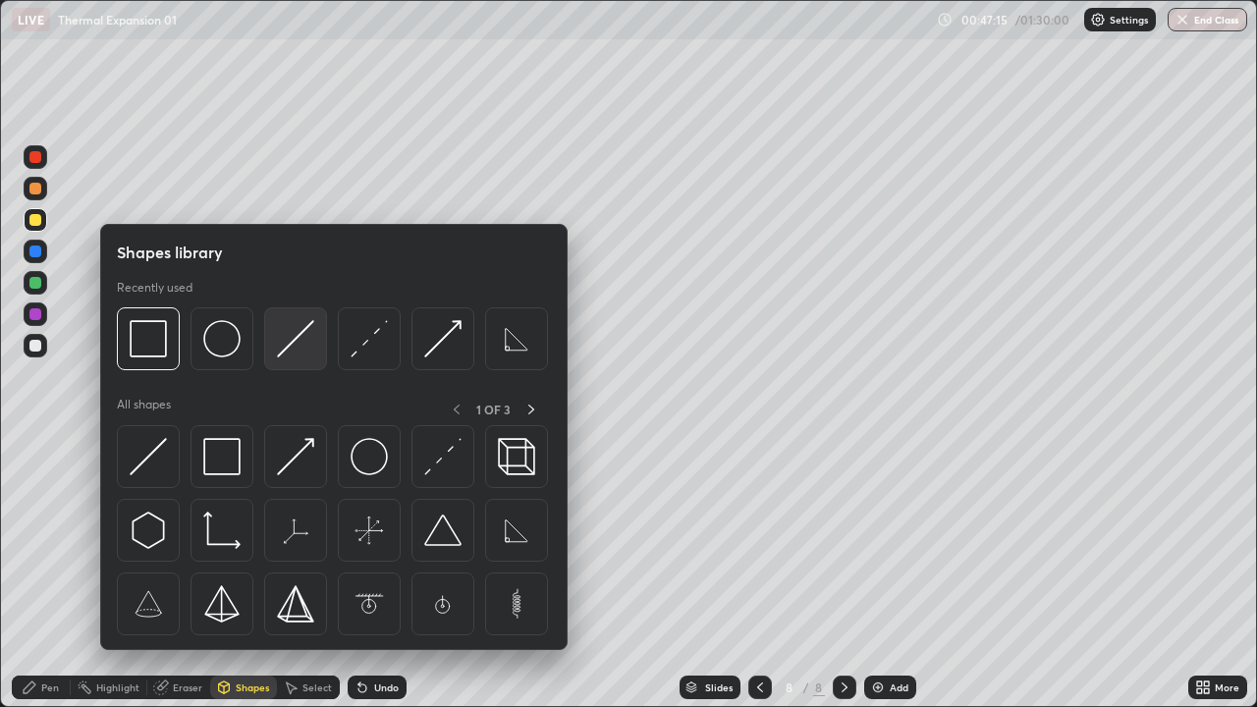
click at [281, 349] on img at bounding box center [295, 338] width 37 height 37
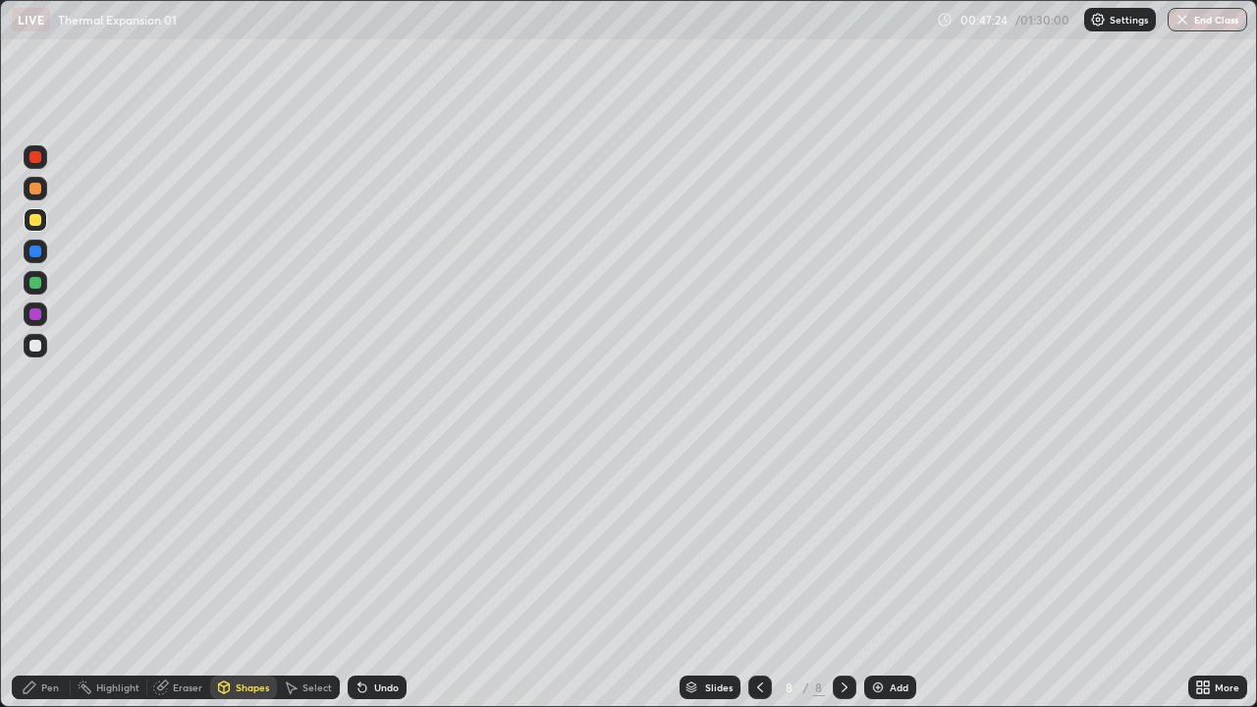
click at [53, 573] on div "Pen" at bounding box center [50, 687] width 18 height 10
click at [380, 573] on div "Undo" at bounding box center [386, 687] width 25 height 10
click at [382, 573] on div "Undo" at bounding box center [386, 687] width 25 height 10
click at [385, 573] on div "Undo" at bounding box center [386, 687] width 25 height 10
click at [380, 573] on div "Undo" at bounding box center [386, 687] width 25 height 10
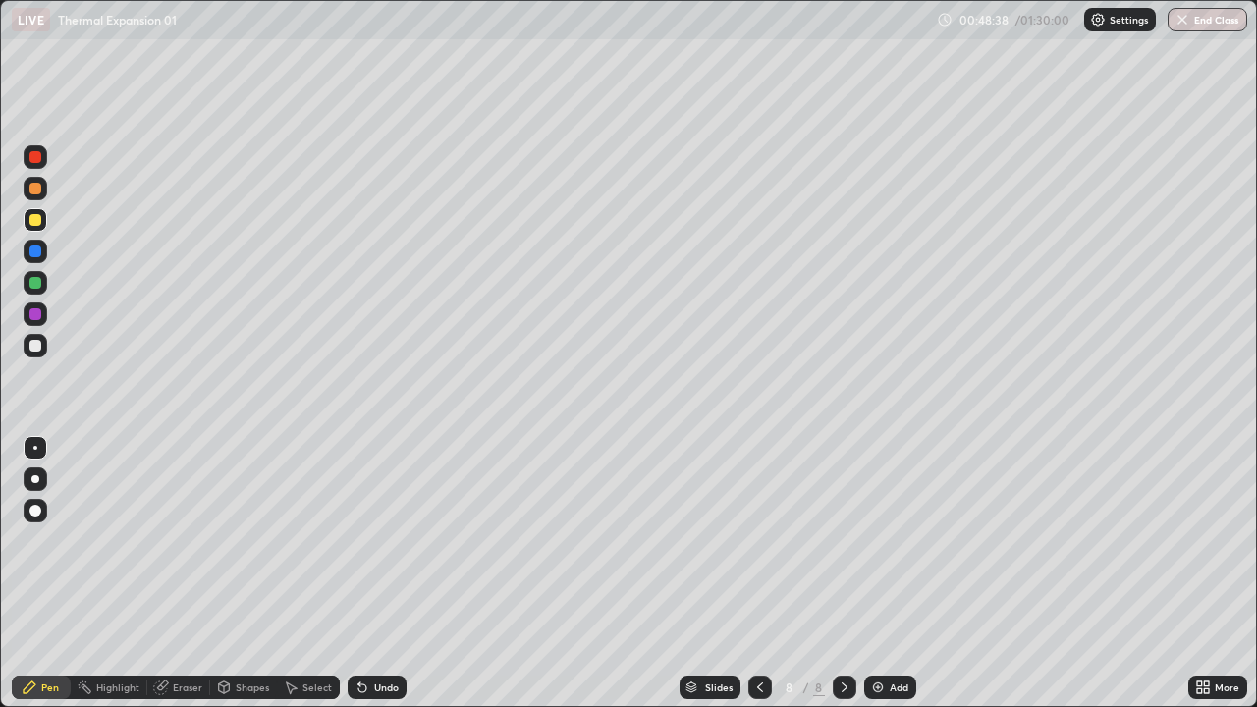
click at [380, 573] on div "Undo" at bounding box center [386, 687] width 25 height 10
click at [378, 573] on div "Undo" at bounding box center [386, 687] width 25 height 10
click at [240, 573] on div "Shapes" at bounding box center [252, 687] width 33 height 10
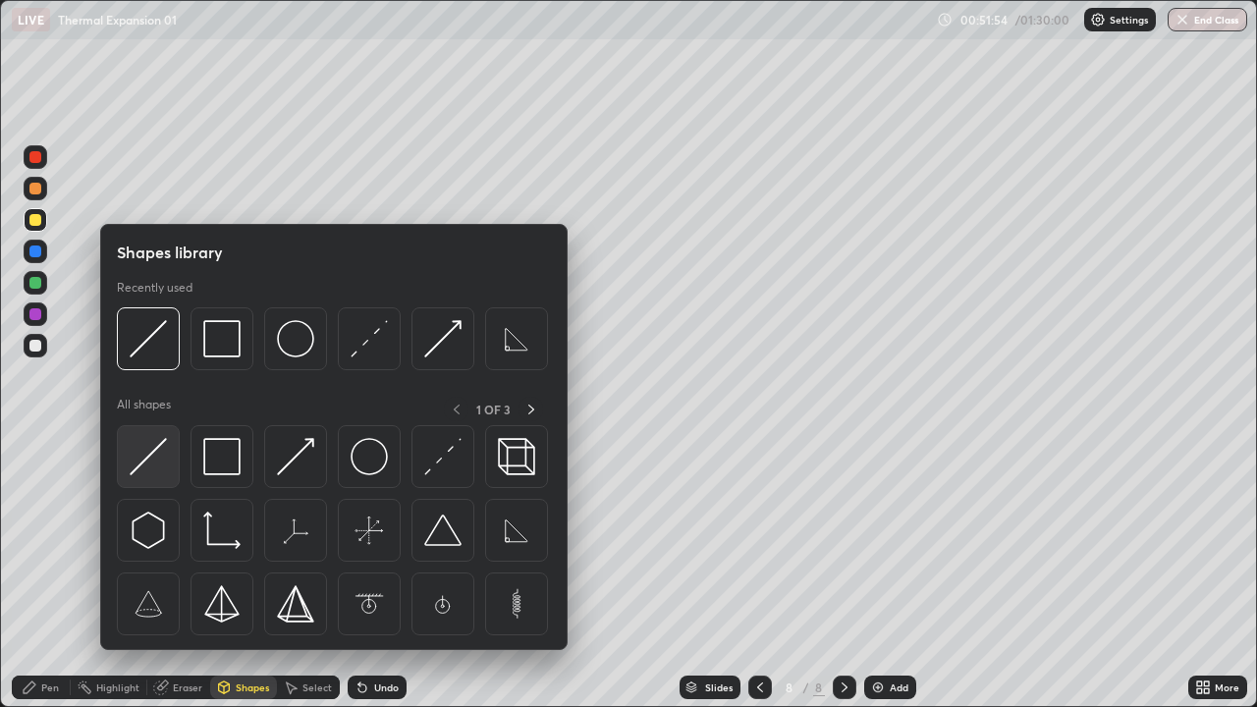
click at [140, 464] on img at bounding box center [148, 456] width 37 height 37
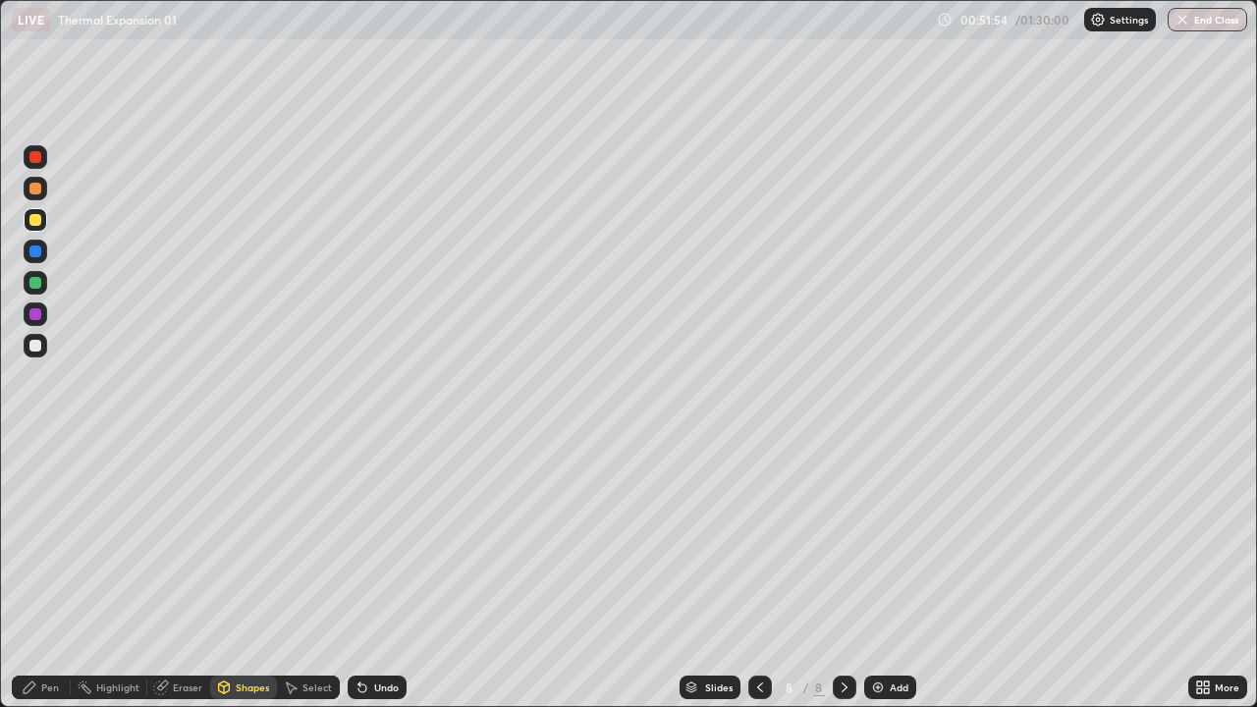
click at [43, 222] on div at bounding box center [36, 220] width 24 height 24
click at [54, 573] on div "Pen" at bounding box center [50, 687] width 18 height 10
click at [29, 223] on div at bounding box center [36, 220] width 24 height 24
click at [256, 573] on div "Shapes" at bounding box center [252, 687] width 33 height 10
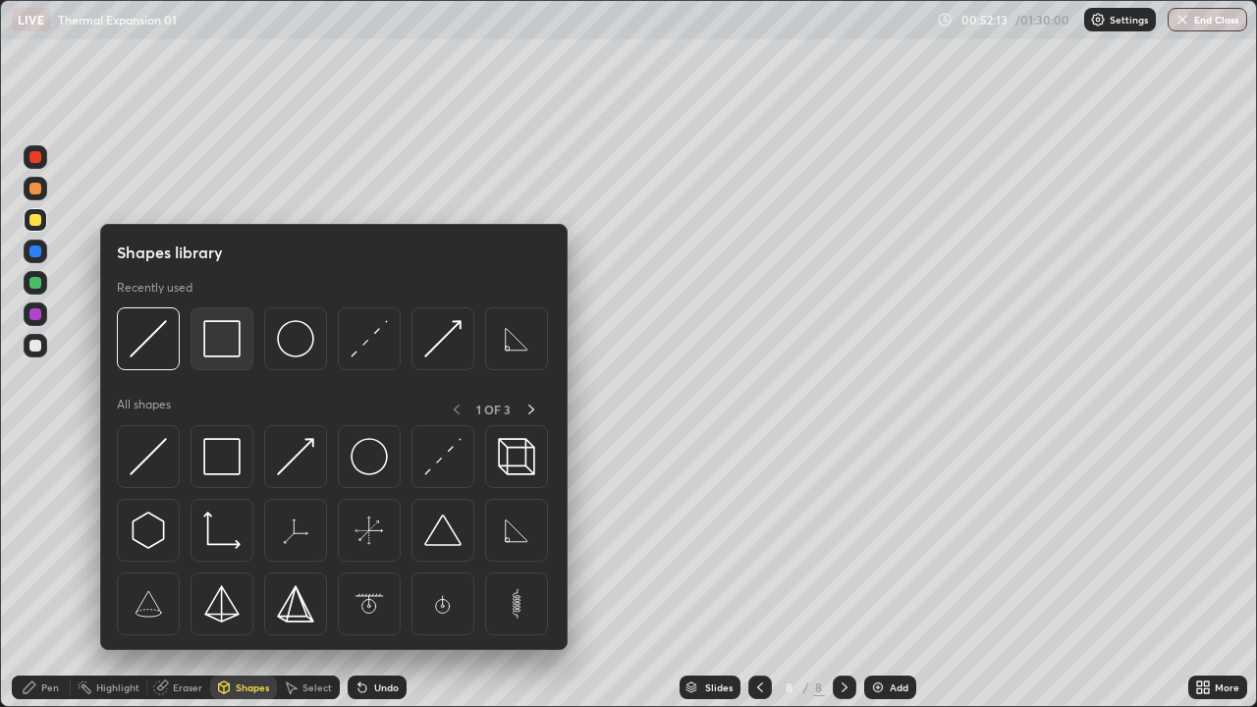
click at [229, 352] on img at bounding box center [221, 338] width 37 height 37
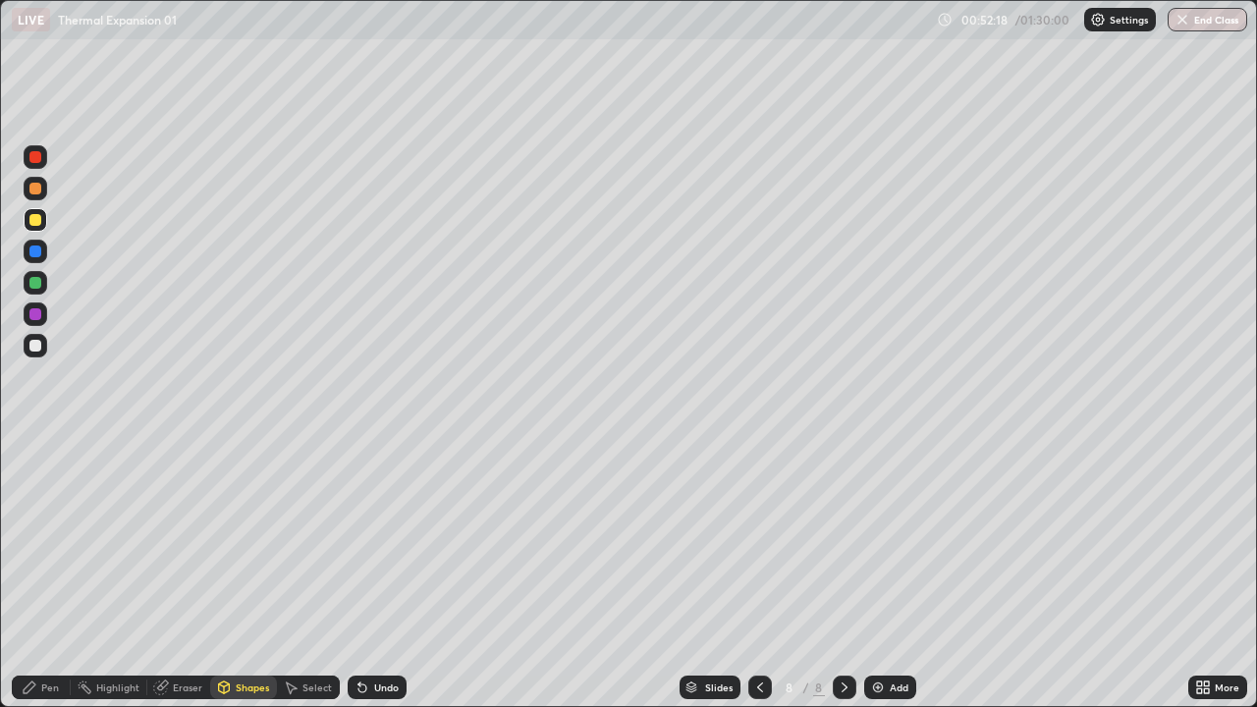
click at [43, 352] on div at bounding box center [36, 346] width 24 height 24
click at [56, 573] on div "Pen" at bounding box center [41, 688] width 59 height 24
click at [57, 573] on div "Pen" at bounding box center [50, 687] width 18 height 10
click at [32, 349] on div at bounding box center [35, 346] width 12 height 12
click at [52, 573] on div "Pen" at bounding box center [41, 688] width 59 height 24
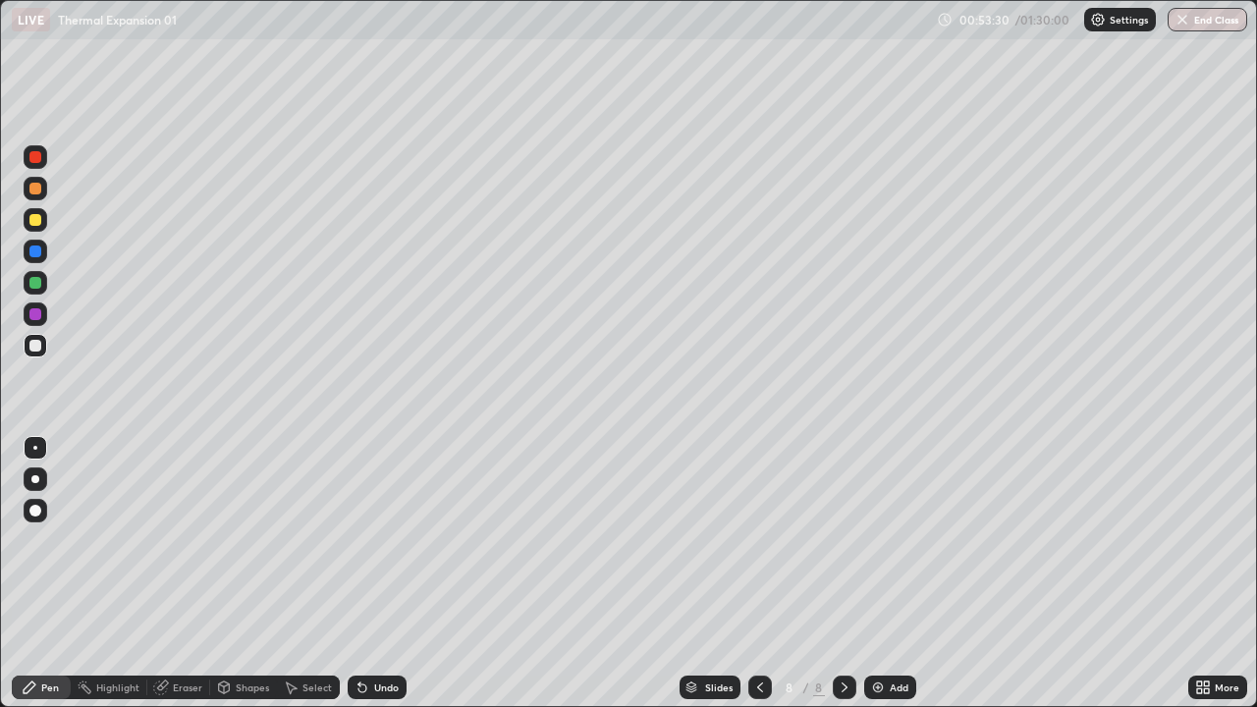
click at [33, 346] on div at bounding box center [35, 346] width 12 height 12
click at [885, 573] on div "Add" at bounding box center [890, 688] width 52 height 24
click at [27, 349] on div at bounding box center [36, 346] width 24 height 24
click at [758, 573] on icon at bounding box center [760, 688] width 16 height 16
click at [850, 573] on icon at bounding box center [845, 688] width 16 height 16
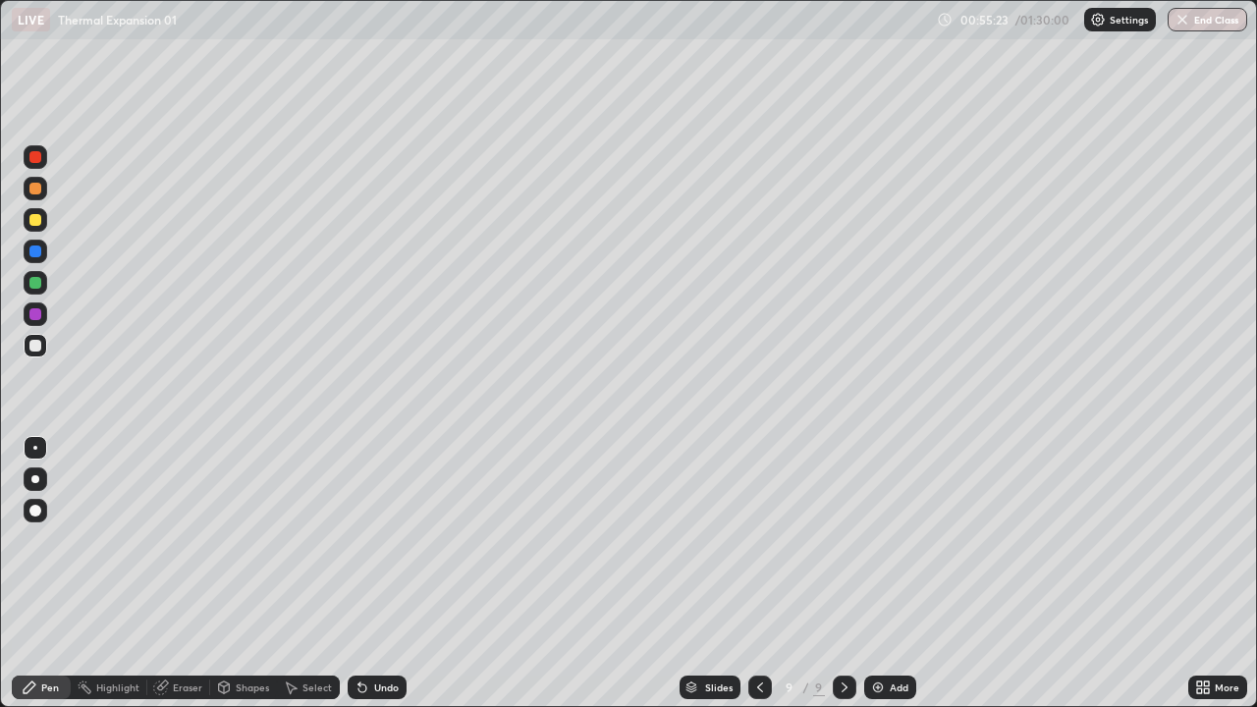
click at [33, 223] on div at bounding box center [35, 220] width 12 height 12
click at [244, 573] on div "Shapes" at bounding box center [252, 687] width 33 height 10
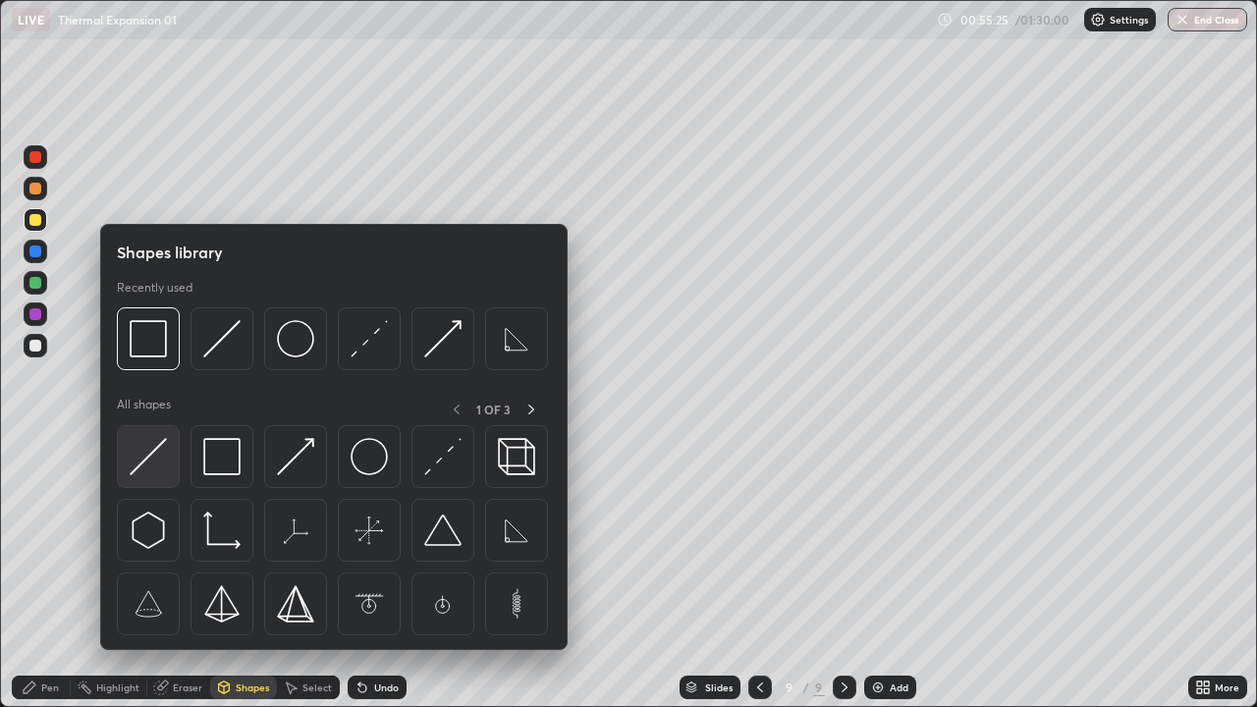
click at [151, 464] on img at bounding box center [148, 456] width 37 height 37
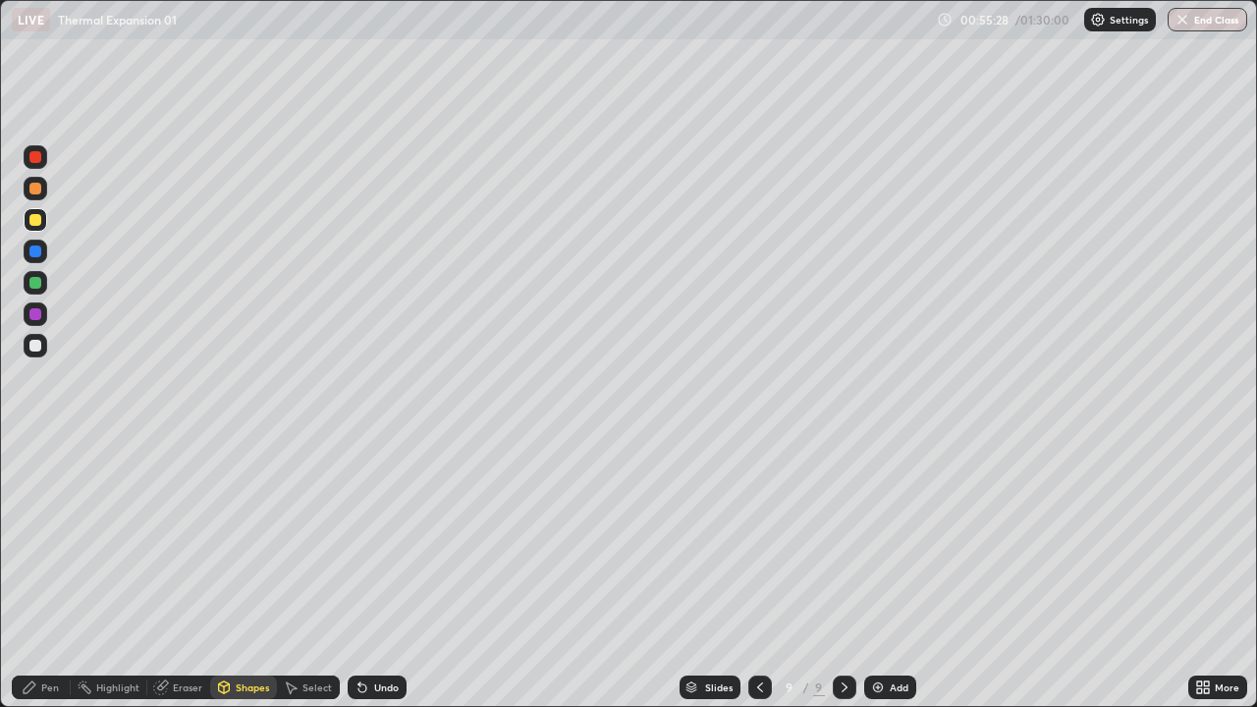
click at [40, 573] on div "Pen" at bounding box center [41, 688] width 59 height 24
click at [248, 573] on div "Shapes" at bounding box center [252, 687] width 33 height 10
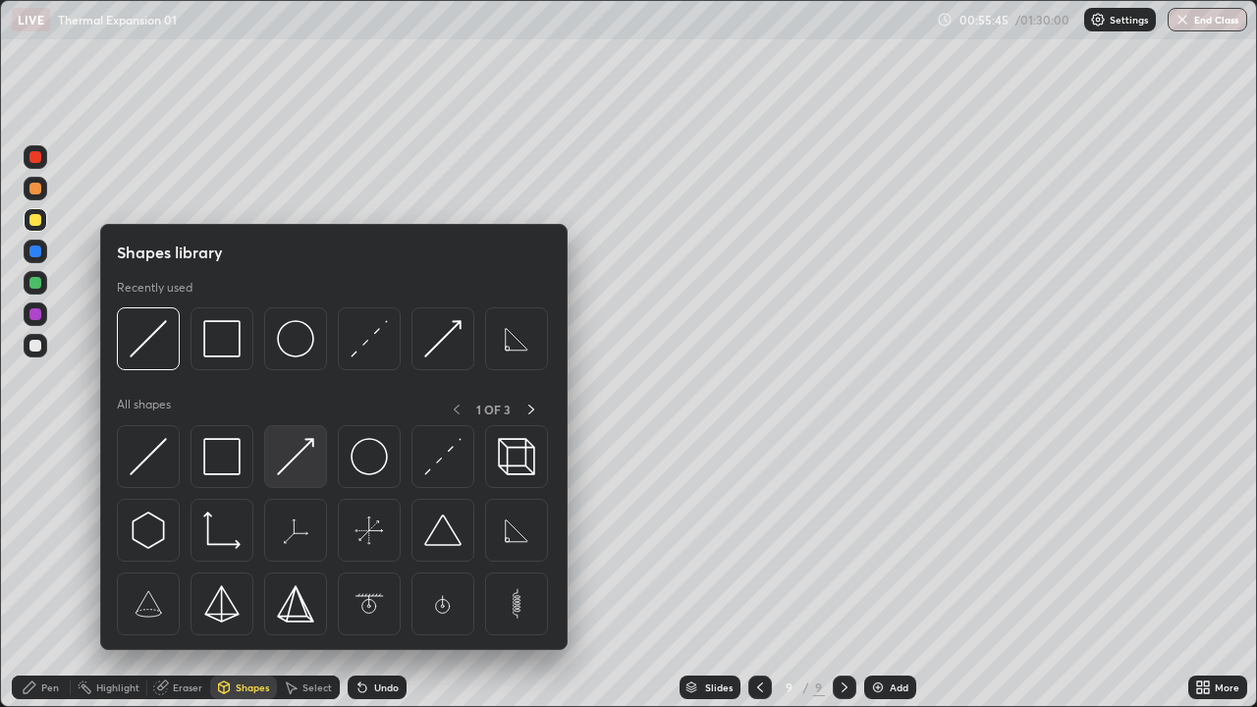
click at [291, 462] on img at bounding box center [295, 456] width 37 height 37
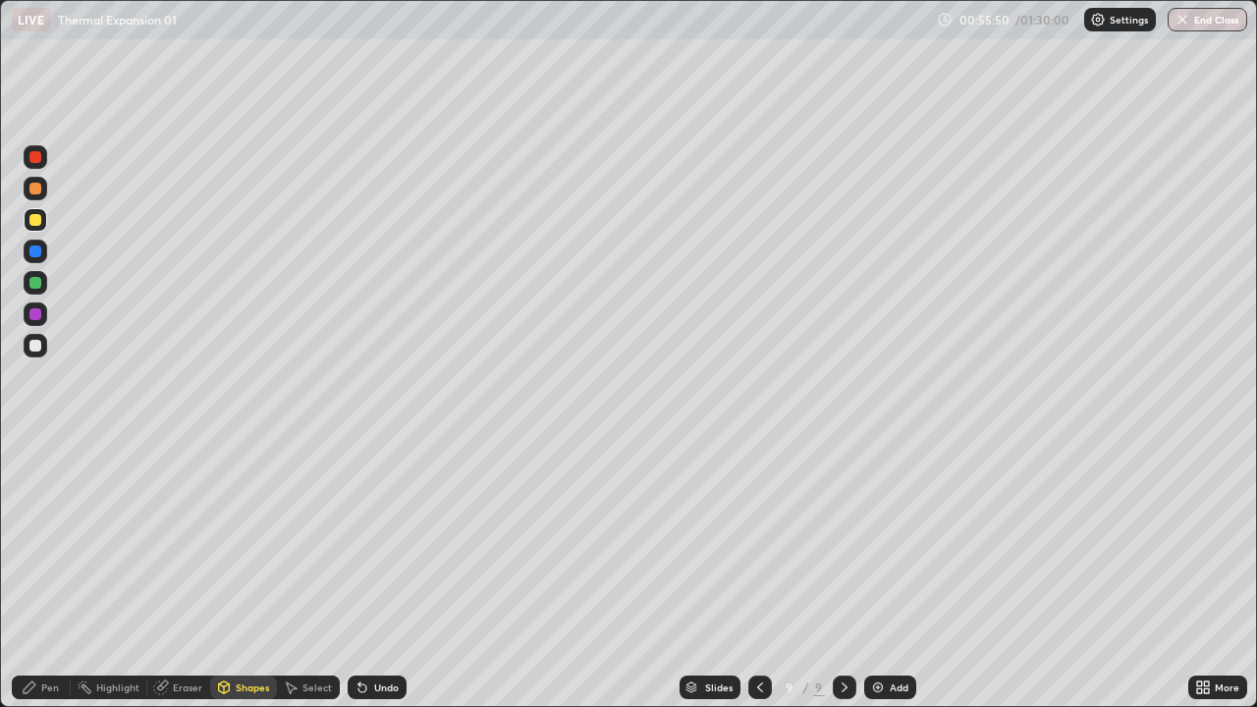
click at [50, 573] on div "Pen" at bounding box center [50, 687] width 18 height 10
click at [256, 573] on div "Shapes" at bounding box center [252, 687] width 33 height 10
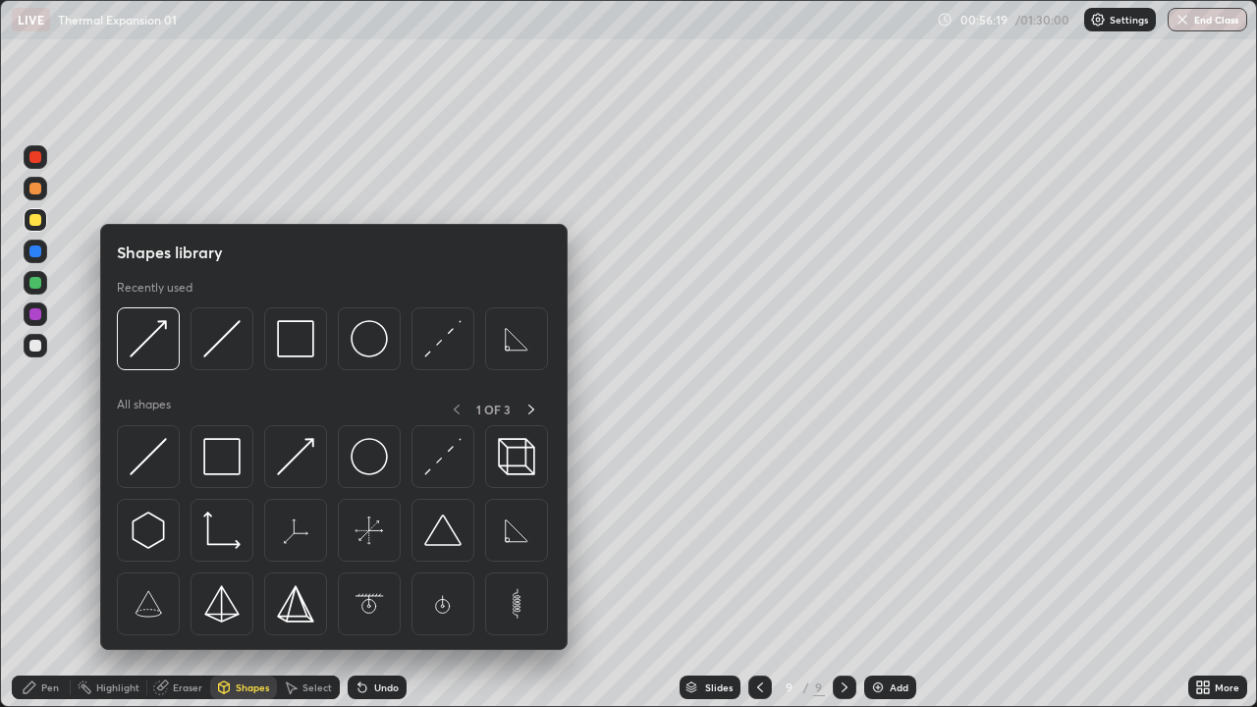
click at [43, 352] on div at bounding box center [36, 346] width 24 height 24
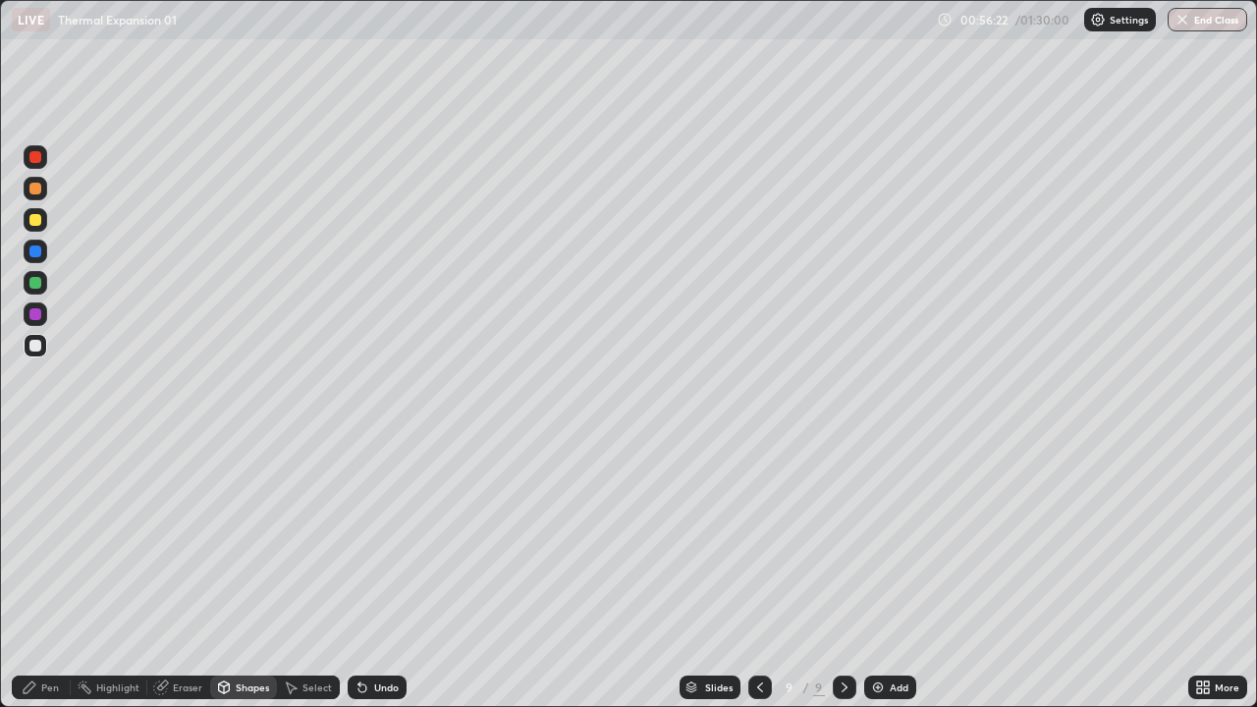
click at [389, 573] on div "Undo" at bounding box center [386, 687] width 25 height 10
click at [385, 573] on div "Undo" at bounding box center [386, 687] width 25 height 10
click at [54, 573] on div "Pen" at bounding box center [50, 687] width 18 height 10
click at [758, 573] on icon at bounding box center [760, 688] width 16 height 16
click at [843, 573] on icon at bounding box center [845, 688] width 16 height 16
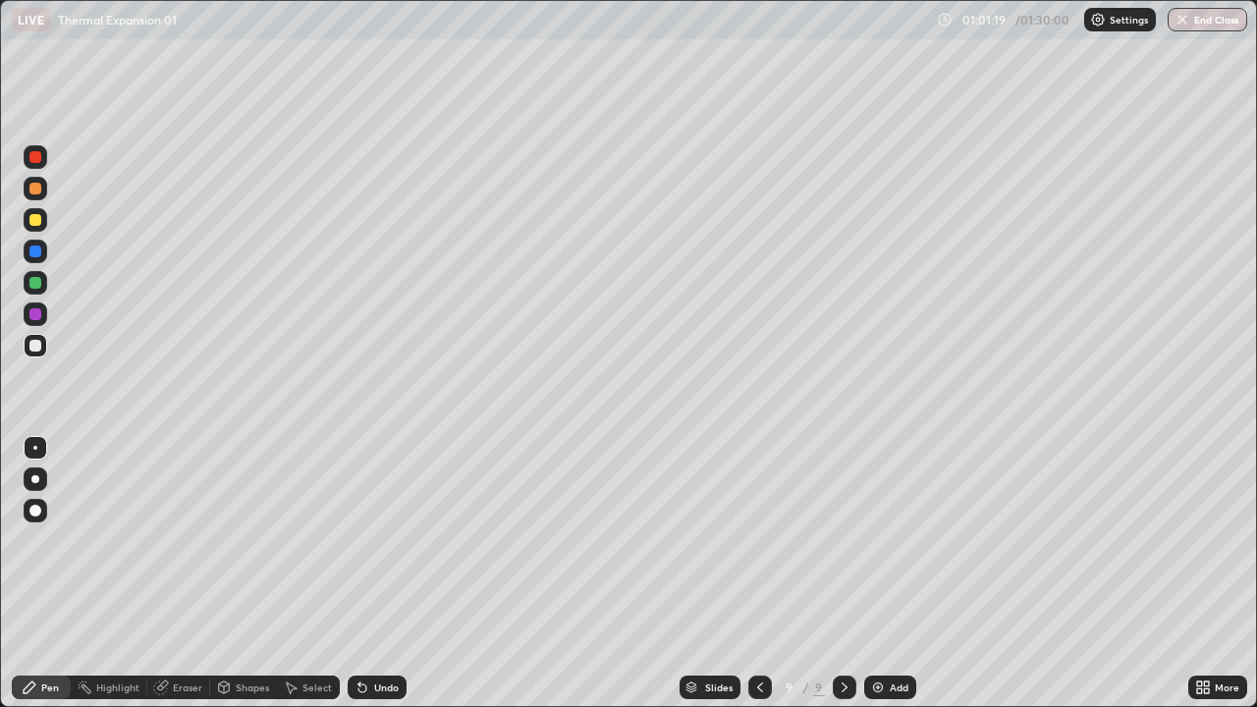
click at [760, 573] on icon at bounding box center [760, 688] width 16 height 16
click at [843, 573] on icon at bounding box center [845, 688] width 16 height 16
click at [759, 573] on icon at bounding box center [760, 688] width 16 height 16
click at [852, 573] on div at bounding box center [845, 687] width 24 height 39
click at [905, 573] on div "Add" at bounding box center [899, 687] width 19 height 10
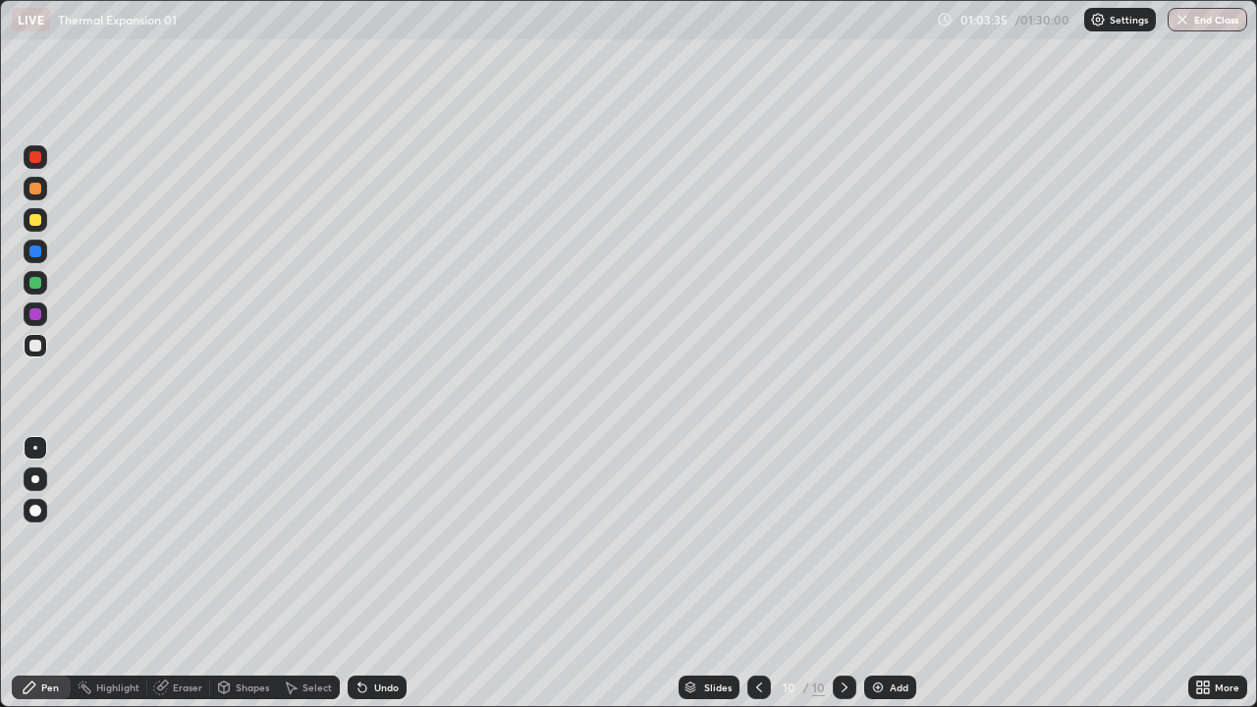
click at [240, 573] on div "Shapes" at bounding box center [252, 687] width 33 height 10
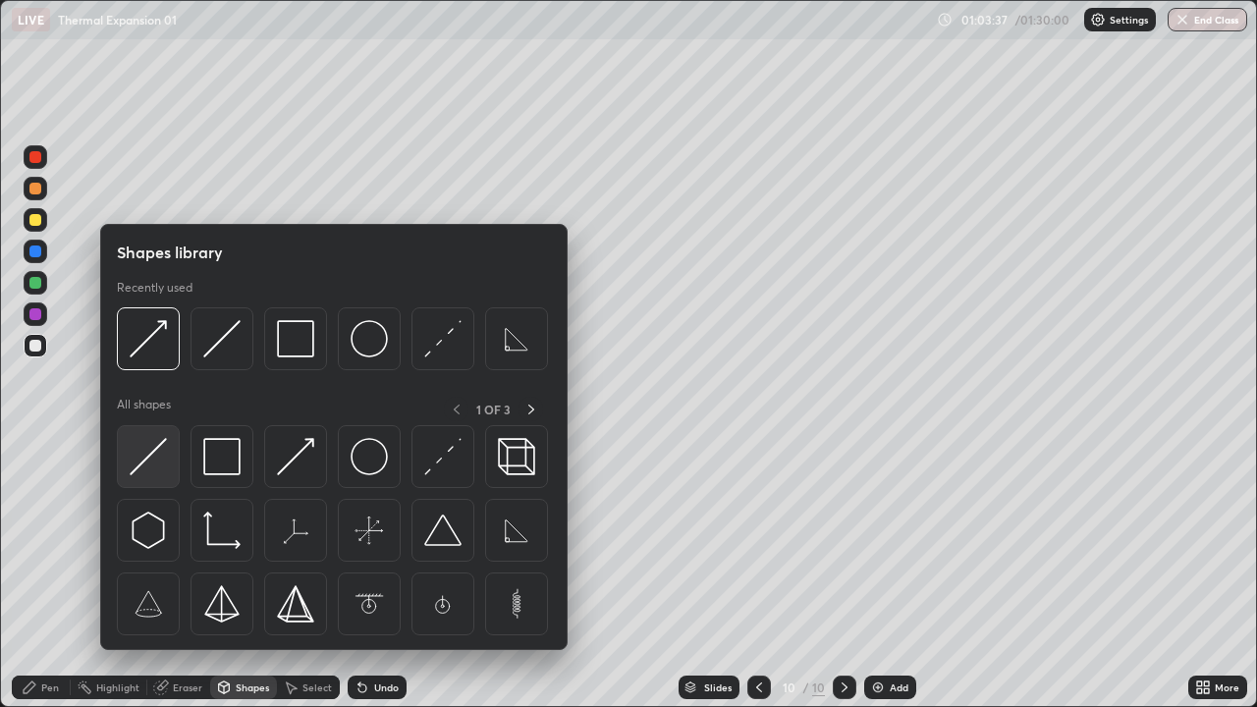
click at [155, 464] on img at bounding box center [148, 456] width 37 height 37
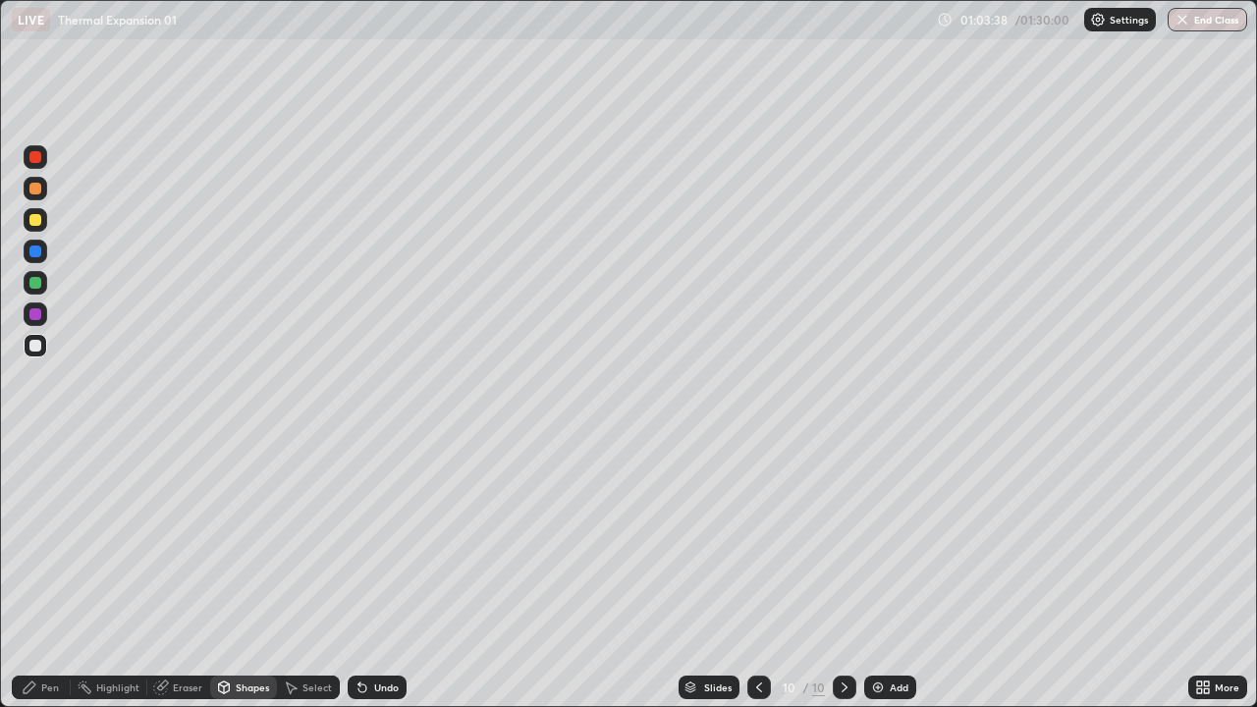
click at [29, 211] on div at bounding box center [36, 220] width 24 height 24
click at [249, 573] on div "Shapes" at bounding box center [243, 688] width 67 height 24
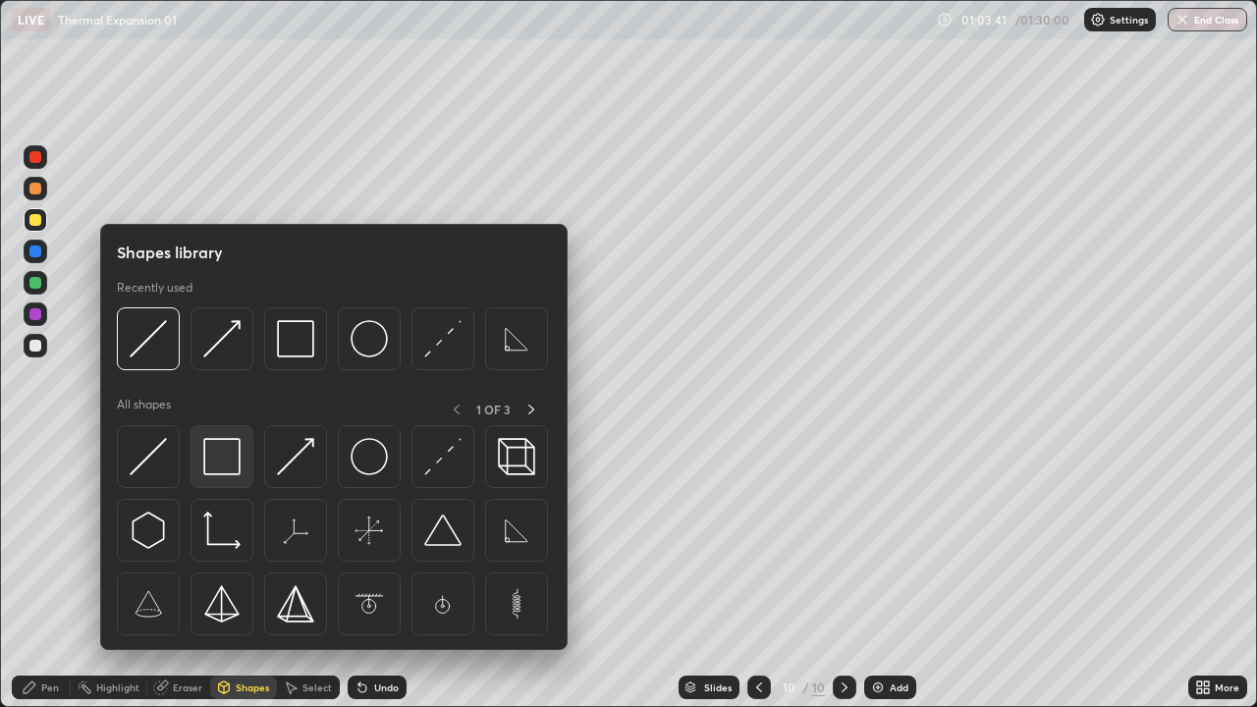
click at [224, 464] on img at bounding box center [221, 456] width 37 height 37
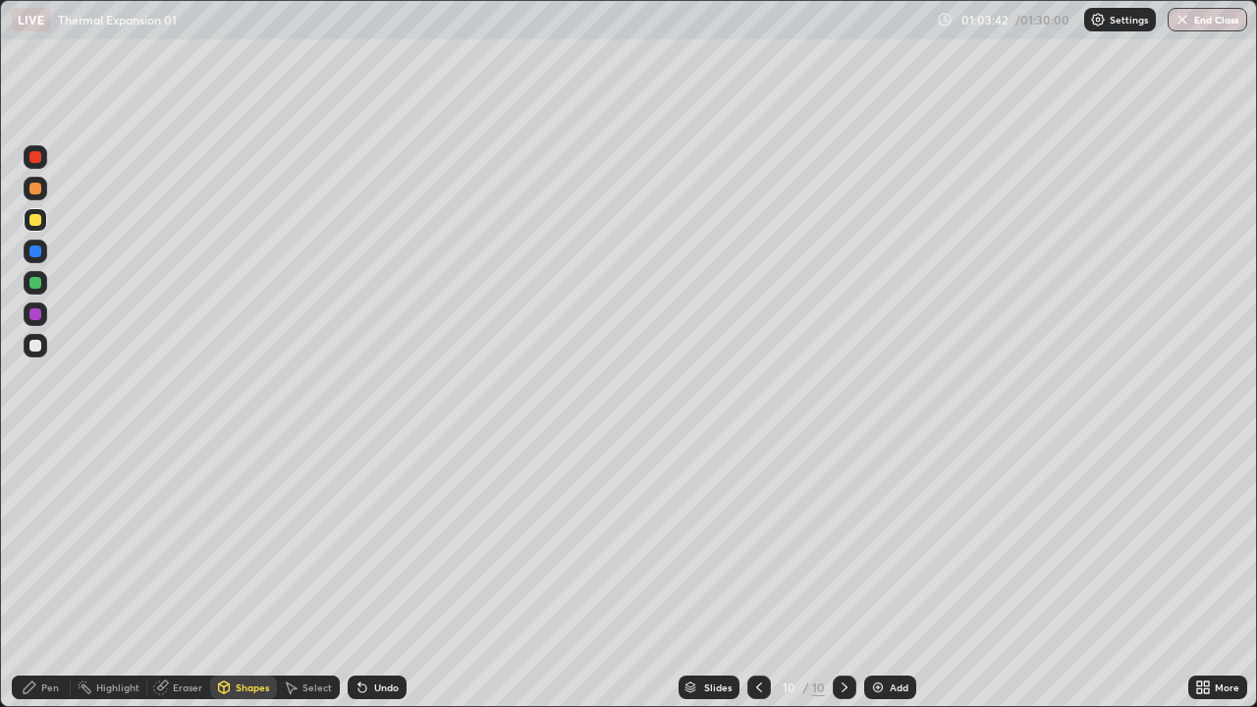
click at [36, 191] on div at bounding box center [35, 189] width 12 height 12
click at [239, 573] on div "Shapes" at bounding box center [243, 688] width 67 height 24
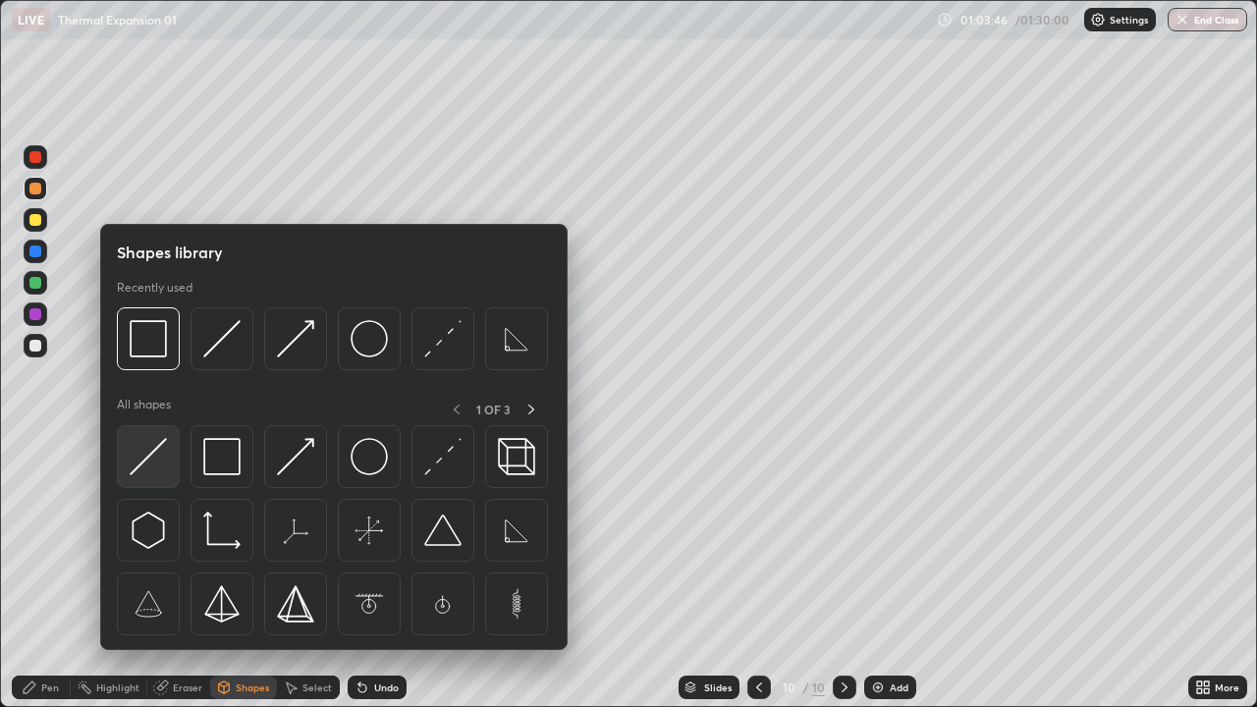
click at [147, 470] on img at bounding box center [148, 456] width 37 height 37
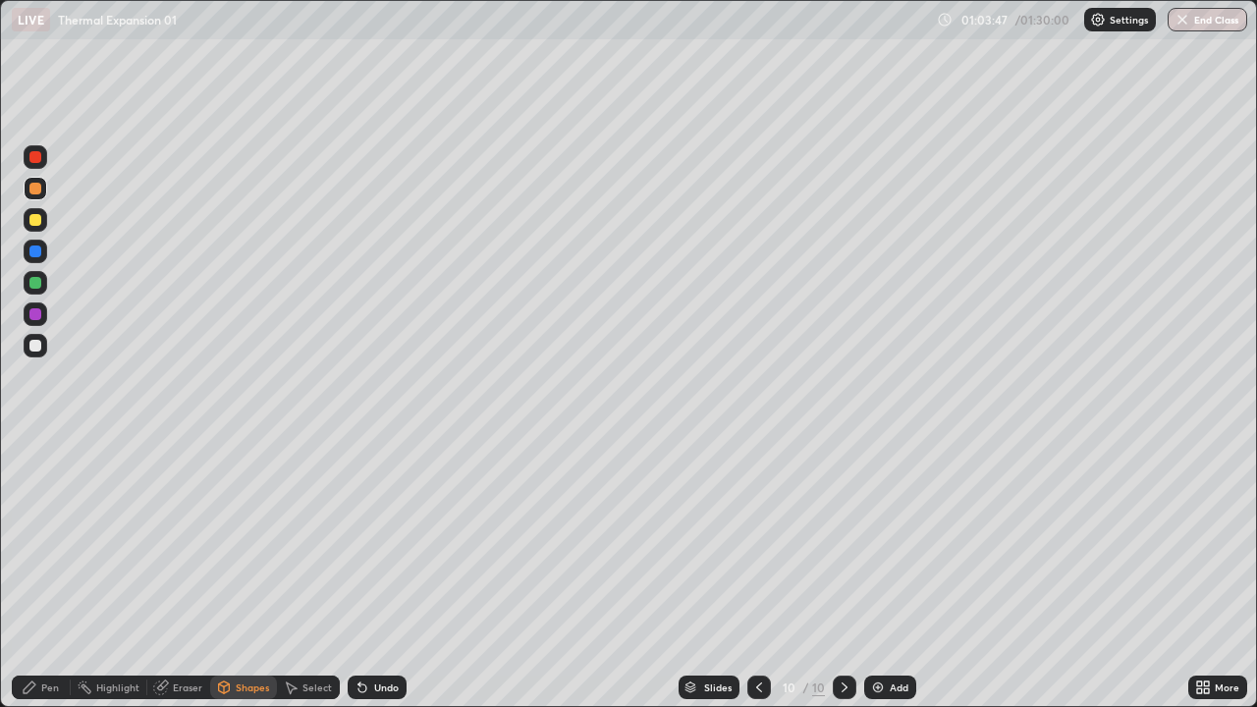
click at [41, 231] on div at bounding box center [36, 219] width 24 height 31
click at [217, 573] on icon at bounding box center [224, 688] width 16 height 16
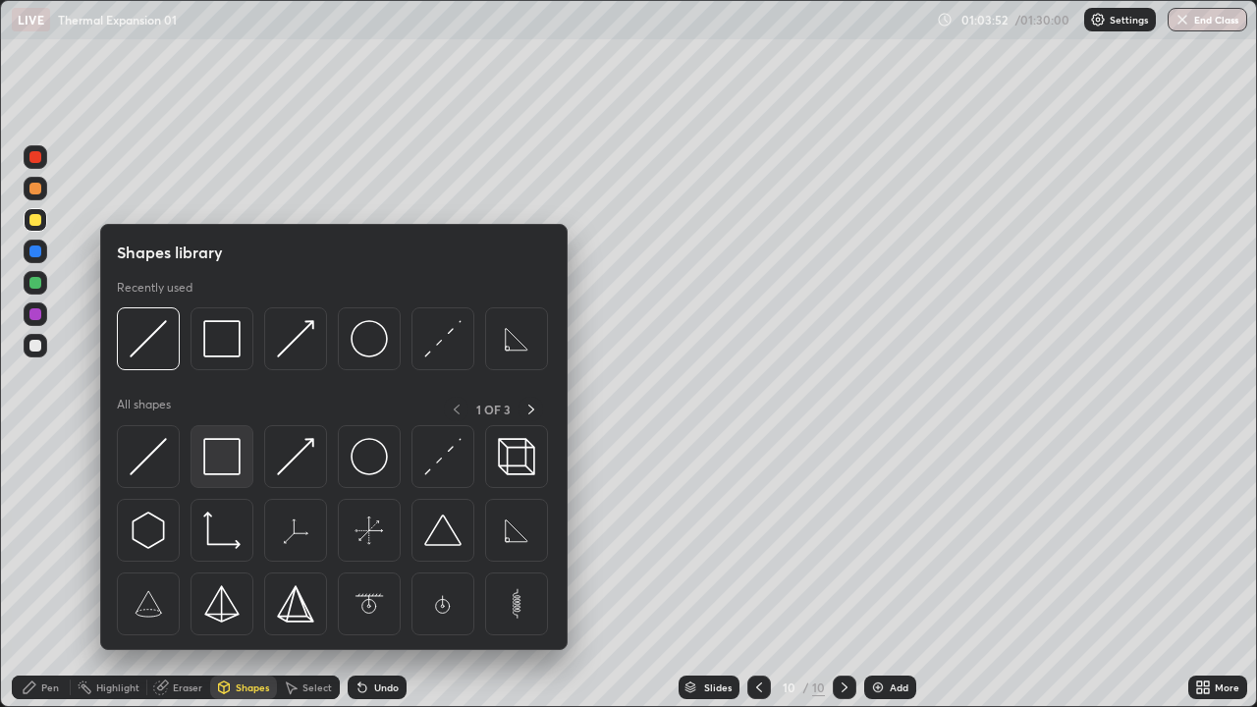
click at [216, 462] on img at bounding box center [221, 456] width 37 height 37
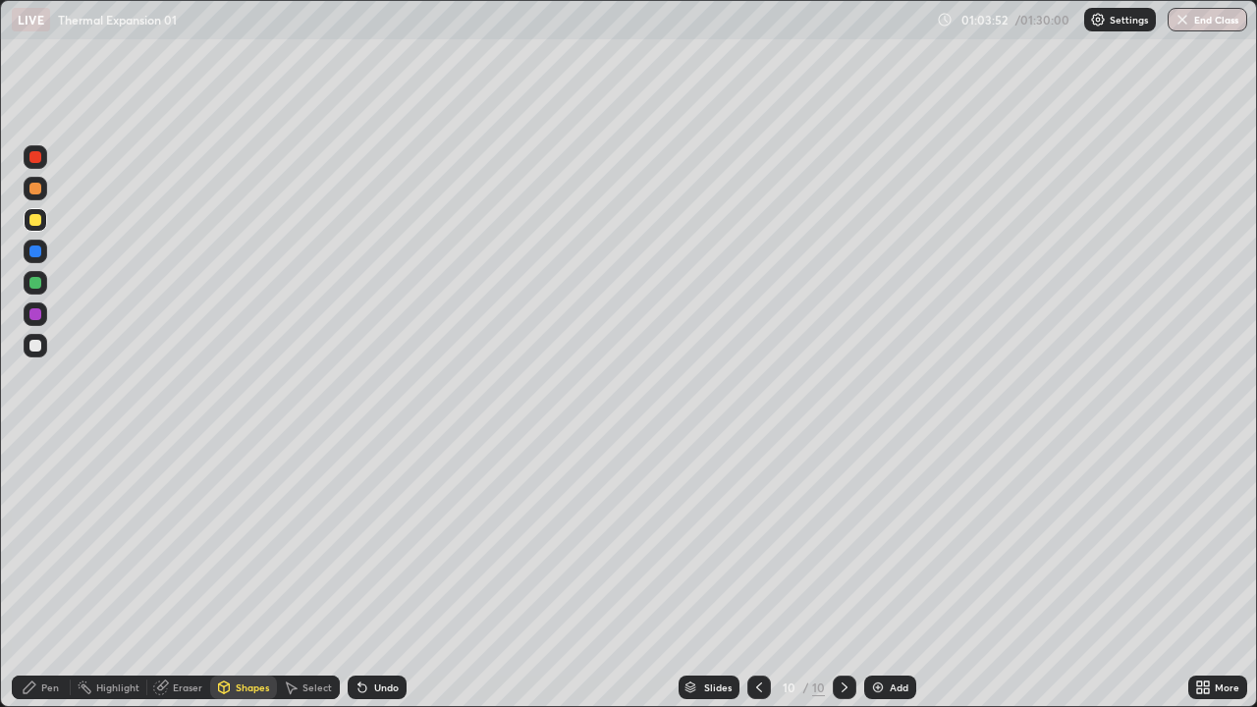
click at [33, 318] on div at bounding box center [35, 314] width 12 height 12
click at [28, 573] on div "Pen" at bounding box center [41, 688] width 59 height 24
click at [36, 195] on div at bounding box center [36, 189] width 24 height 24
click at [251, 573] on div "Shapes" at bounding box center [252, 687] width 33 height 10
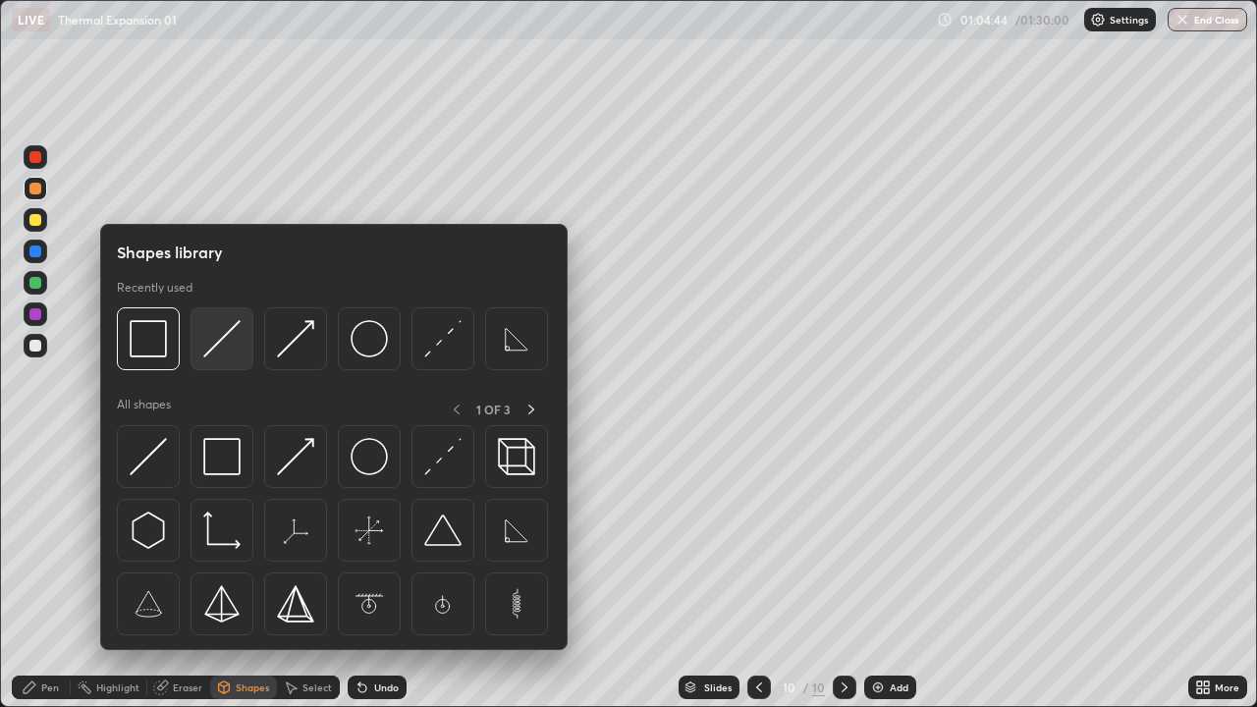
click at [222, 355] on img at bounding box center [221, 338] width 37 height 37
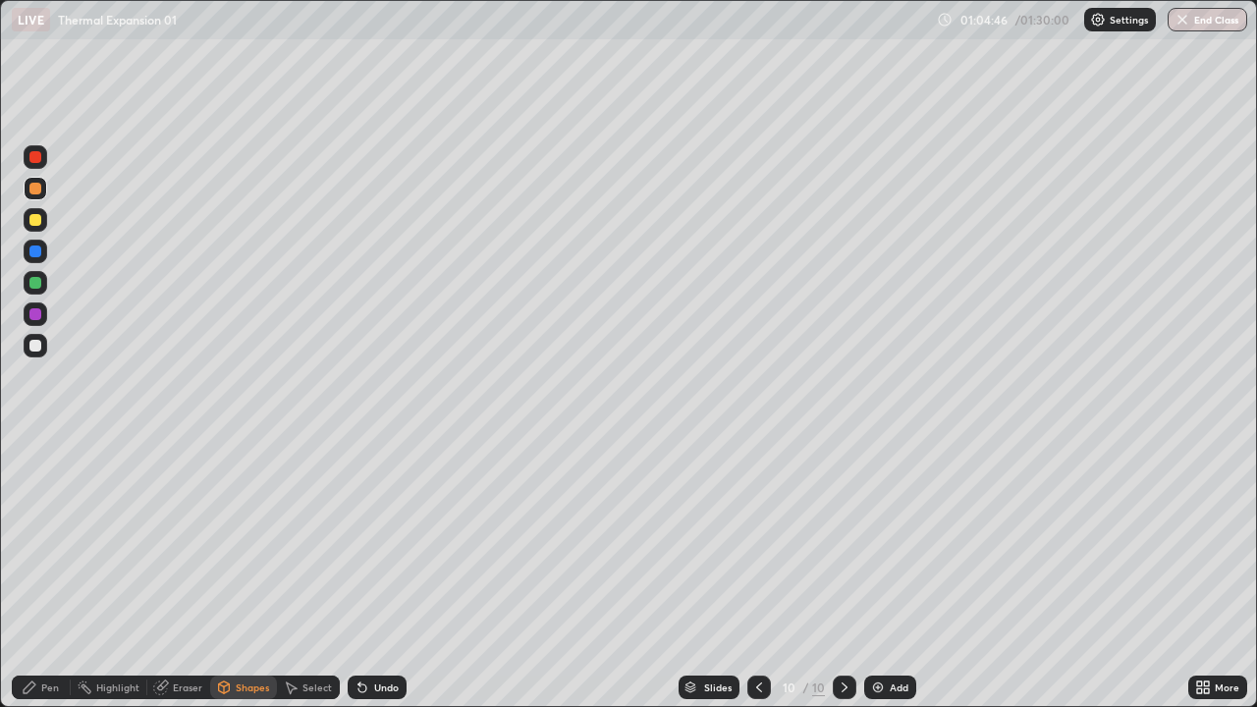
click at [394, 573] on div "Undo" at bounding box center [377, 688] width 59 height 24
click at [37, 350] on div at bounding box center [35, 346] width 12 height 12
click at [33, 223] on div at bounding box center [35, 220] width 12 height 12
click at [385, 573] on div "Undo" at bounding box center [386, 687] width 25 height 10
click at [39, 573] on div "Pen" at bounding box center [41, 688] width 59 height 24
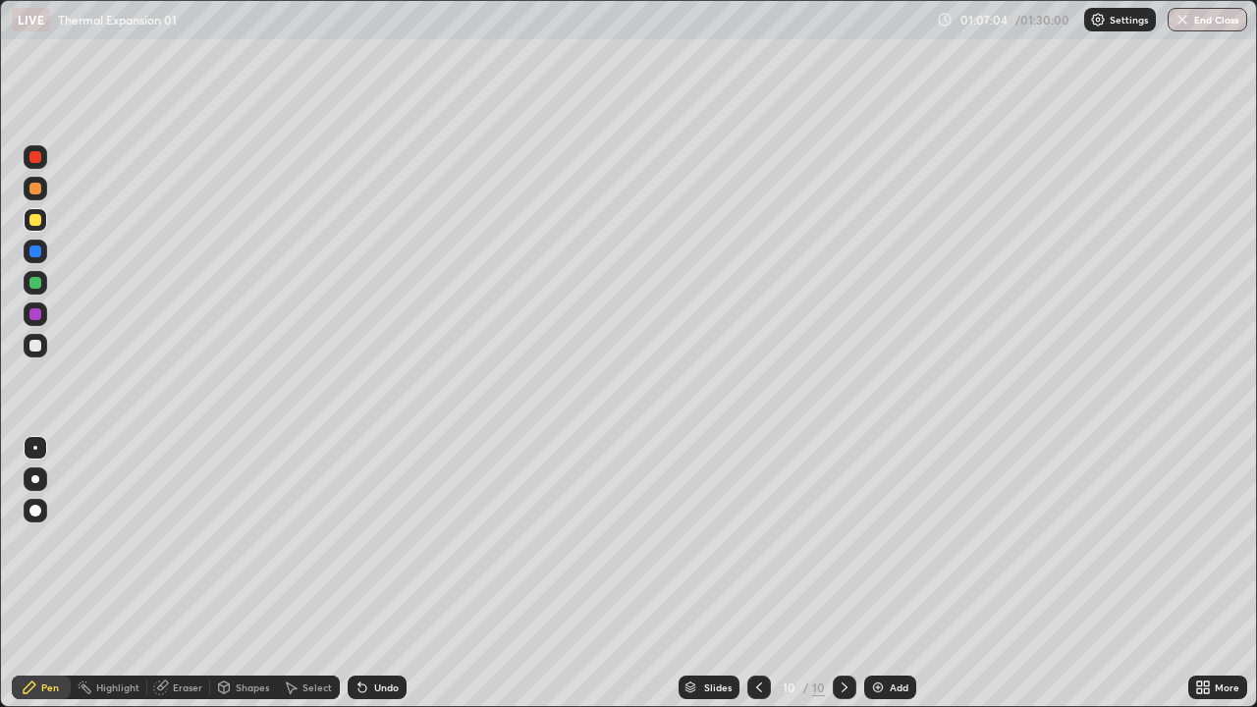
click at [246, 573] on div "Shapes" at bounding box center [252, 687] width 33 height 10
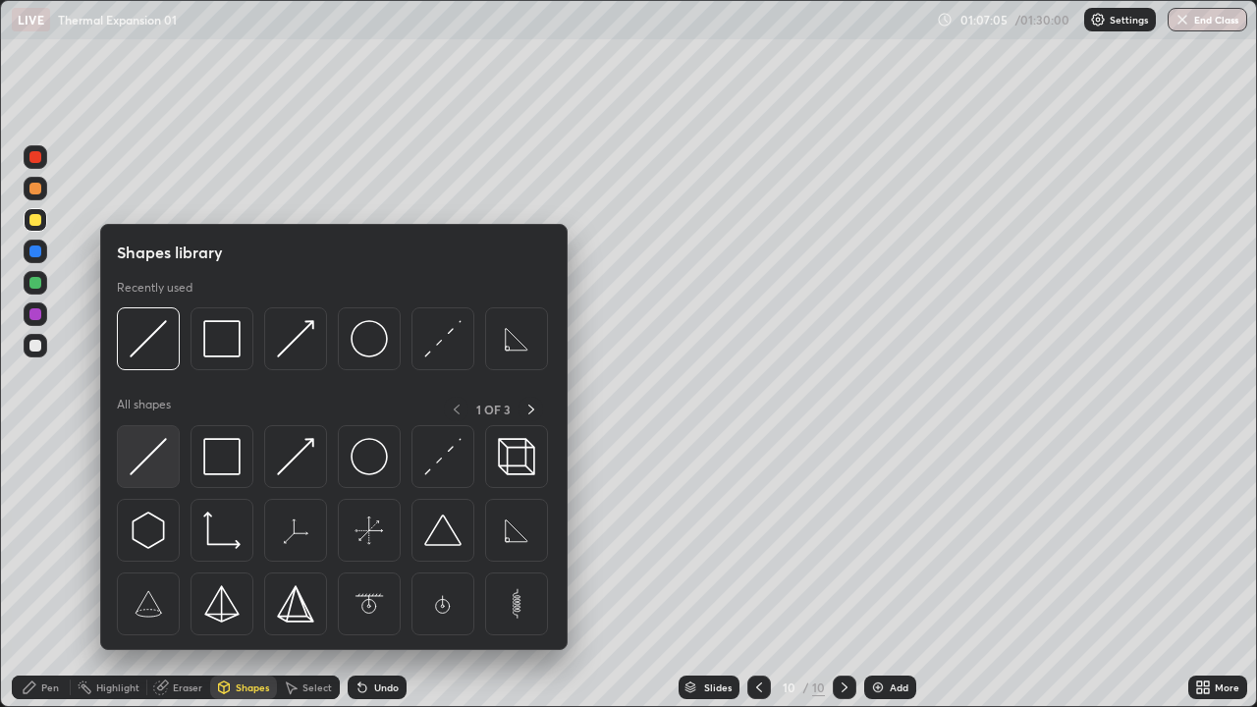
click at [156, 458] on img at bounding box center [148, 456] width 37 height 37
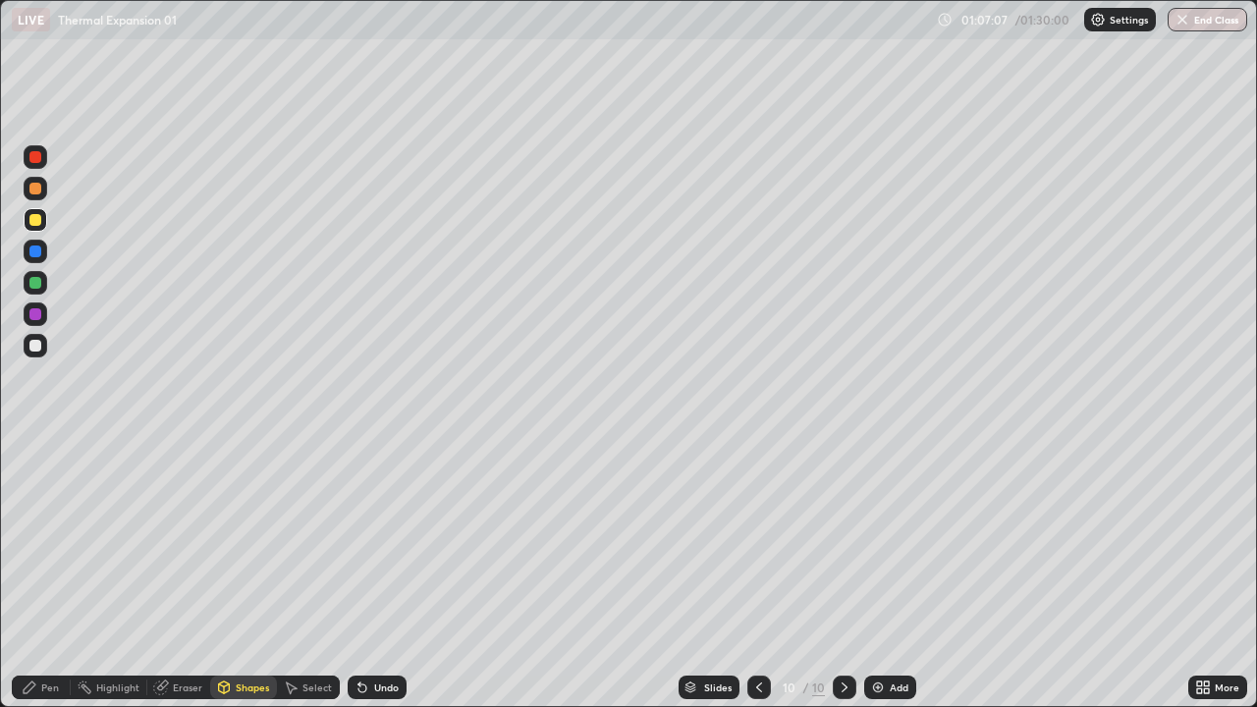
click at [310, 573] on div "Select" at bounding box center [316, 687] width 29 height 10
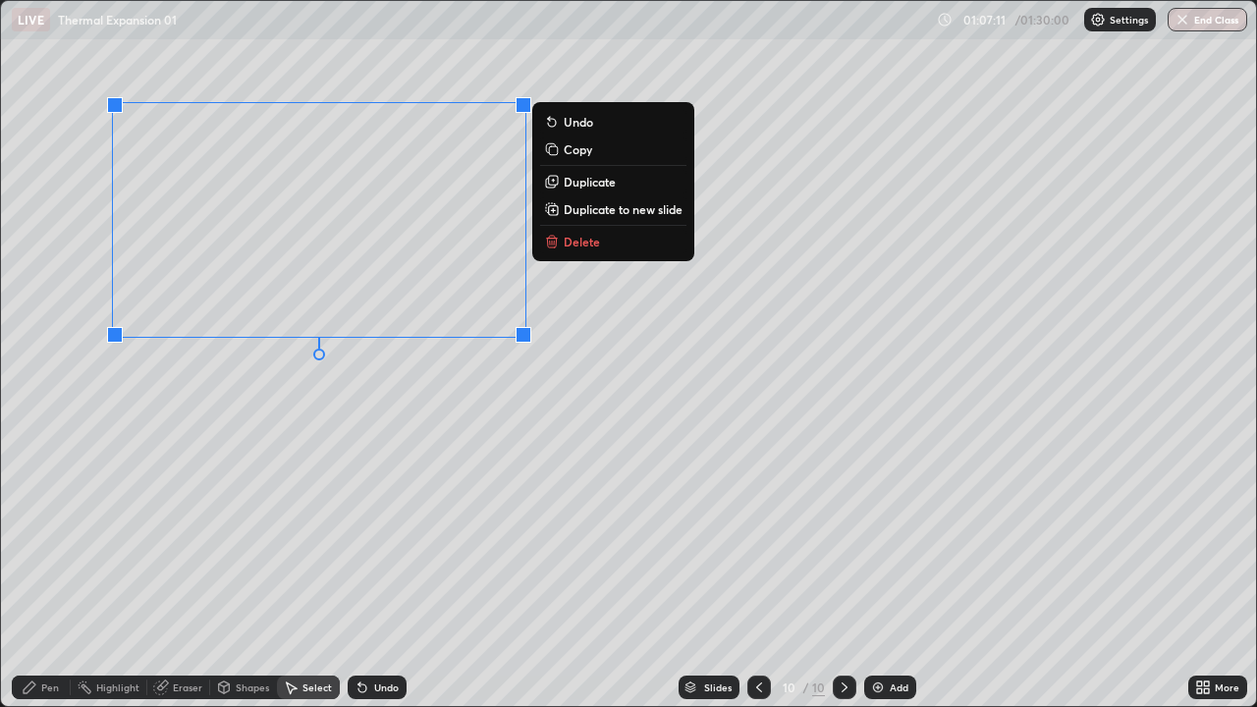
click at [573, 191] on button "Duplicate" at bounding box center [613, 182] width 146 height 24
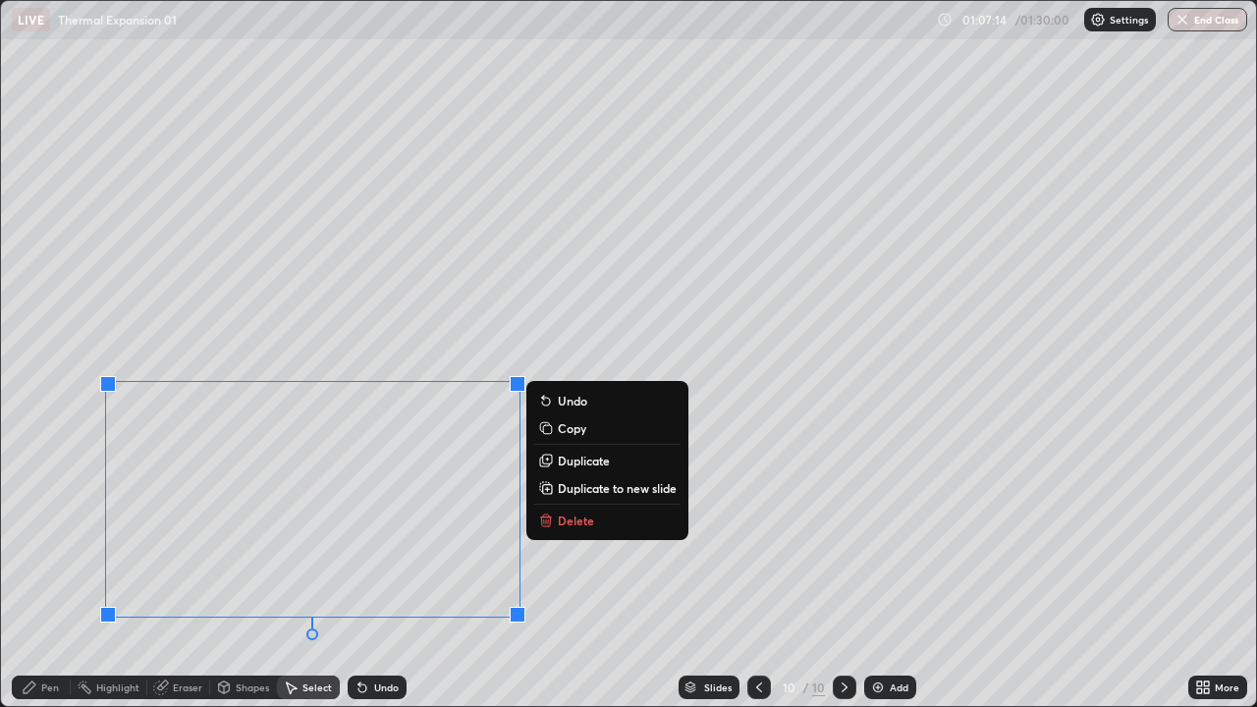
click at [571, 573] on div "0 ° Undo Copy Duplicate Duplicate to new slide Delete" at bounding box center [628, 353] width 1255 height 705
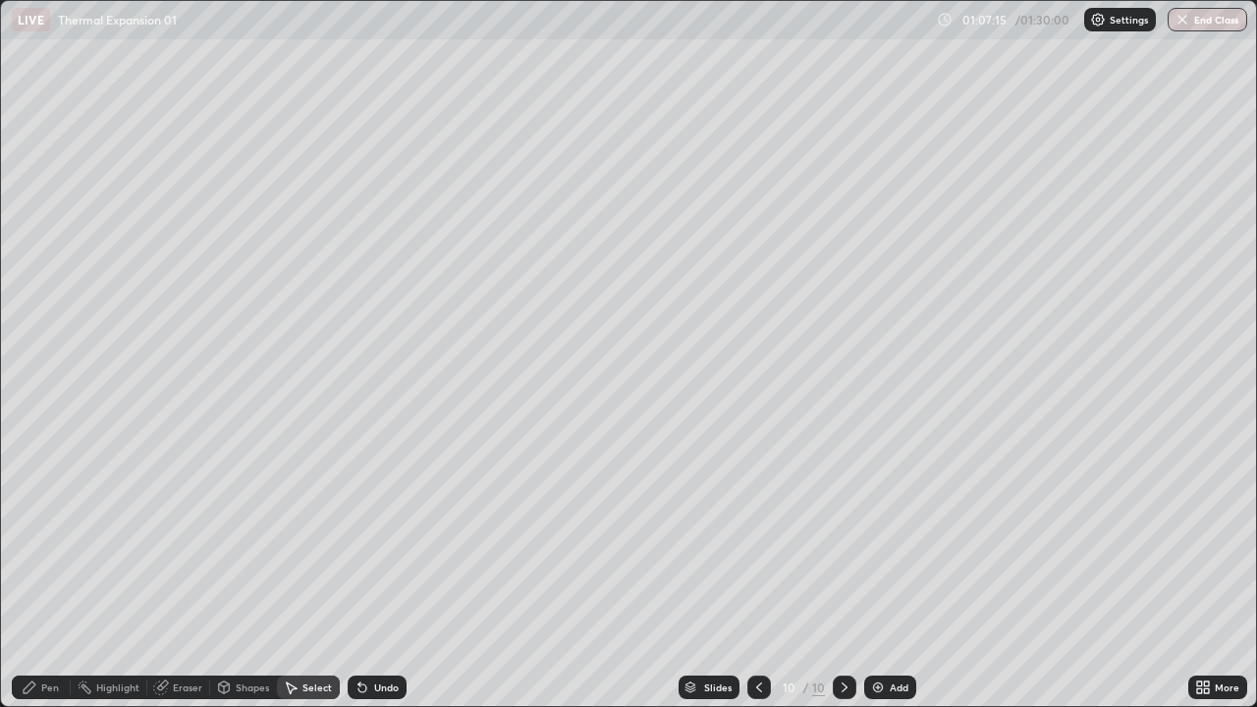
click at [188, 573] on div "Eraser" at bounding box center [187, 687] width 29 height 10
click at [328, 573] on div "Select" at bounding box center [316, 687] width 29 height 10
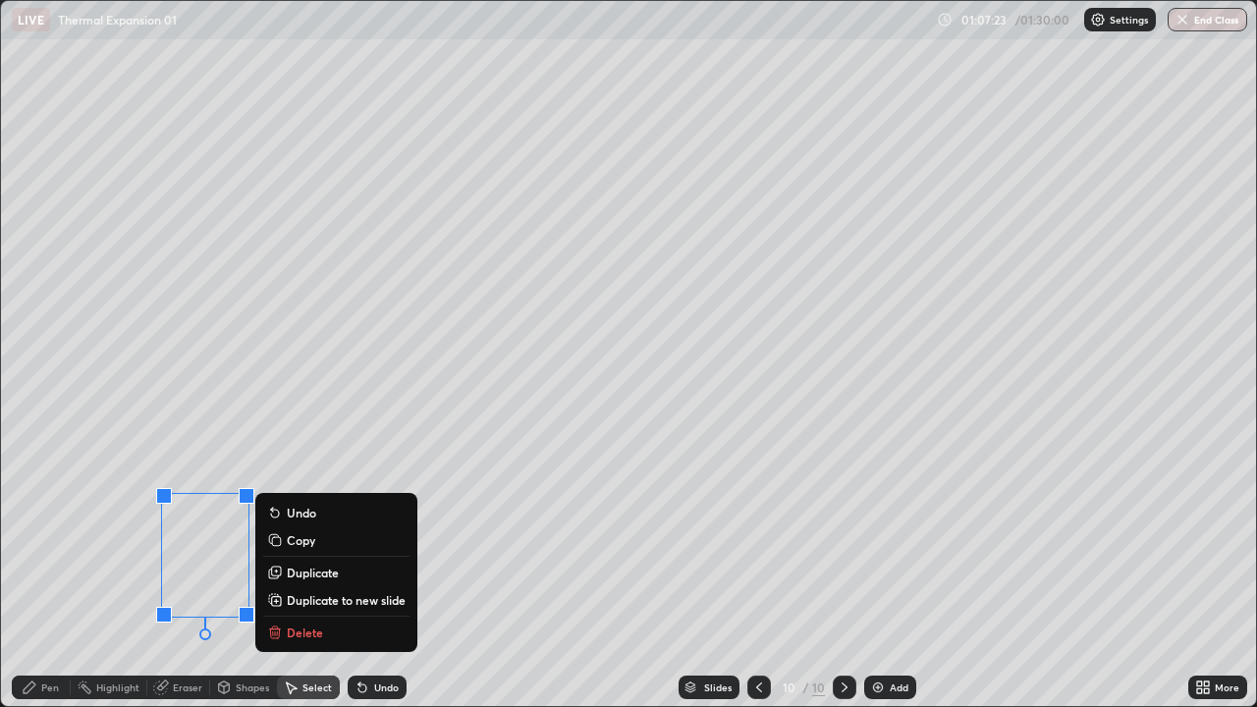
click at [311, 573] on p "Delete" at bounding box center [305, 633] width 36 height 16
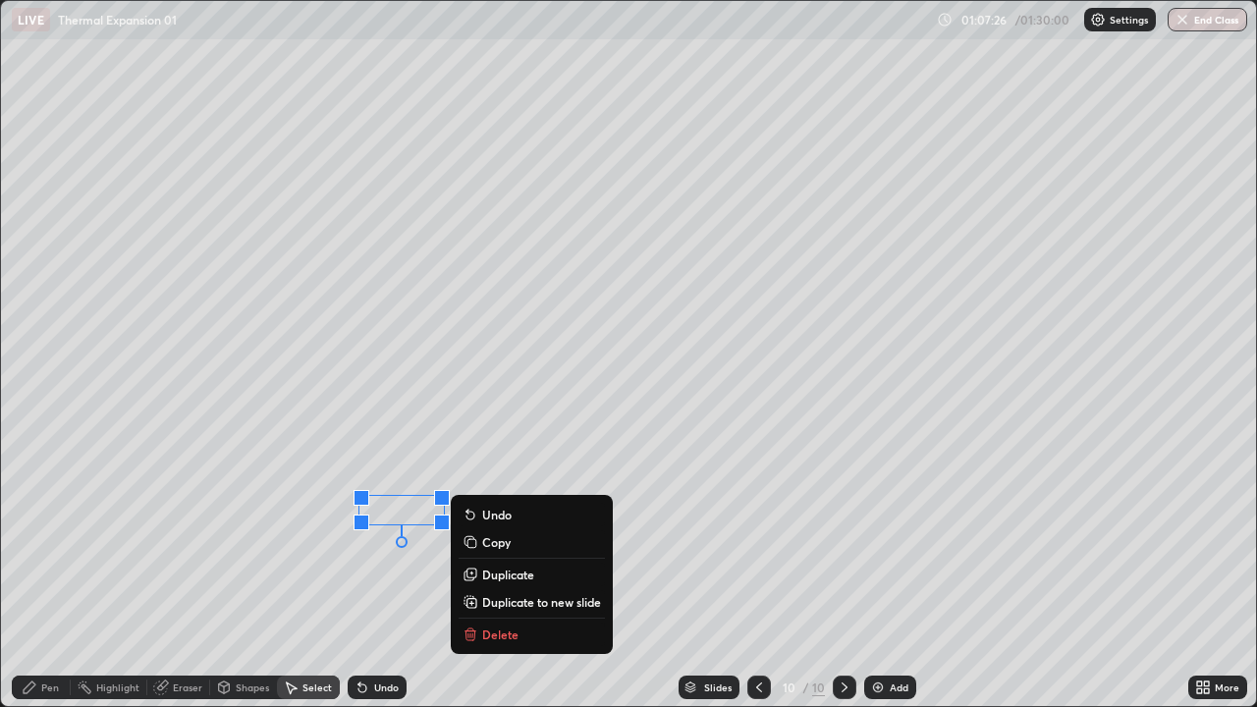
click at [491, 573] on button "Delete" at bounding box center [532, 635] width 146 height 24
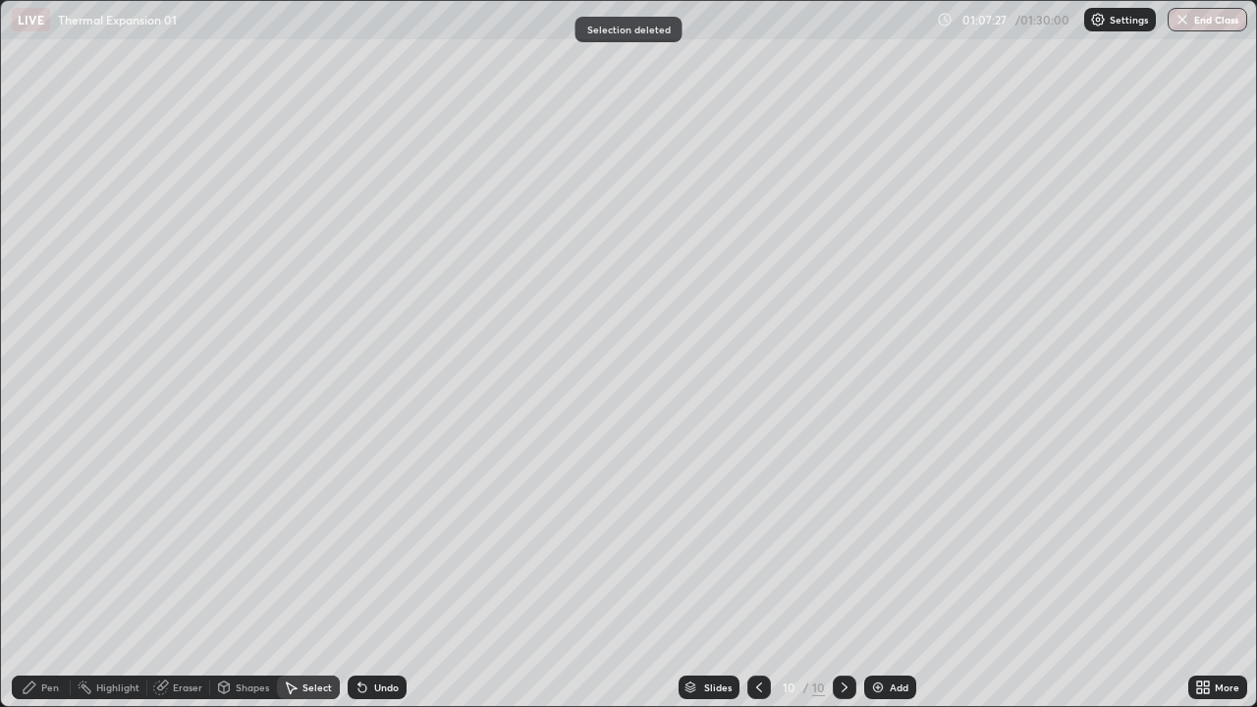
click at [59, 573] on div "Pen" at bounding box center [41, 688] width 59 height 24
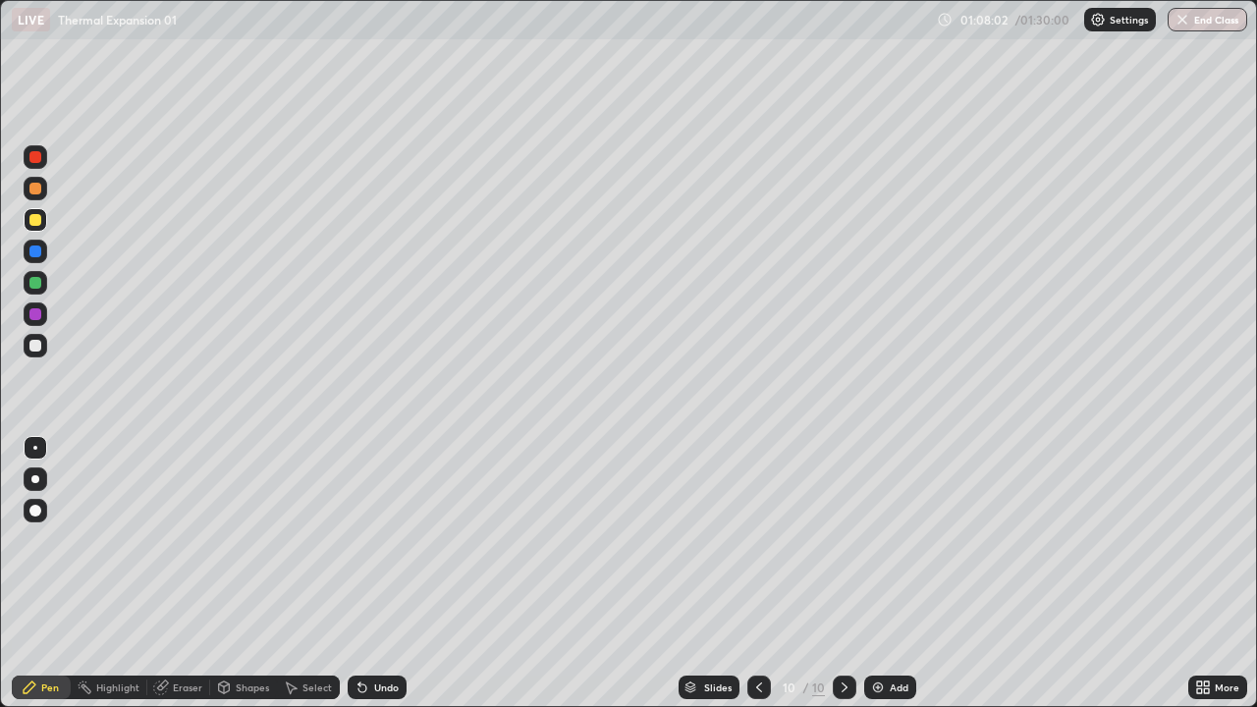
click at [29, 191] on div at bounding box center [35, 189] width 12 height 12
click at [42, 355] on div at bounding box center [36, 346] width 24 height 24
click at [257, 573] on div "Shapes" at bounding box center [252, 687] width 33 height 10
click at [191, 573] on div "Eraser" at bounding box center [187, 687] width 29 height 10
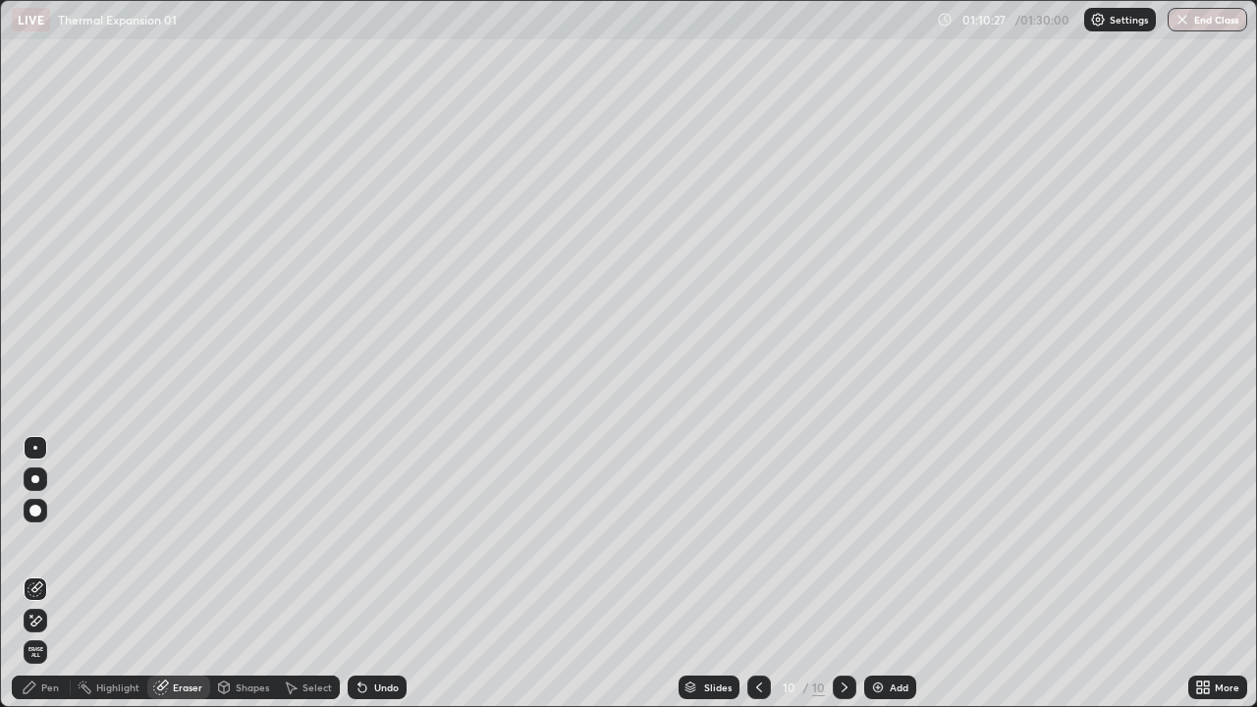
click at [68, 573] on div "Pen" at bounding box center [41, 688] width 59 height 24
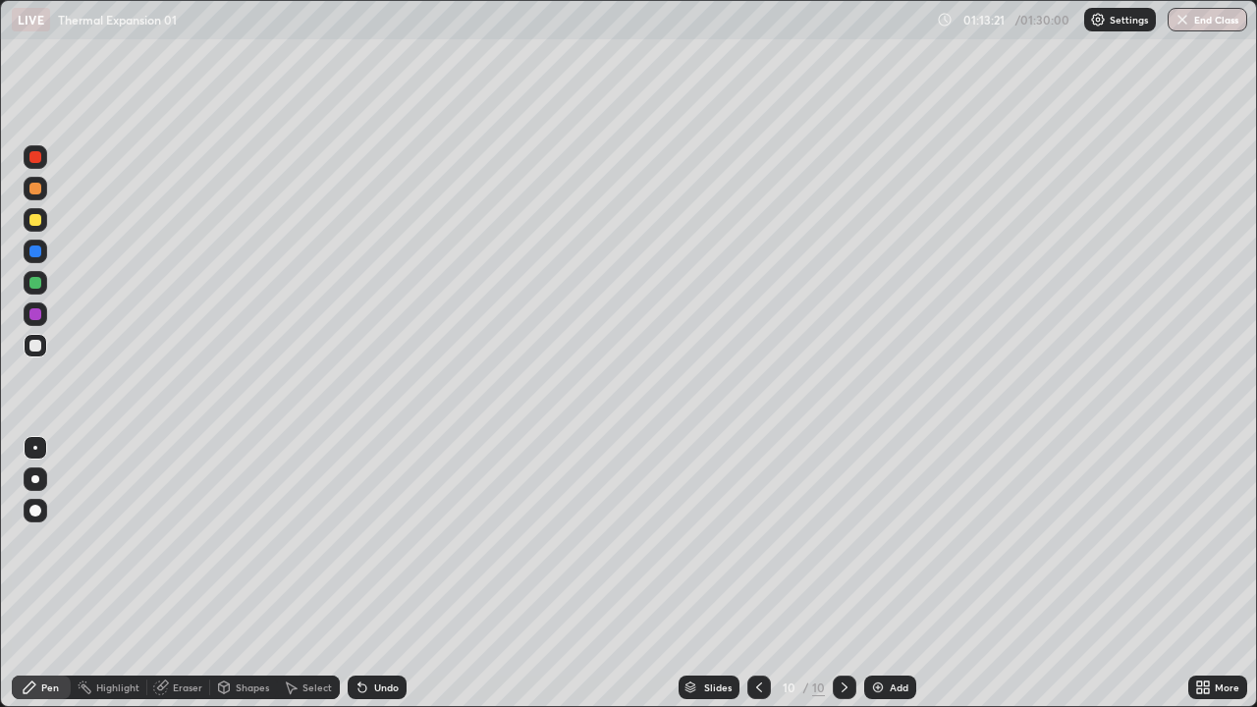
click at [1228, 29] on button "End Class" at bounding box center [1208, 20] width 80 height 24
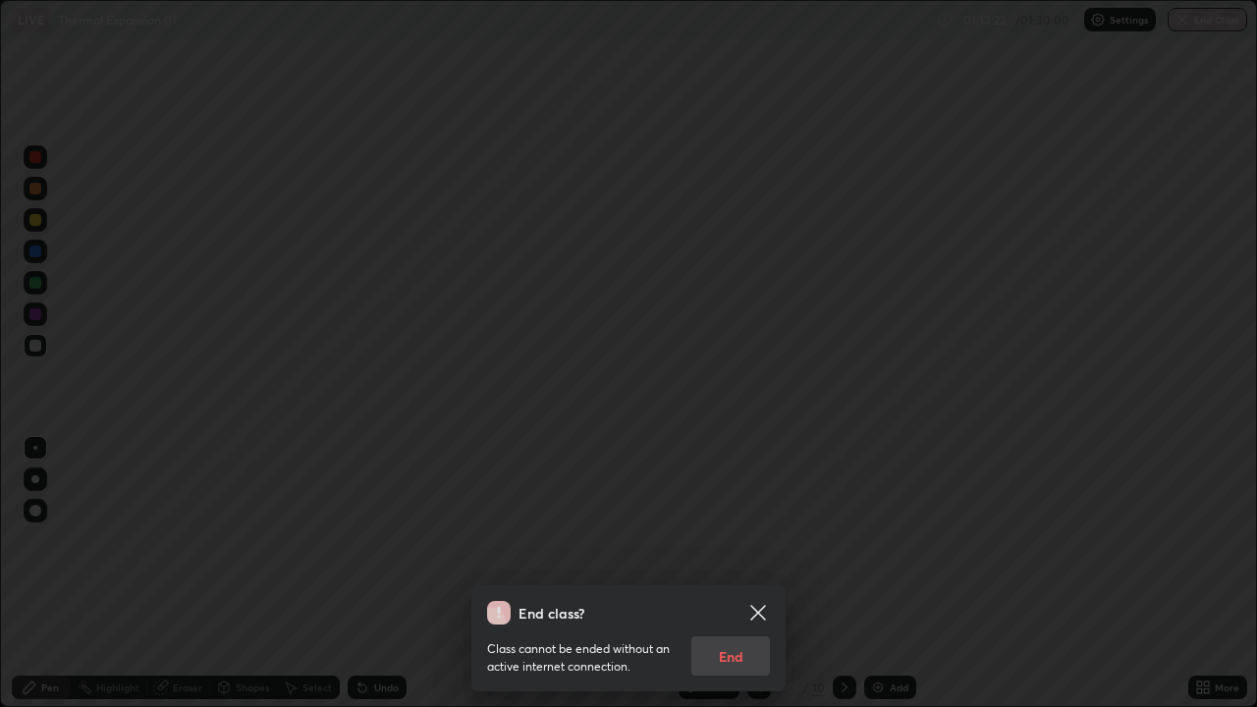
click at [739, 573] on div "Class cannot be ended without an active internet connection. End" at bounding box center [628, 650] width 283 height 51
click at [765, 573] on icon at bounding box center [758, 613] width 24 height 24
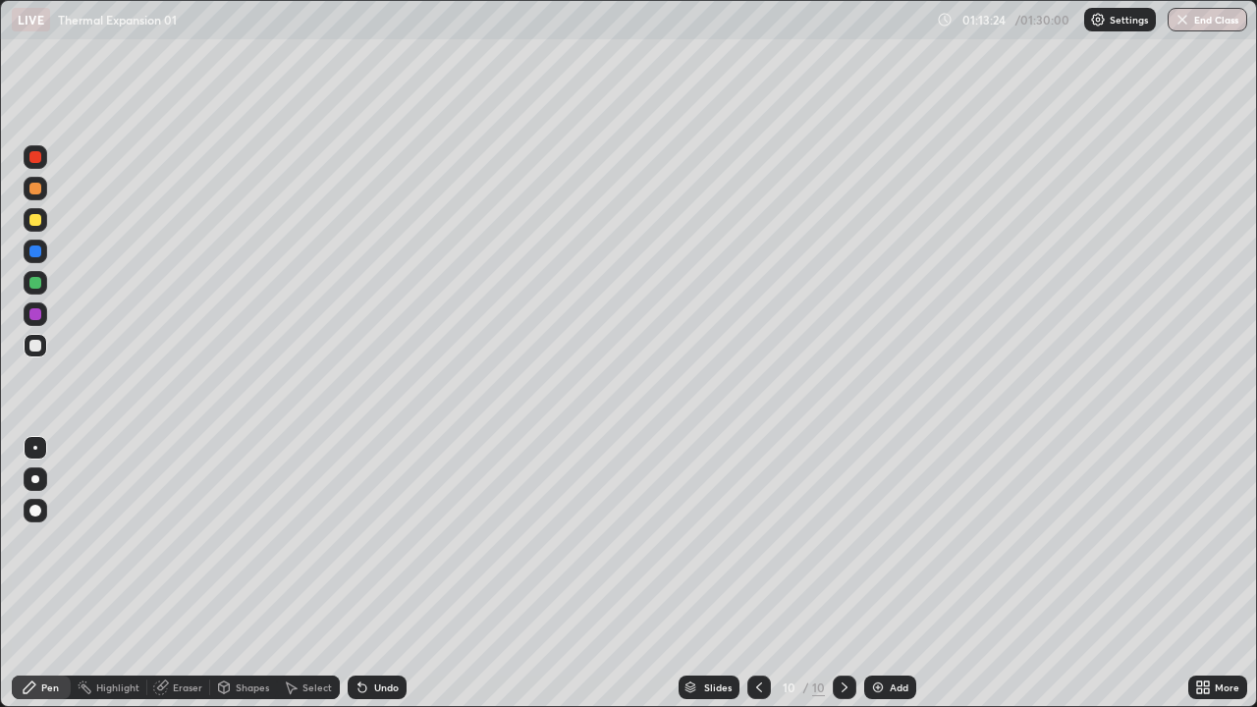
click at [1210, 573] on icon at bounding box center [1203, 688] width 16 height 16
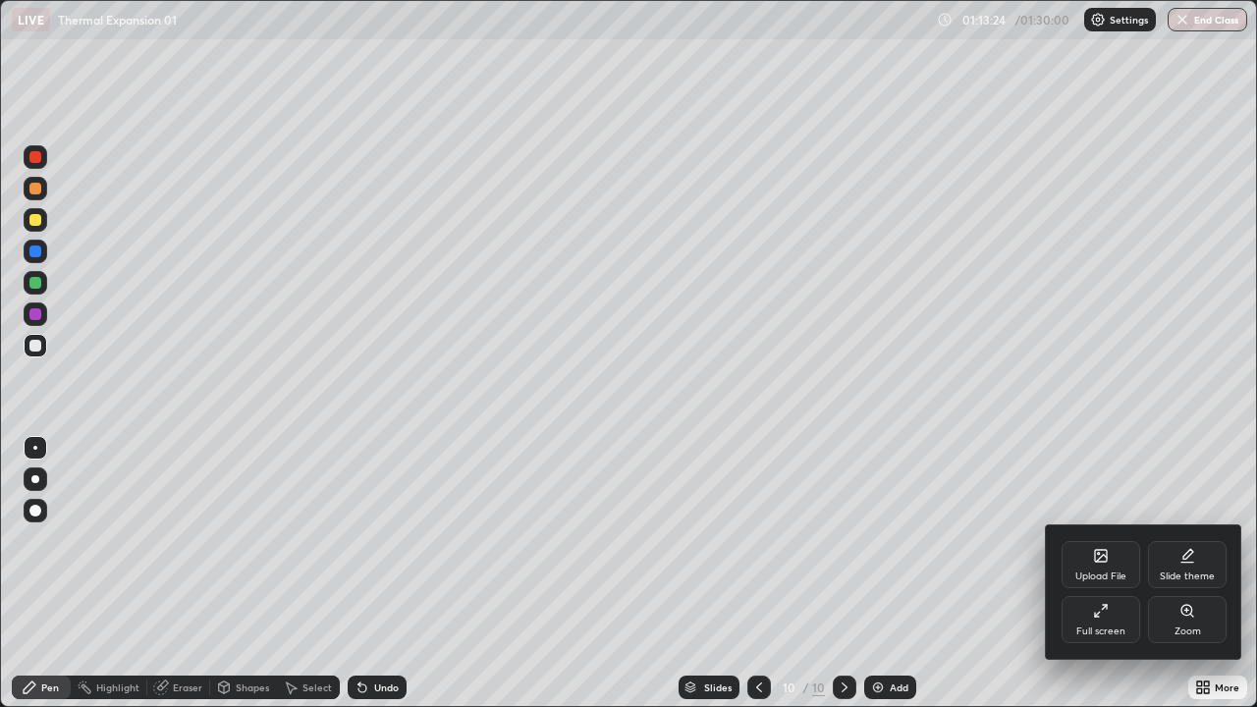
click at [1111, 573] on div "Full screen" at bounding box center [1100, 632] width 49 height 10
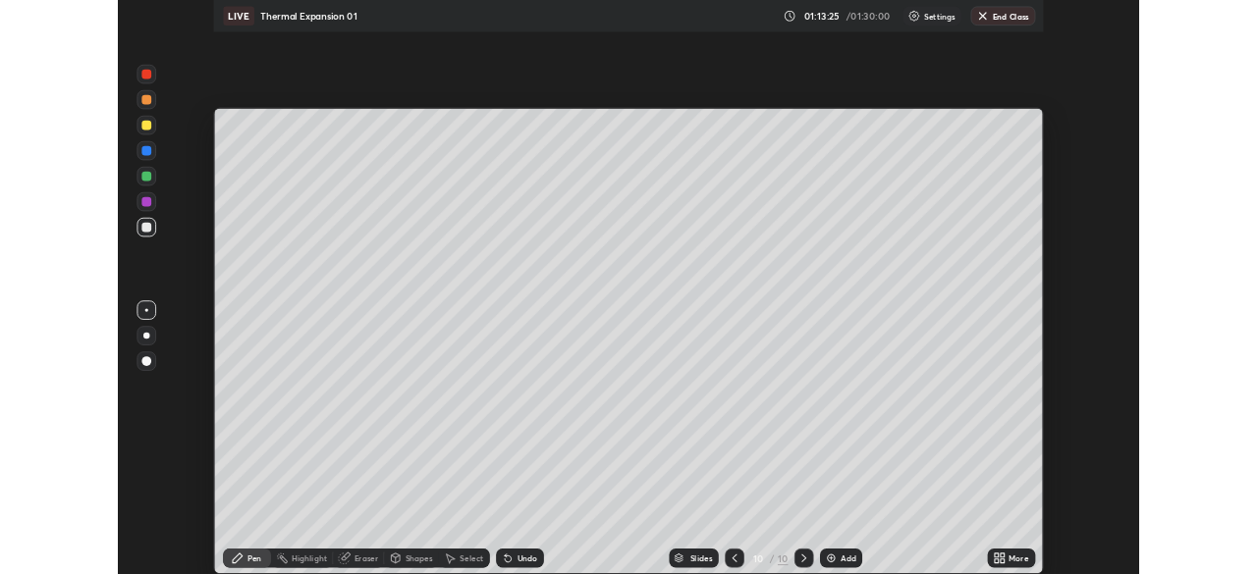
scroll to position [97626, 96944]
